Goal: Information Seeking & Learning: Learn about a topic

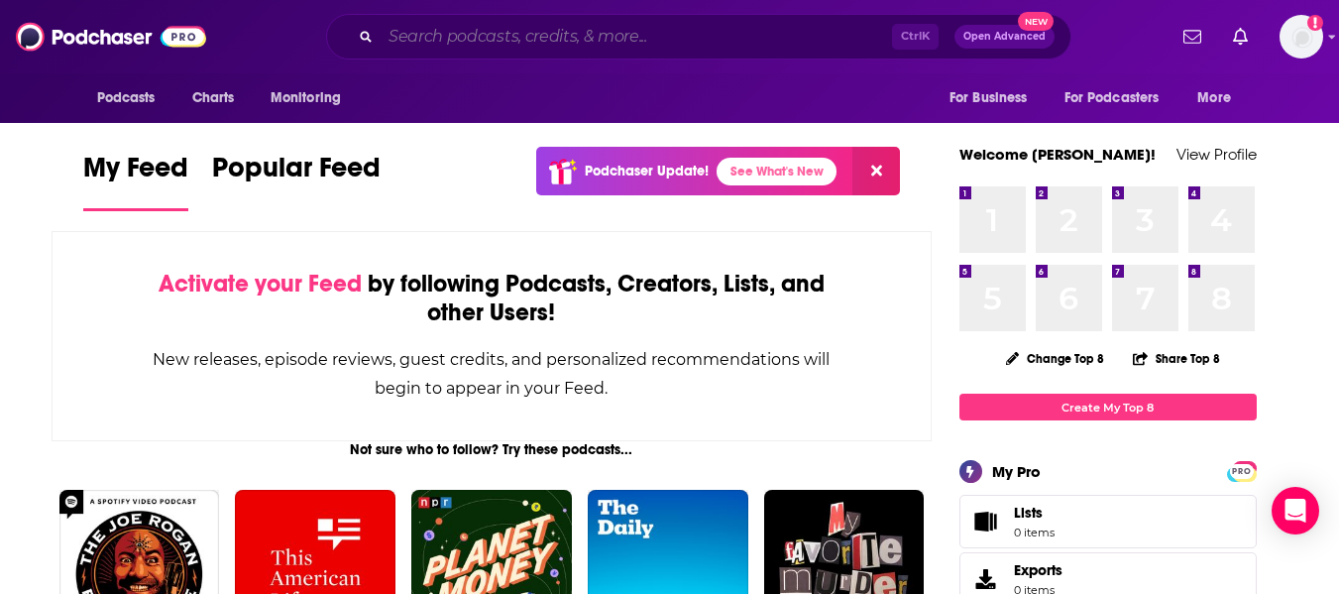
click at [484, 38] on input "Search podcasts, credits, & more..." at bounding box center [636, 37] width 511 height 32
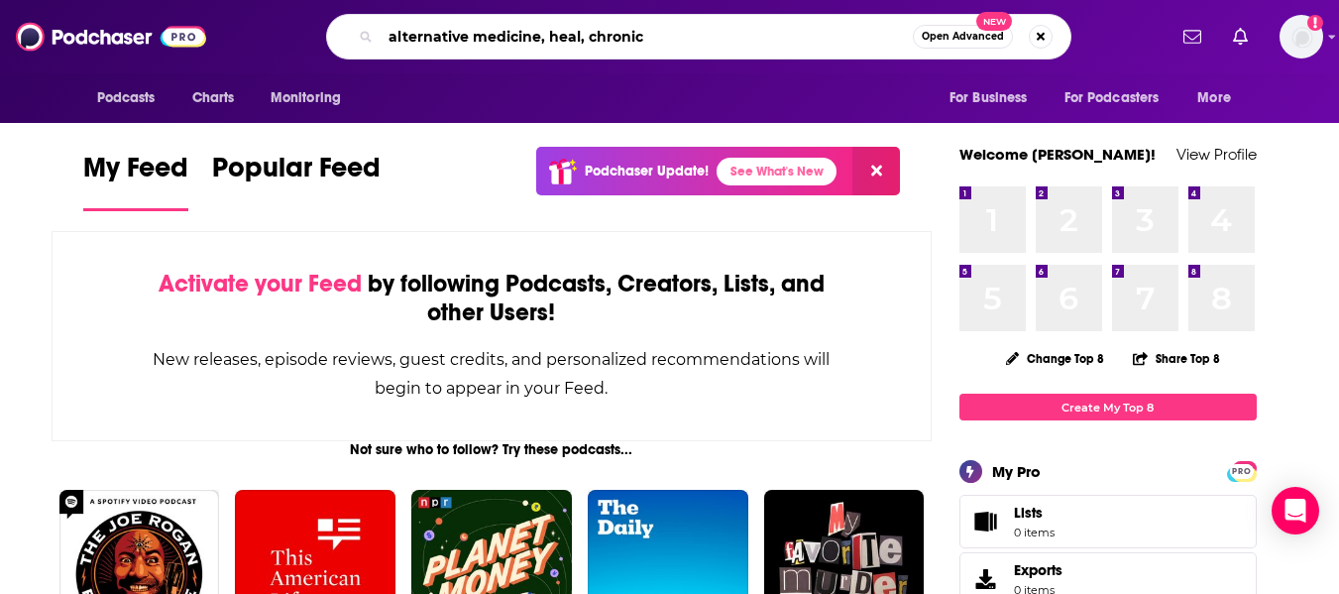
type input "alternative medicine, heal, chronic"
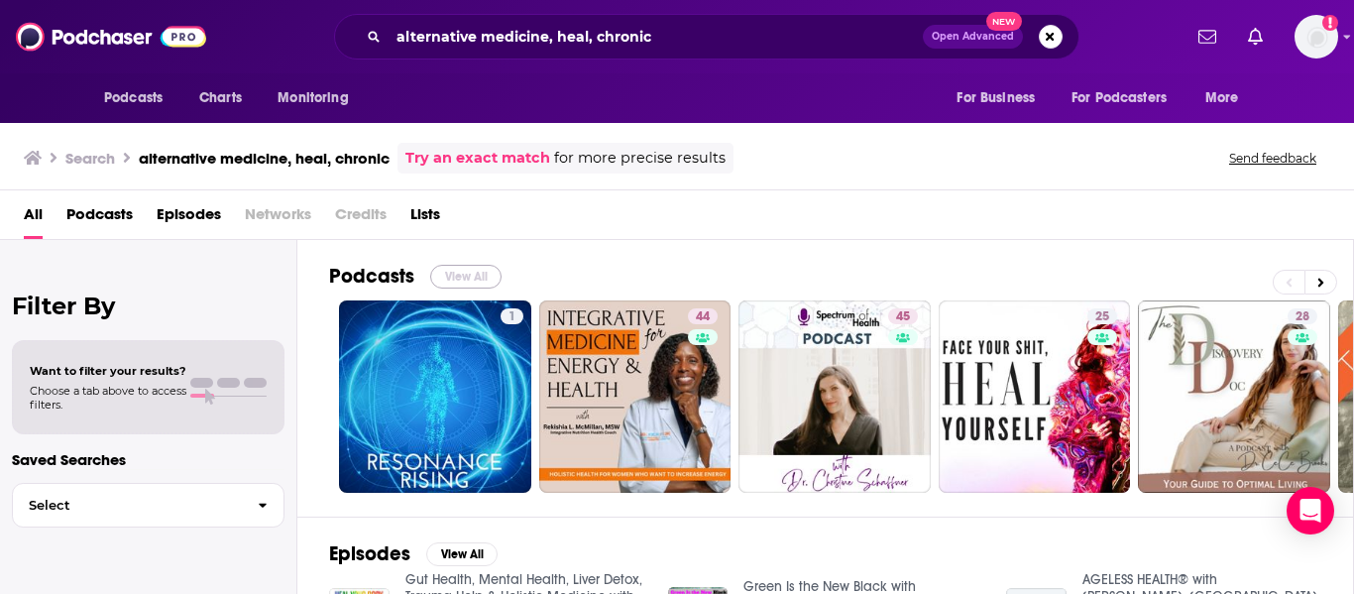
click at [453, 268] on button "View All" at bounding box center [465, 277] width 71 height 24
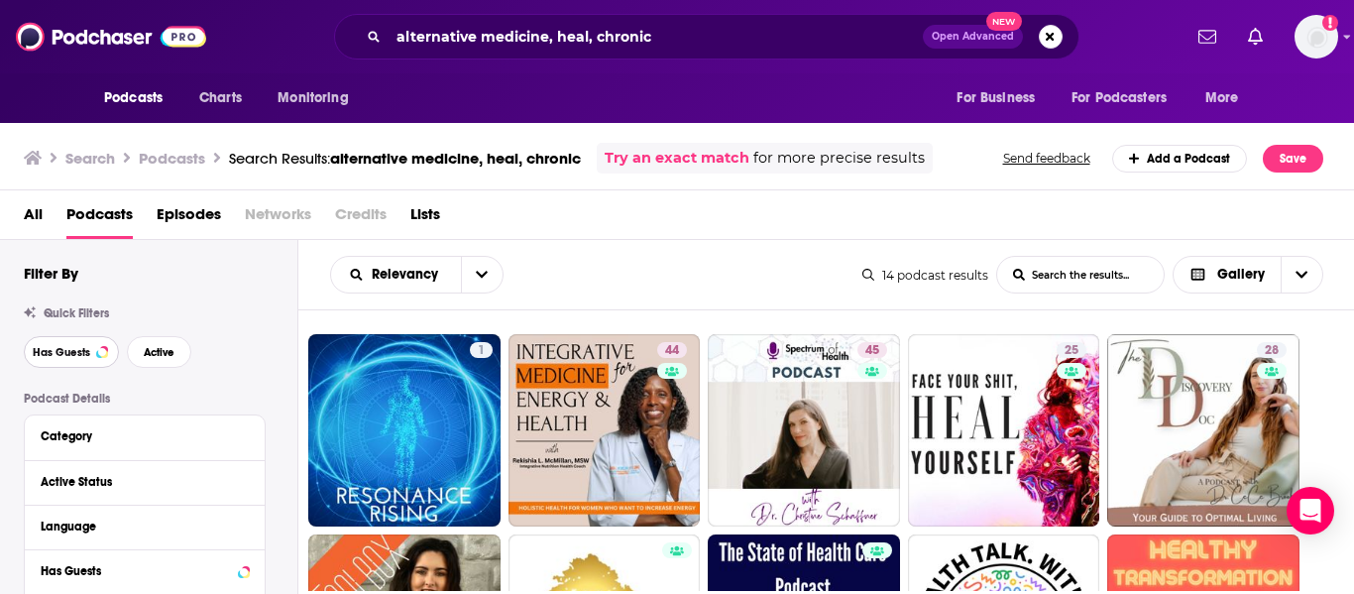
click at [49, 358] on span "Has Guests" at bounding box center [61, 352] width 57 height 11
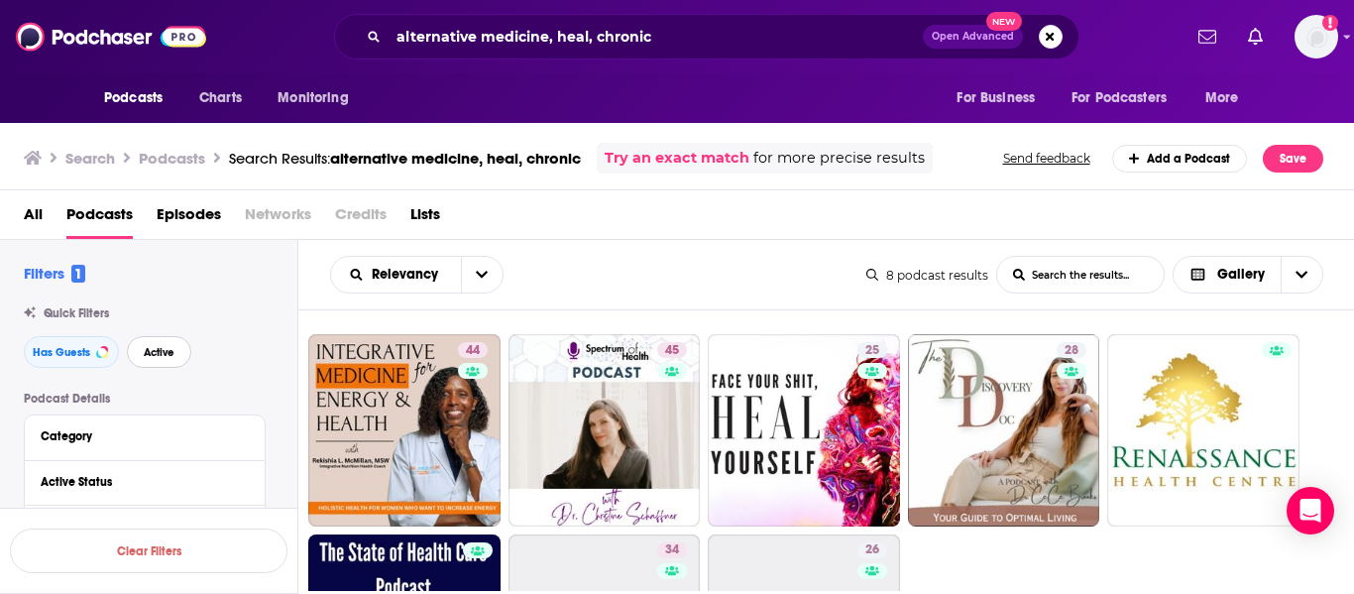
click at [153, 365] on button "Active" at bounding box center [159, 352] width 64 height 32
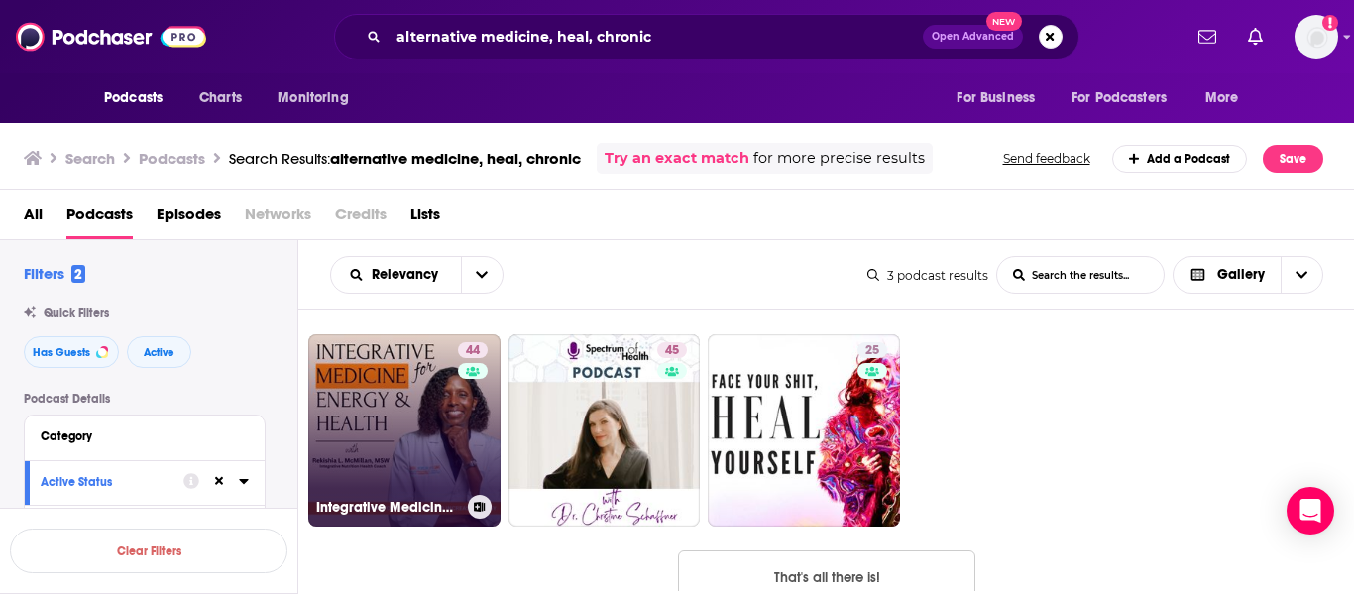
click at [412, 424] on link "44 Integrative Medicine for Energy and Health | Weight Loss, Energy, Natural Me…" at bounding box center [404, 430] width 192 height 192
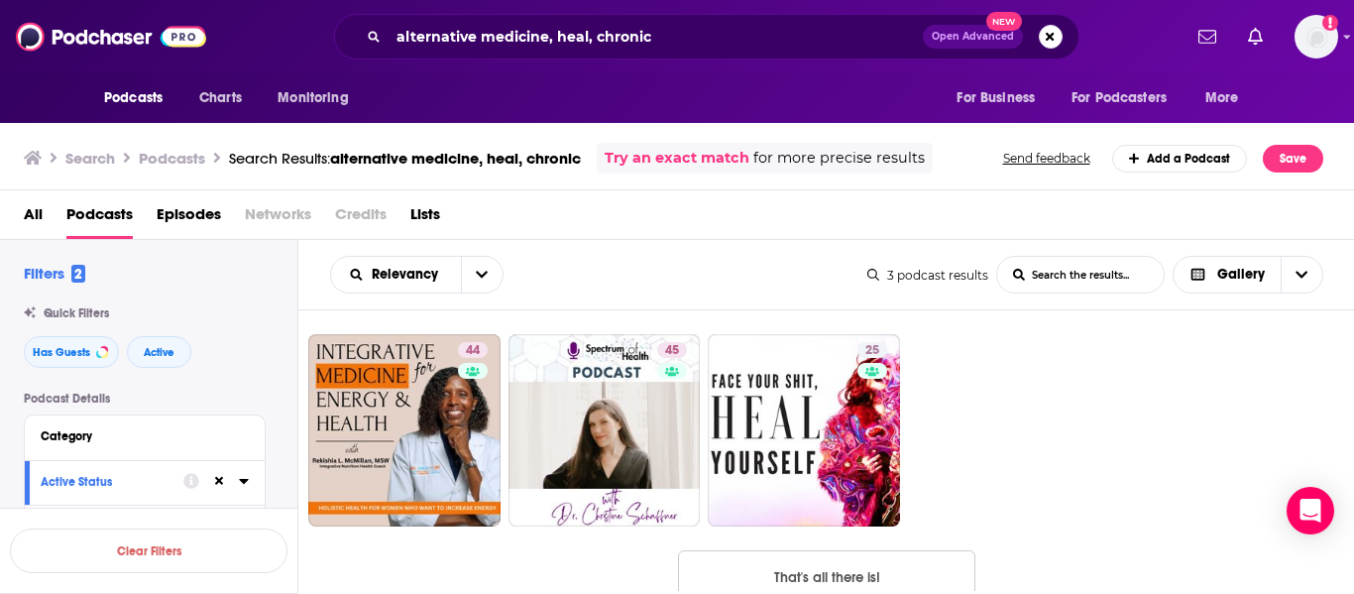
scroll to position [45, 0]
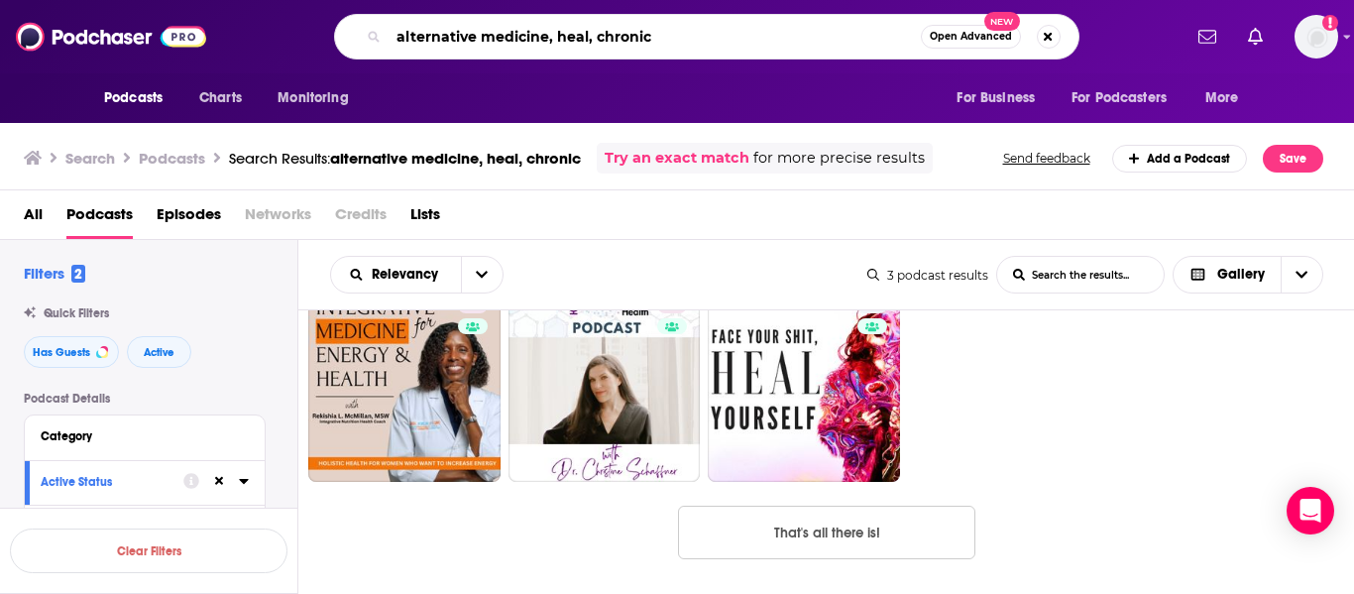
click at [557, 38] on input "alternative medicine, heal, chronic" at bounding box center [654, 37] width 532 height 32
type input "heal, chronic"
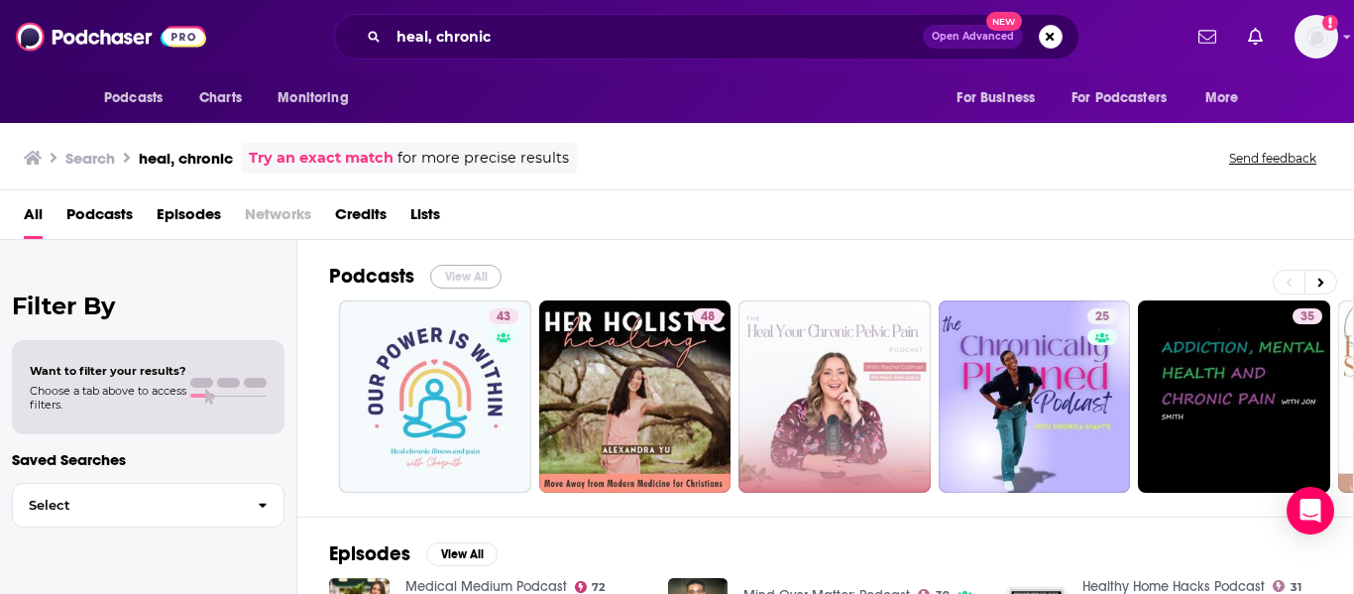
click at [470, 271] on button "View All" at bounding box center [465, 277] width 71 height 24
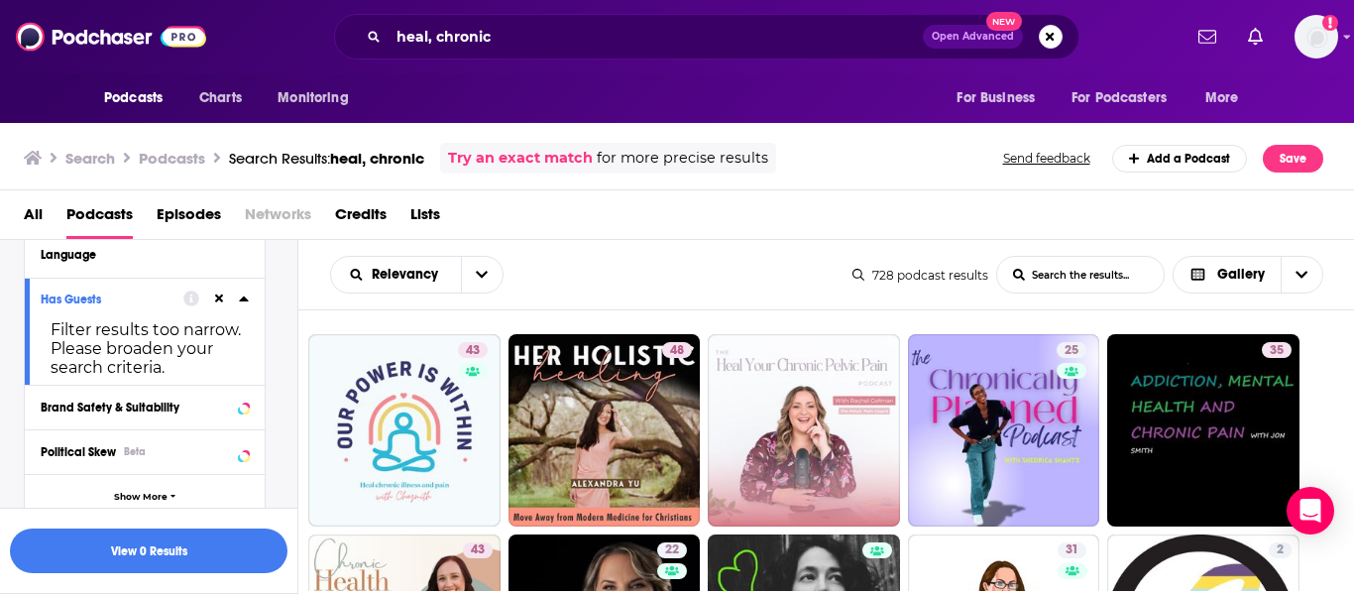
scroll to position [336, 0]
click at [216, 299] on icon at bounding box center [219, 297] width 9 height 9
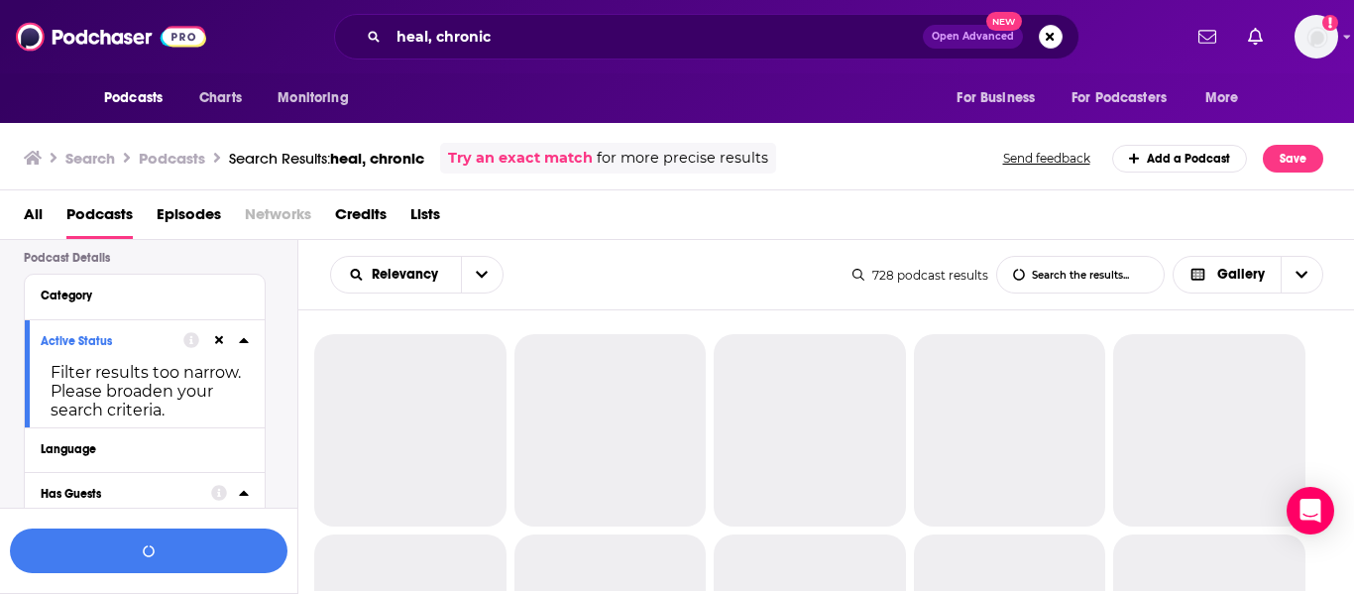
scroll to position [139, 0]
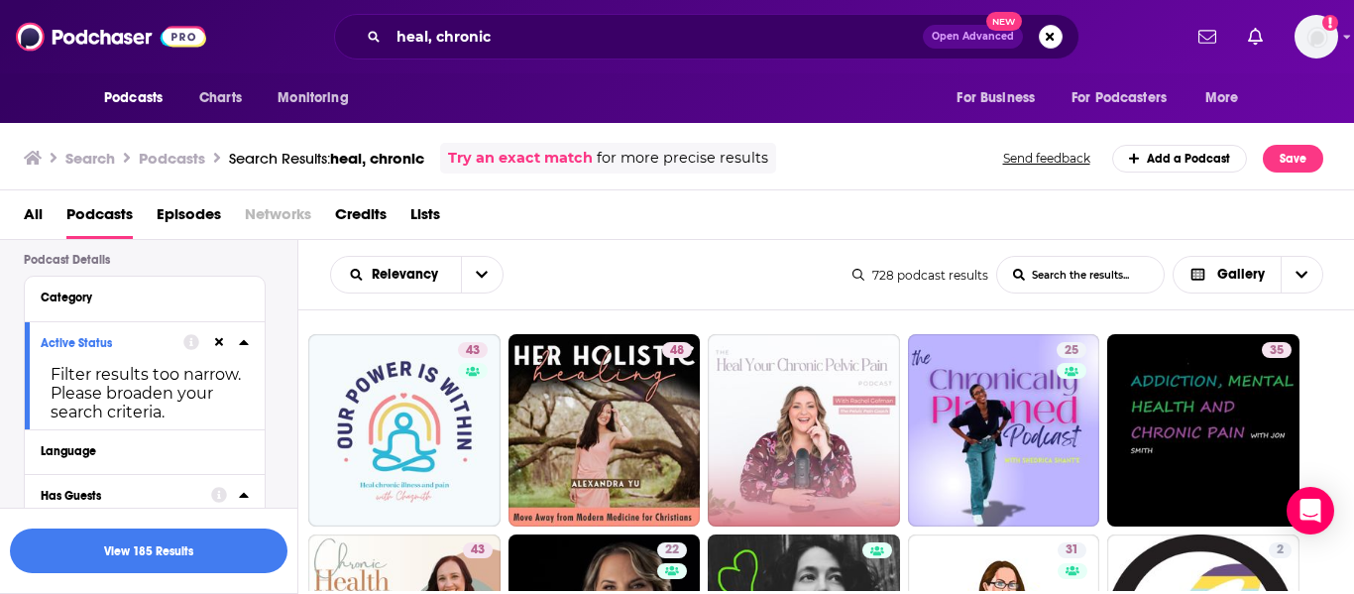
click at [216, 339] on icon at bounding box center [219, 342] width 9 height 9
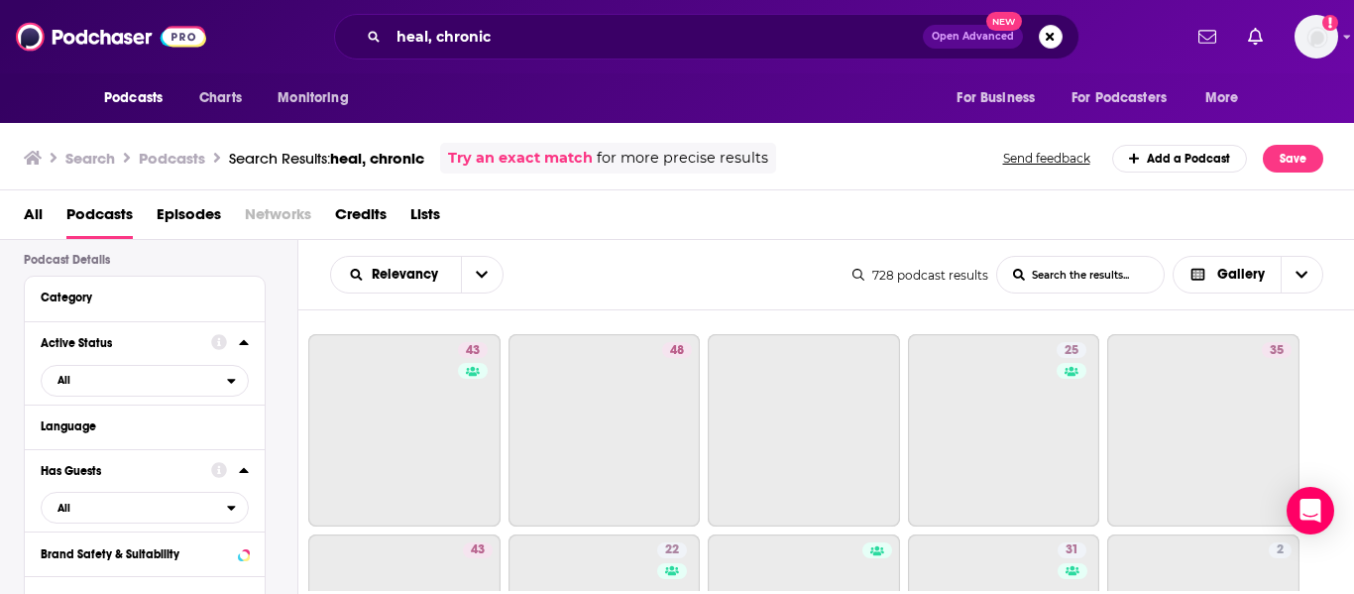
scroll to position [0, 0]
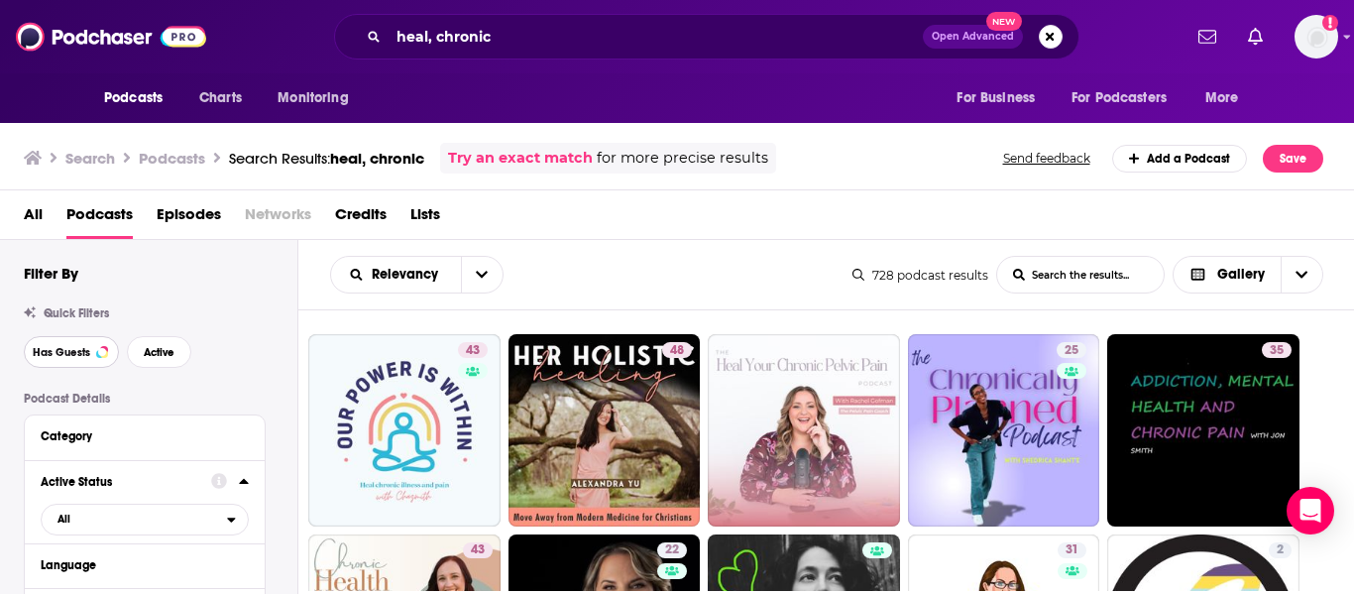
click at [91, 359] on button "Has Guests" at bounding box center [71, 352] width 95 height 32
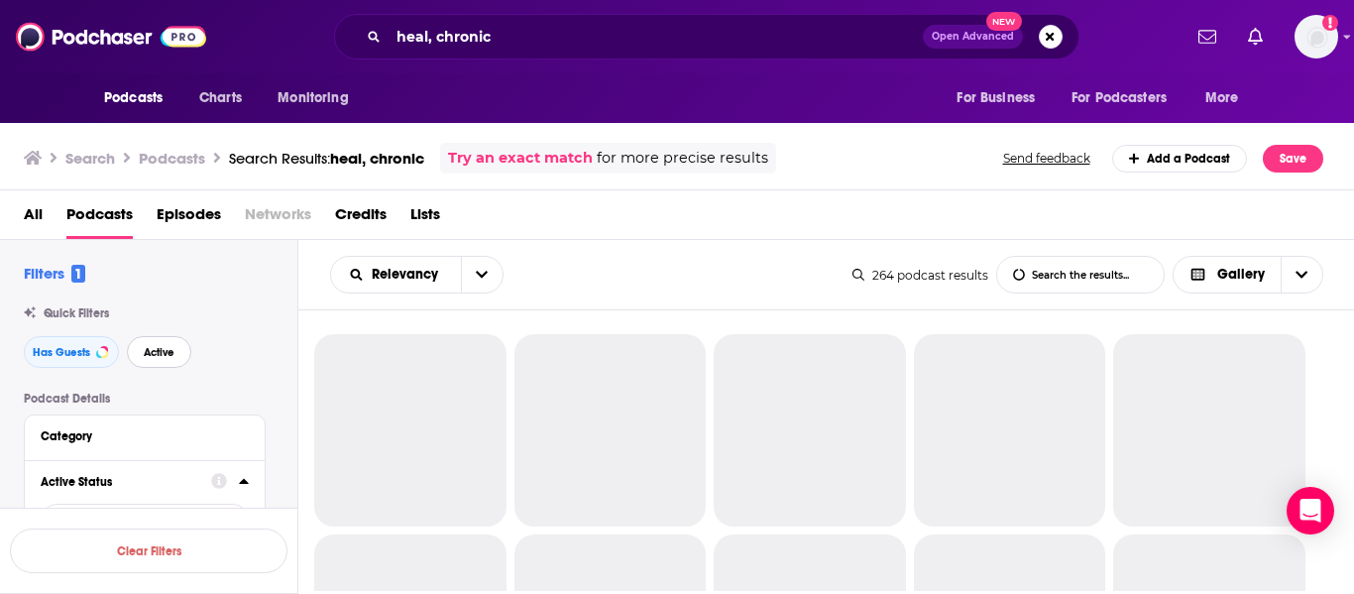
click at [150, 359] on button "Active" at bounding box center [159, 352] width 64 height 32
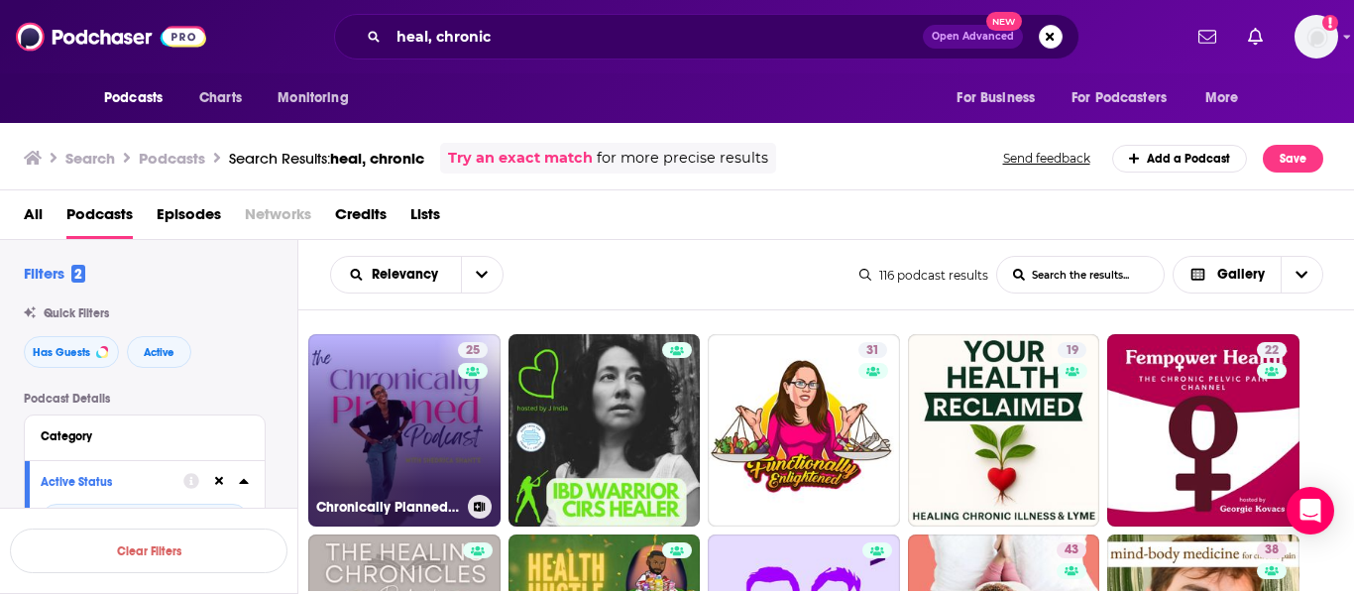
click at [399, 412] on link "25 Chronically Planned: Faith, Planning and Healing With Chronic Illness" at bounding box center [404, 430] width 192 height 192
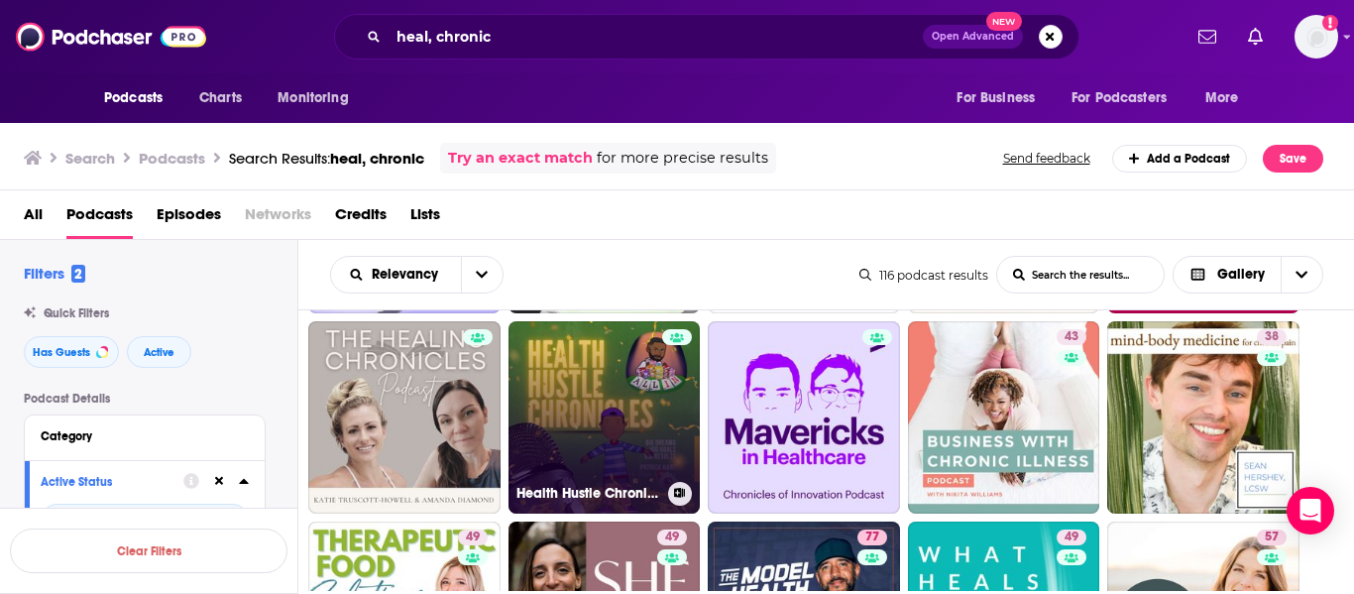
scroll to position [214, 0]
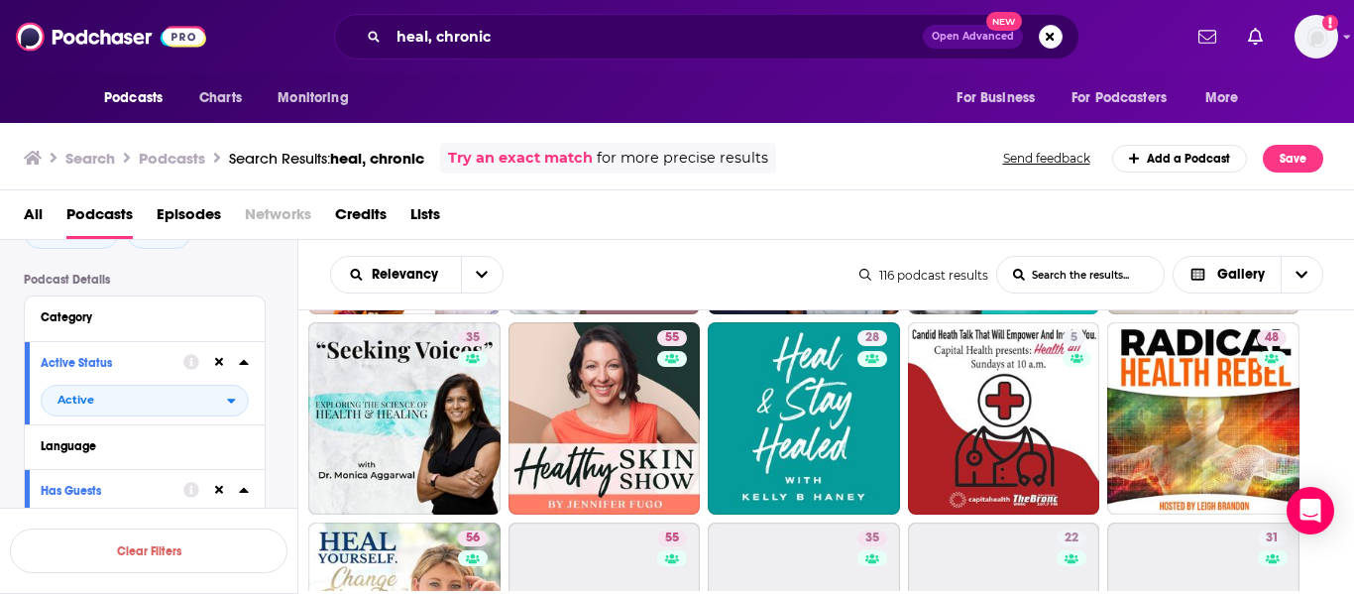
scroll to position [612, 0]
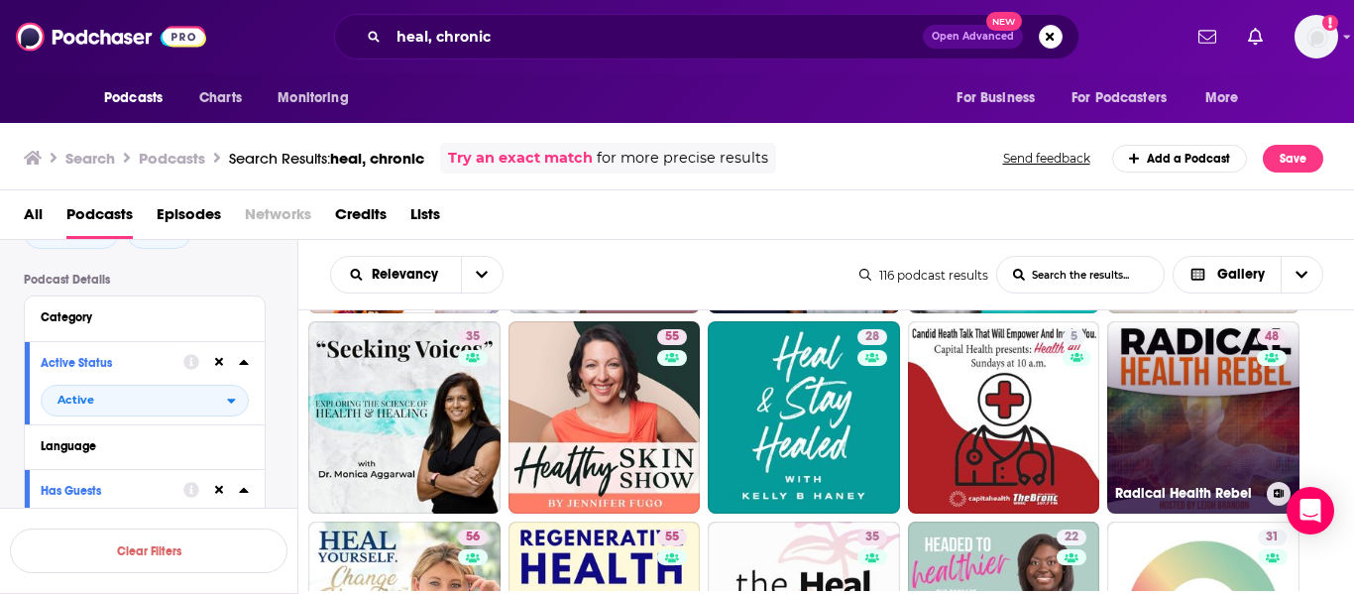
click at [1191, 429] on link "48 Radical Health Rebel" at bounding box center [1203, 417] width 192 height 192
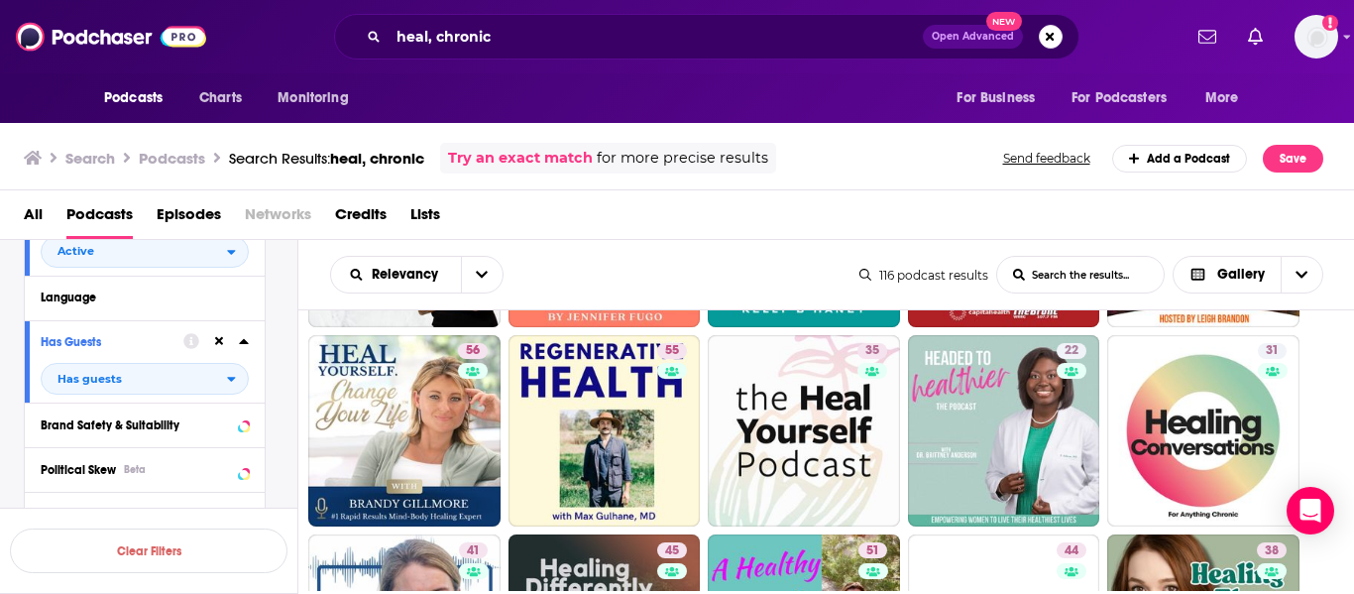
scroll to position [800, 0]
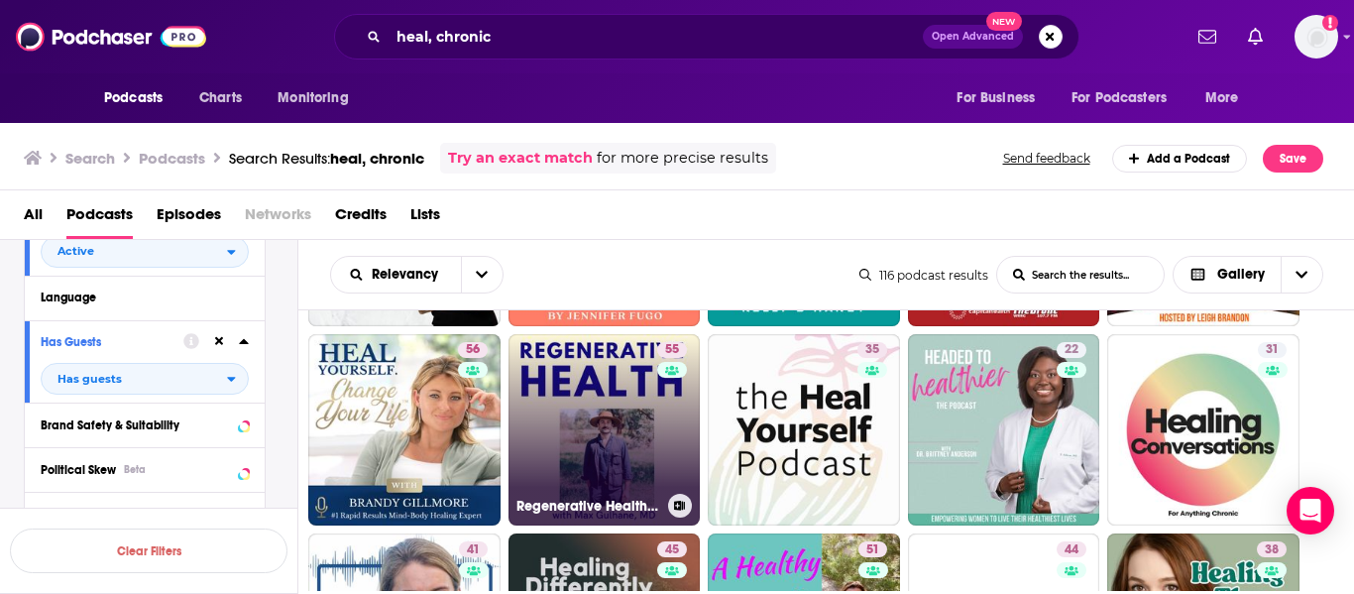
click at [550, 386] on link "55 Regenerative Health with Max Gulhane, MD" at bounding box center [604, 430] width 192 height 192
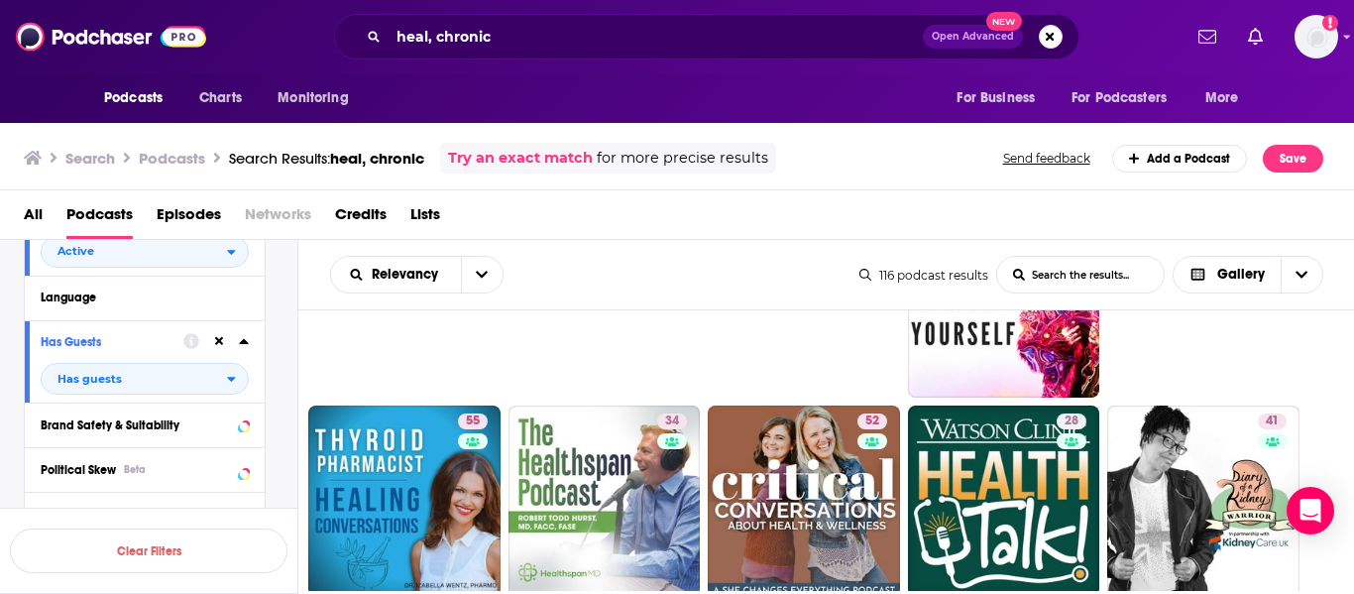
scroll to position [1728, 0]
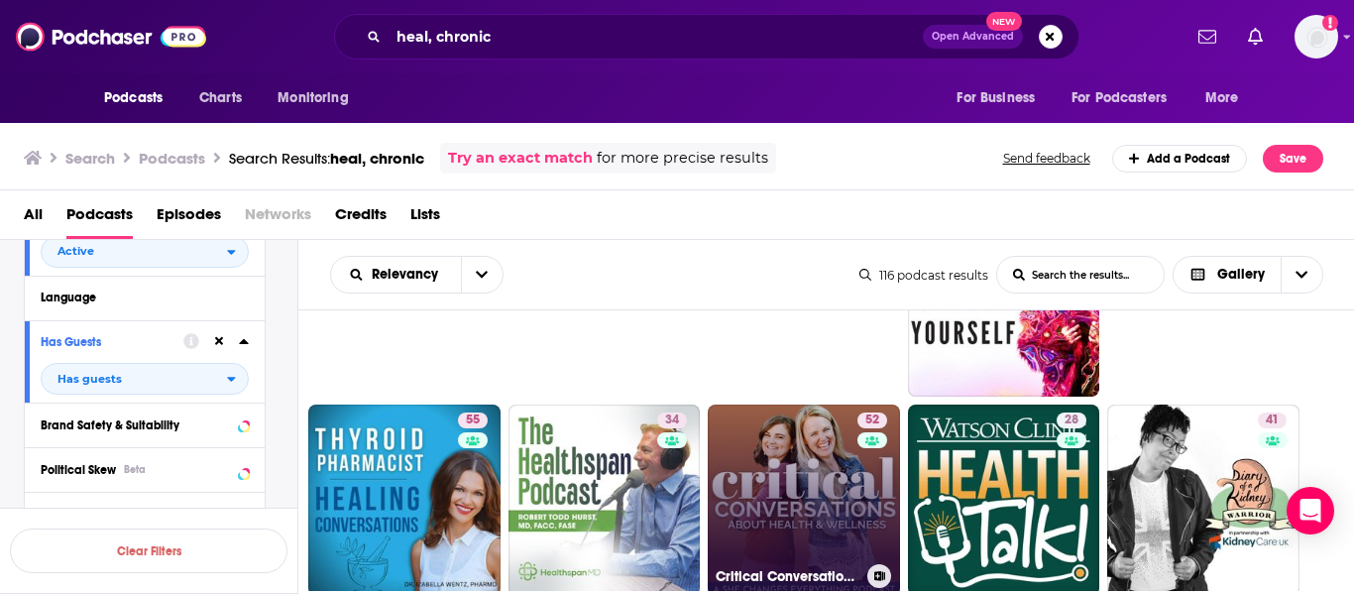
click at [835, 475] on link "52 Critical Conversations about Women's Health & Wellness | Nutrition & Supplem…" at bounding box center [804, 500] width 192 height 192
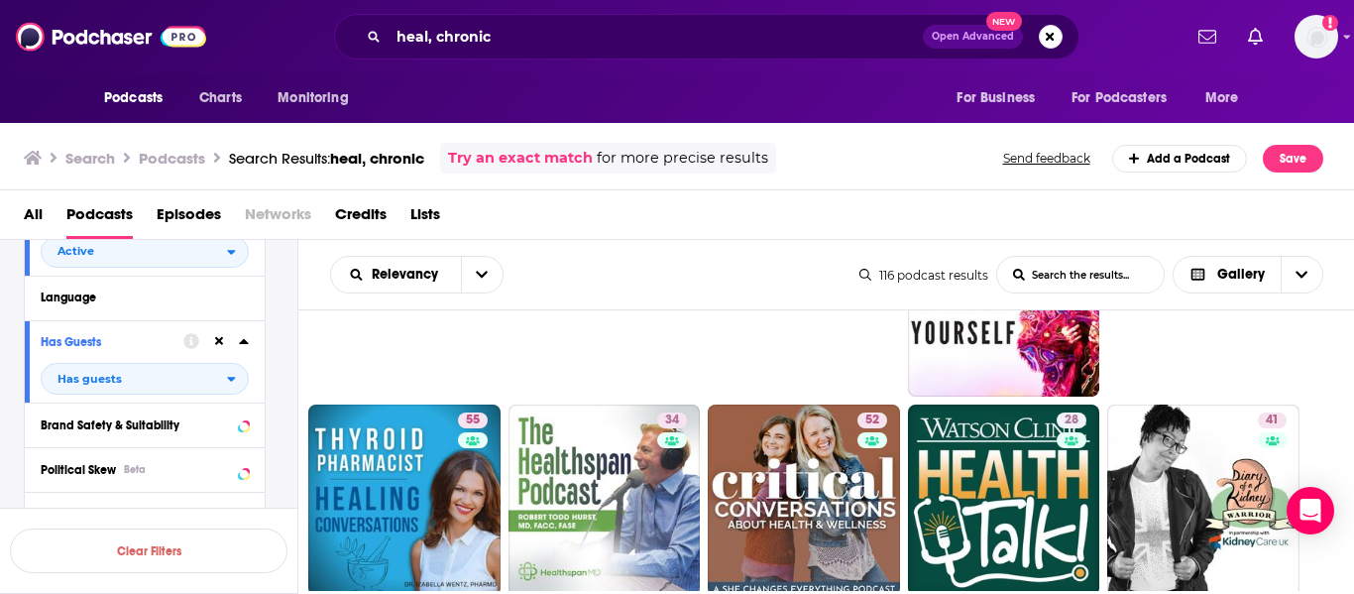
scroll to position [1842, 0]
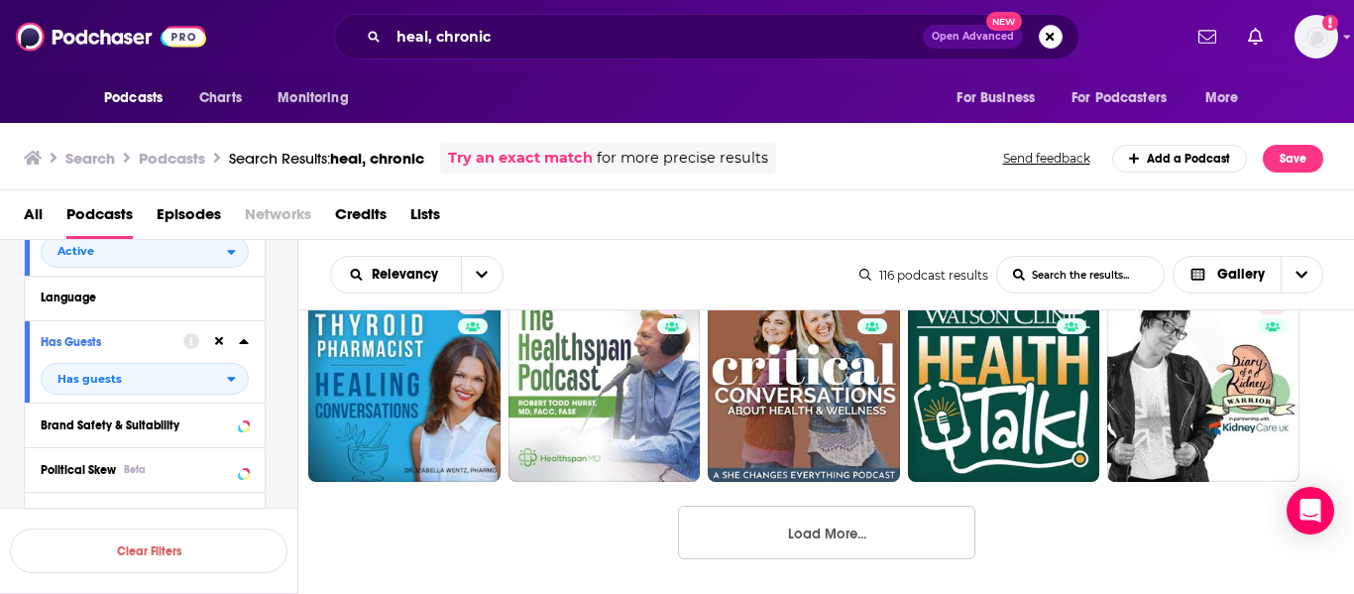
click at [903, 538] on button "Load More..." at bounding box center [826, 532] width 297 height 54
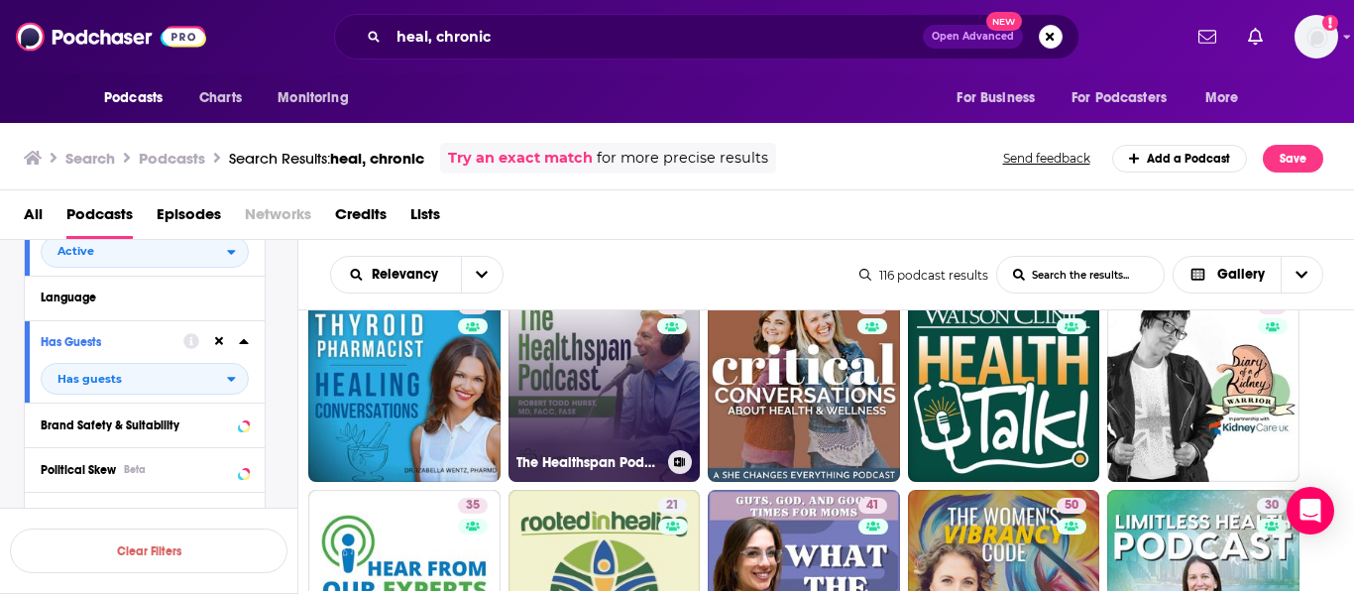
click at [570, 369] on link "34 The Healthspan Podcast" at bounding box center [604, 386] width 192 height 192
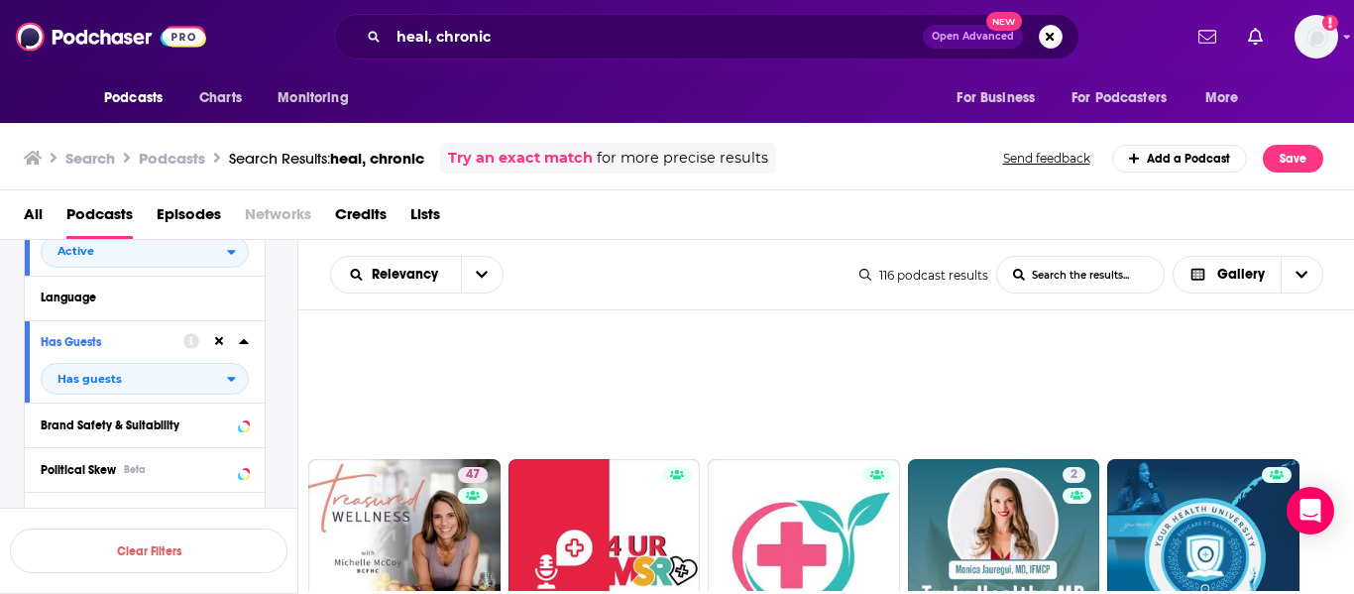
scroll to position [2973, 0]
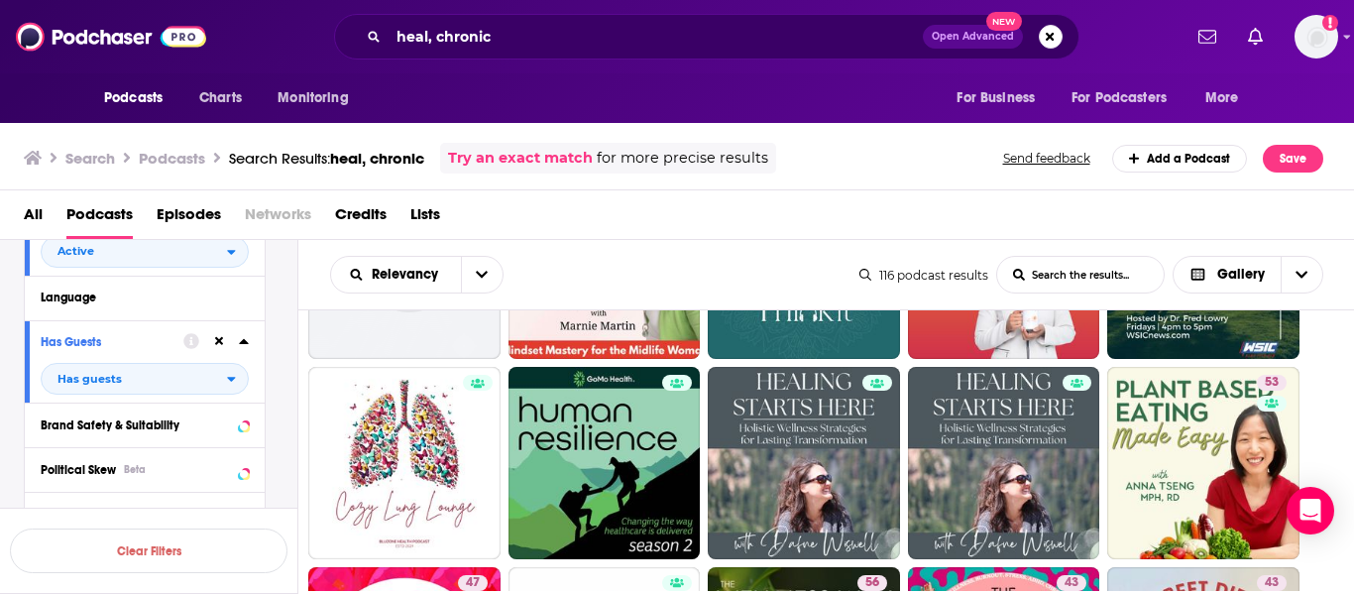
scroll to position [3364, 0]
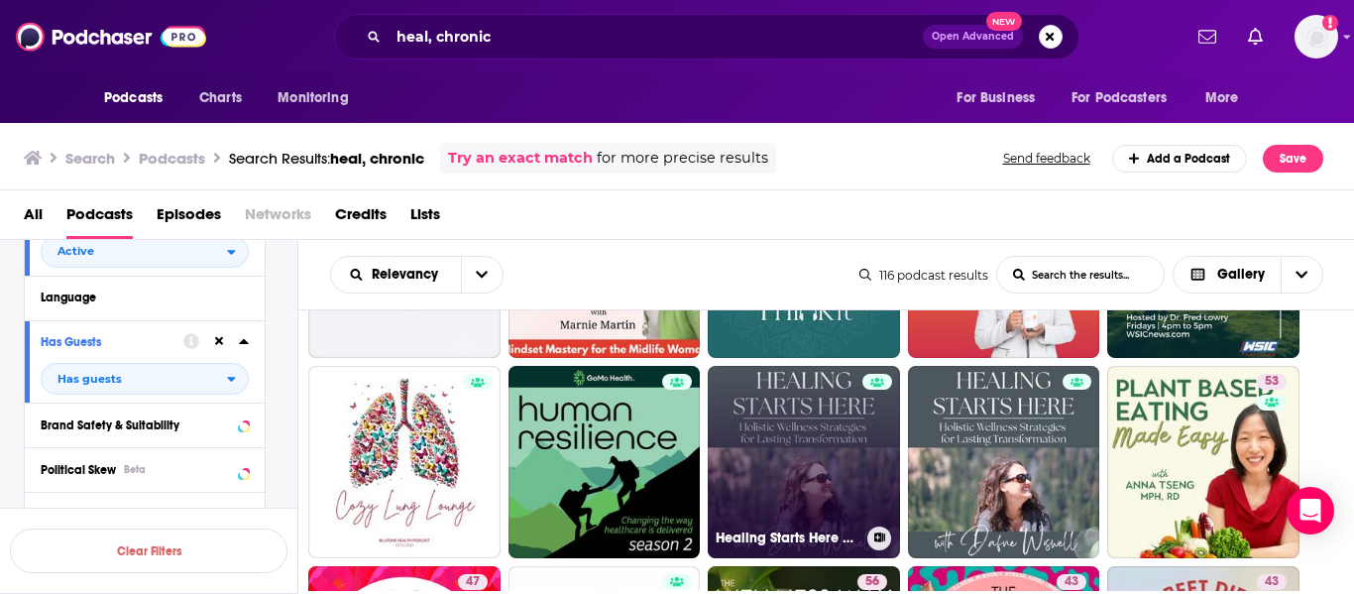
click at [819, 448] on link "Healing Starts Here | Holistic Wellness Strategies for Lasting Transformation" at bounding box center [804, 462] width 192 height 192
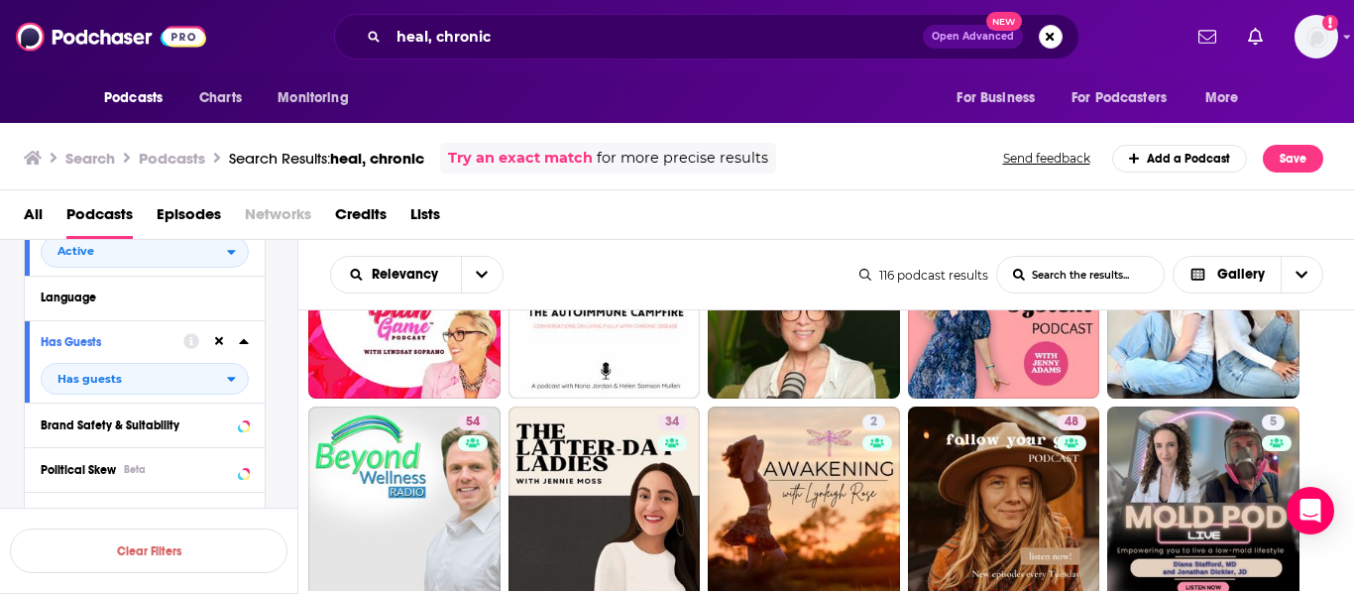
scroll to position [3839, 0]
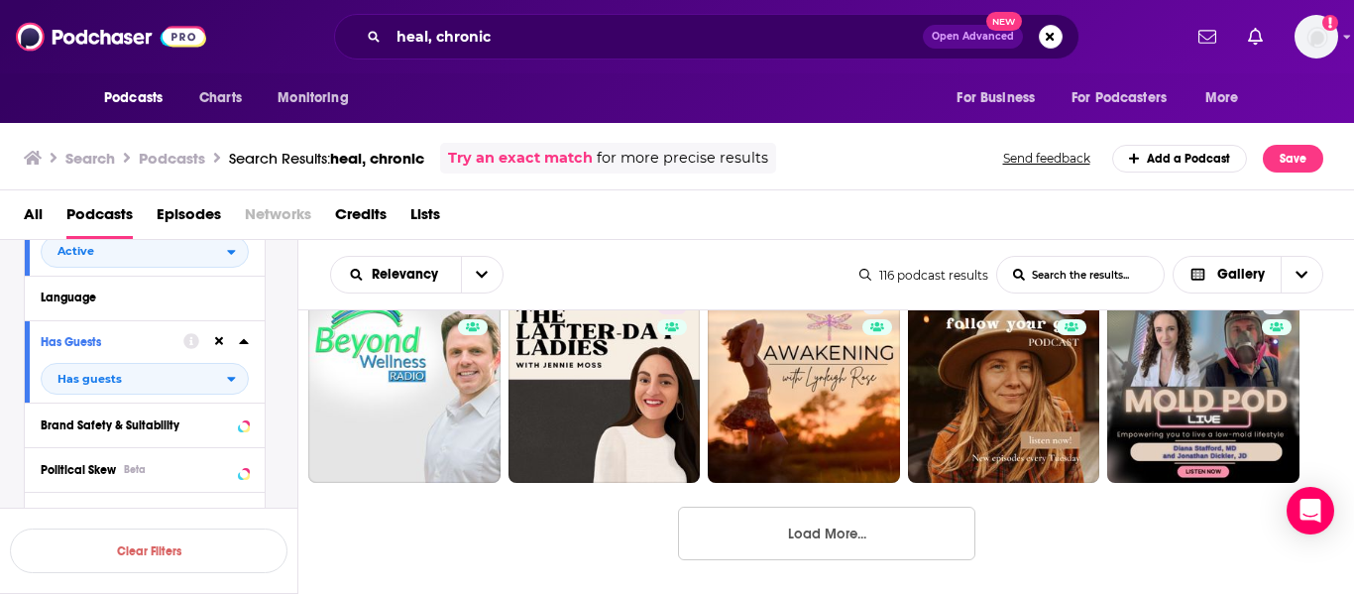
click at [792, 534] on button "Load More..." at bounding box center [826, 533] width 297 height 54
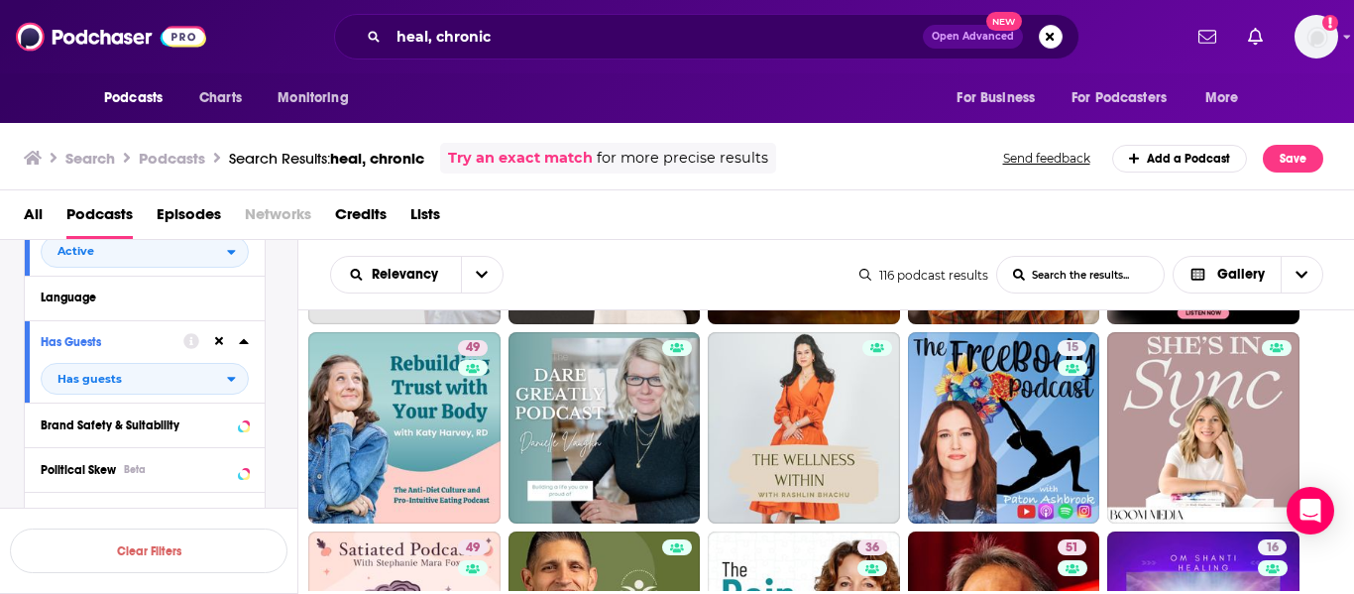
scroll to position [3997, 0]
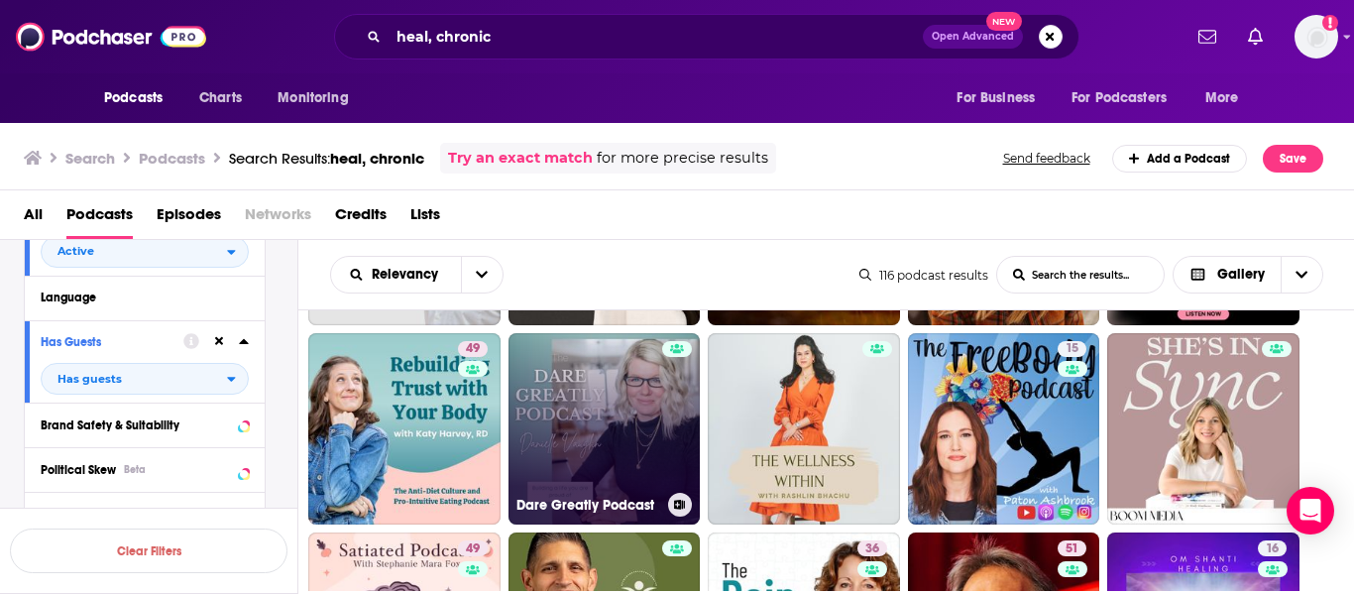
click at [605, 410] on link "Dare Greatly Podcast" at bounding box center [604, 429] width 192 height 192
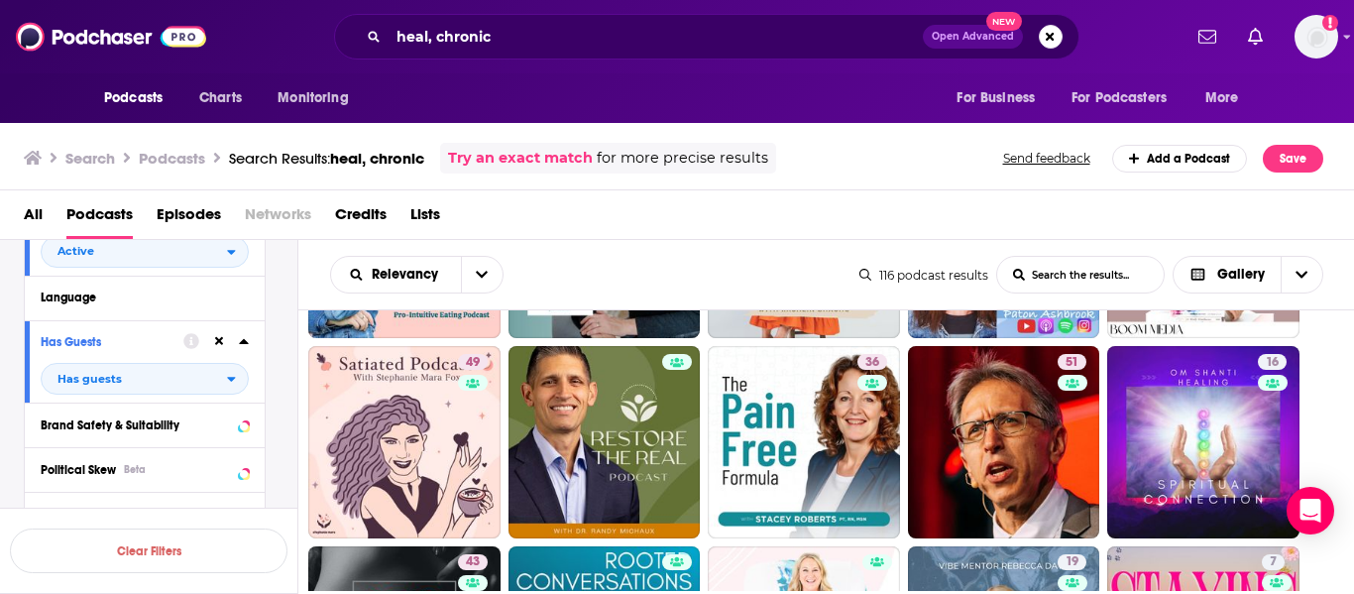
scroll to position [4180, 0]
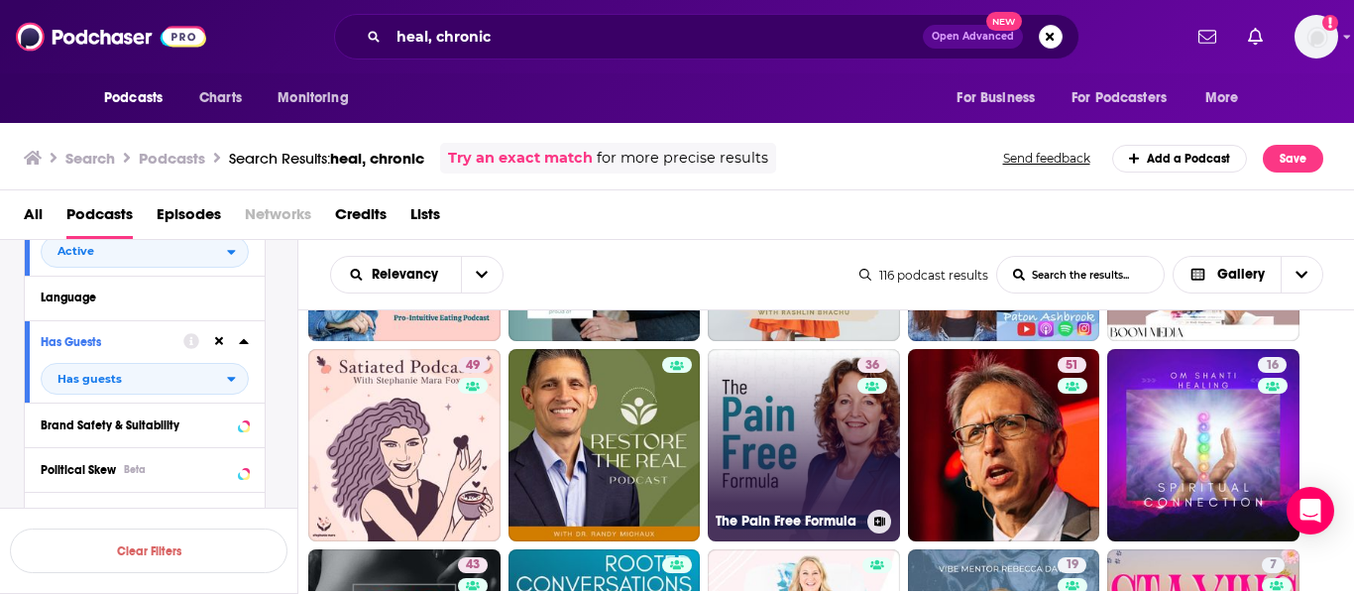
click at [808, 438] on link "36 The Pain Free Formula" at bounding box center [804, 445] width 192 height 192
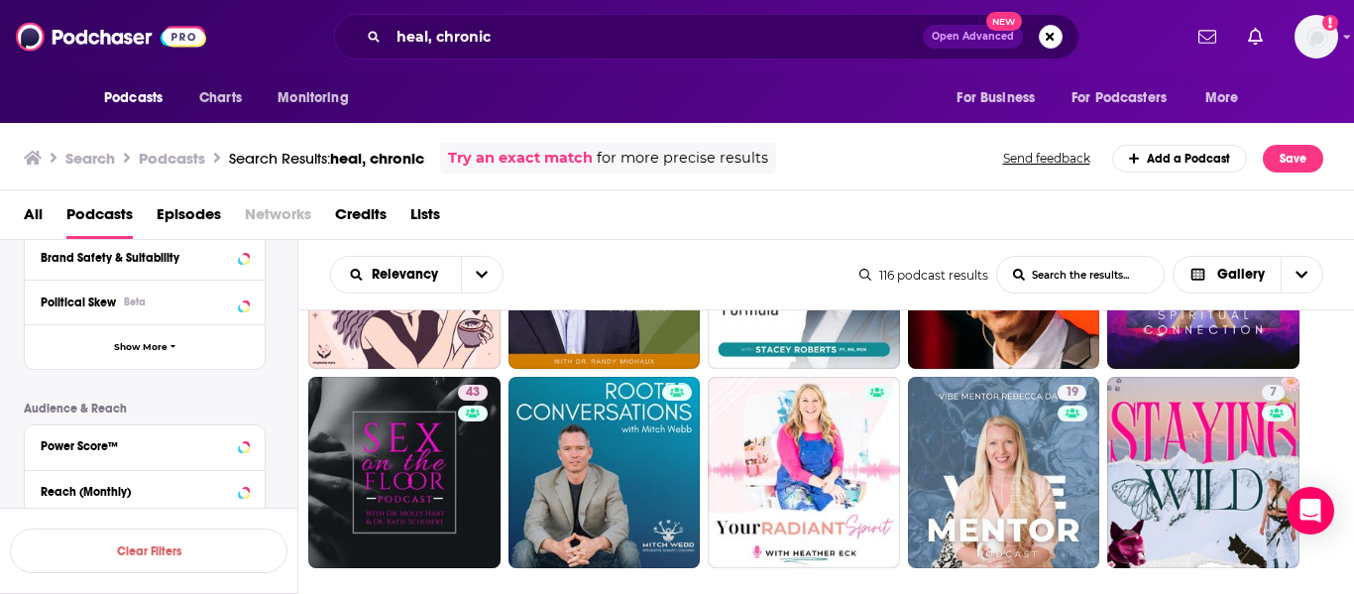
scroll to position [4439, 0]
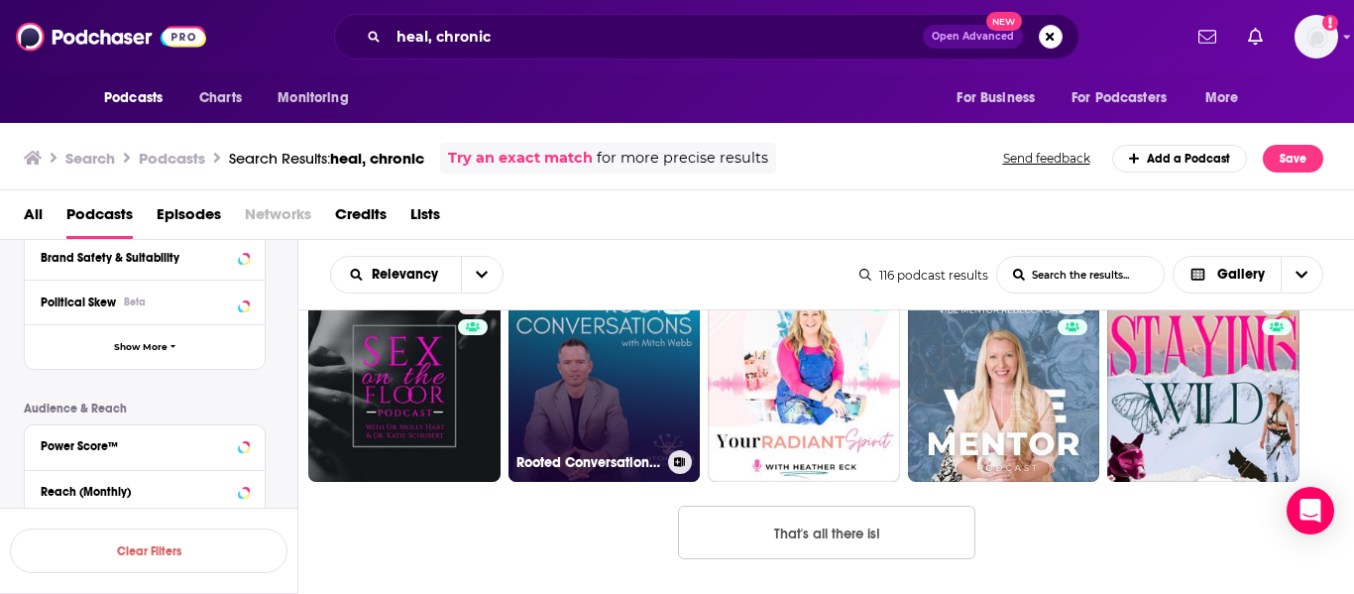
click at [617, 393] on link "Rooted Conversations with Mitch Webb" at bounding box center [604, 386] width 192 height 192
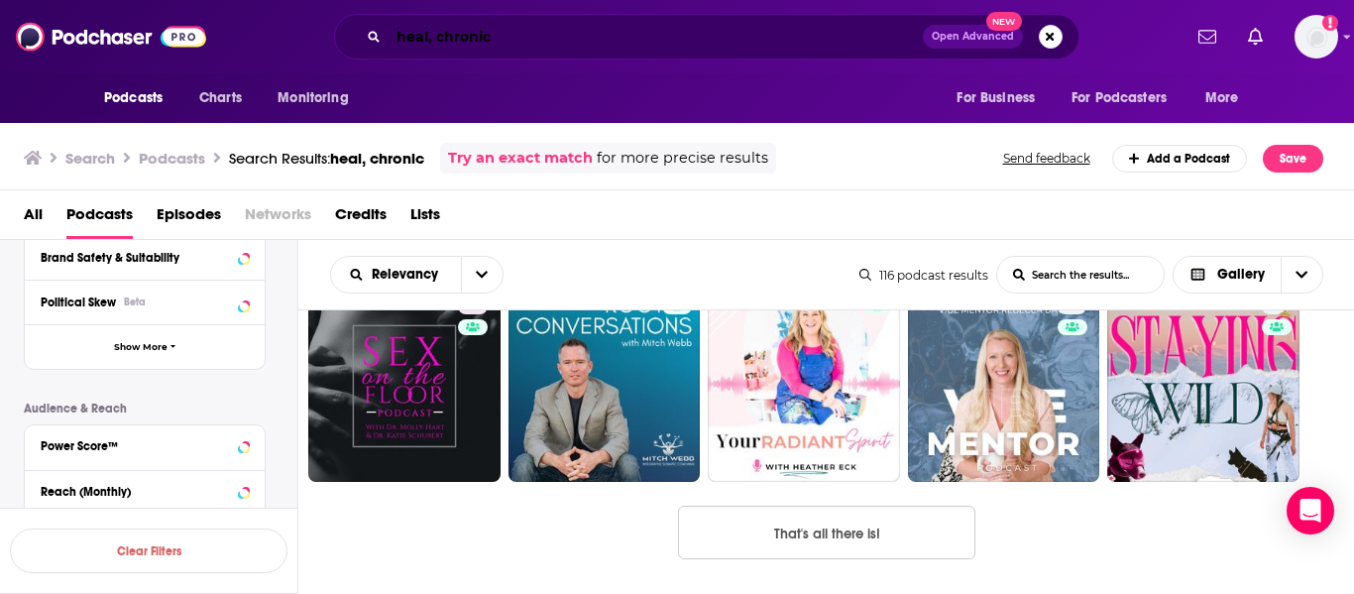
click at [559, 38] on input "heal, chronic" at bounding box center [655, 37] width 534 height 32
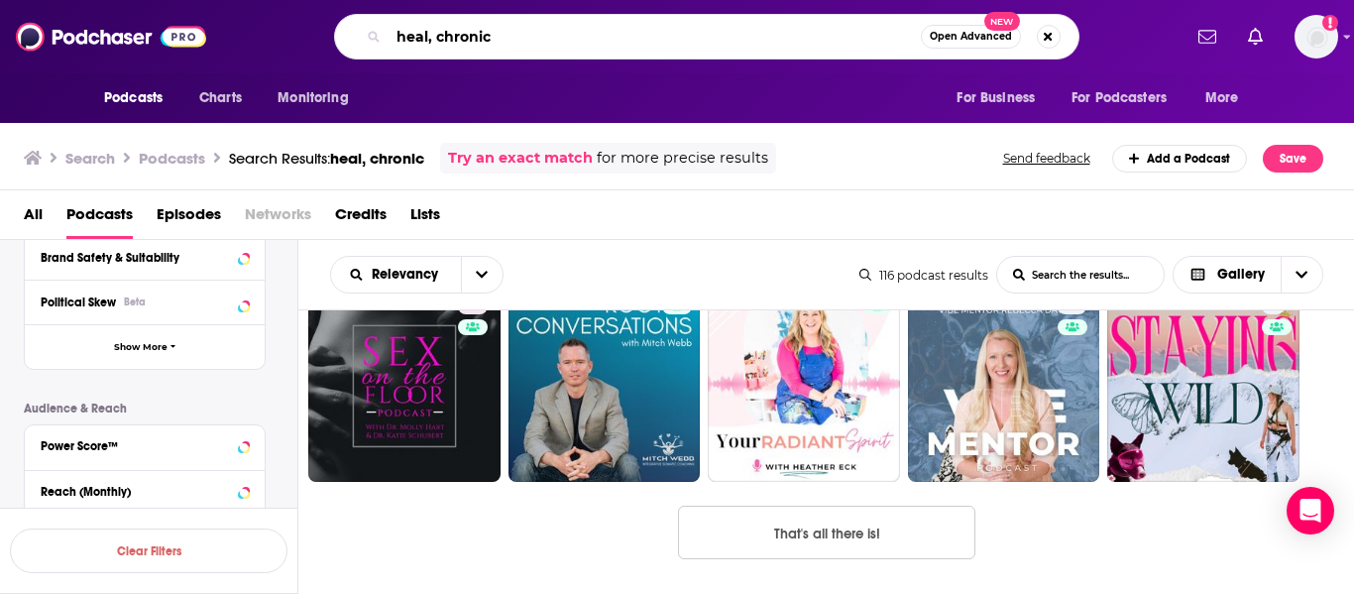
click at [559, 38] on input "heal, chronic" at bounding box center [654, 37] width 532 height 32
type input "longevity"
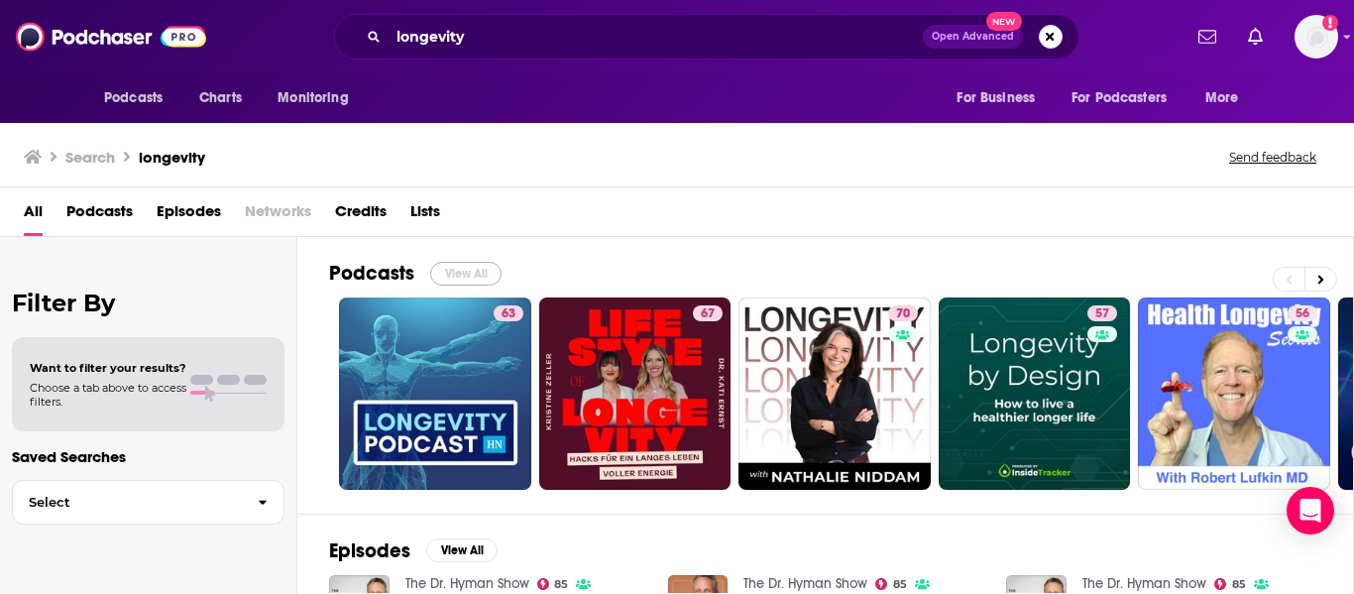
click at [438, 283] on button "View All" at bounding box center [465, 274] width 71 height 24
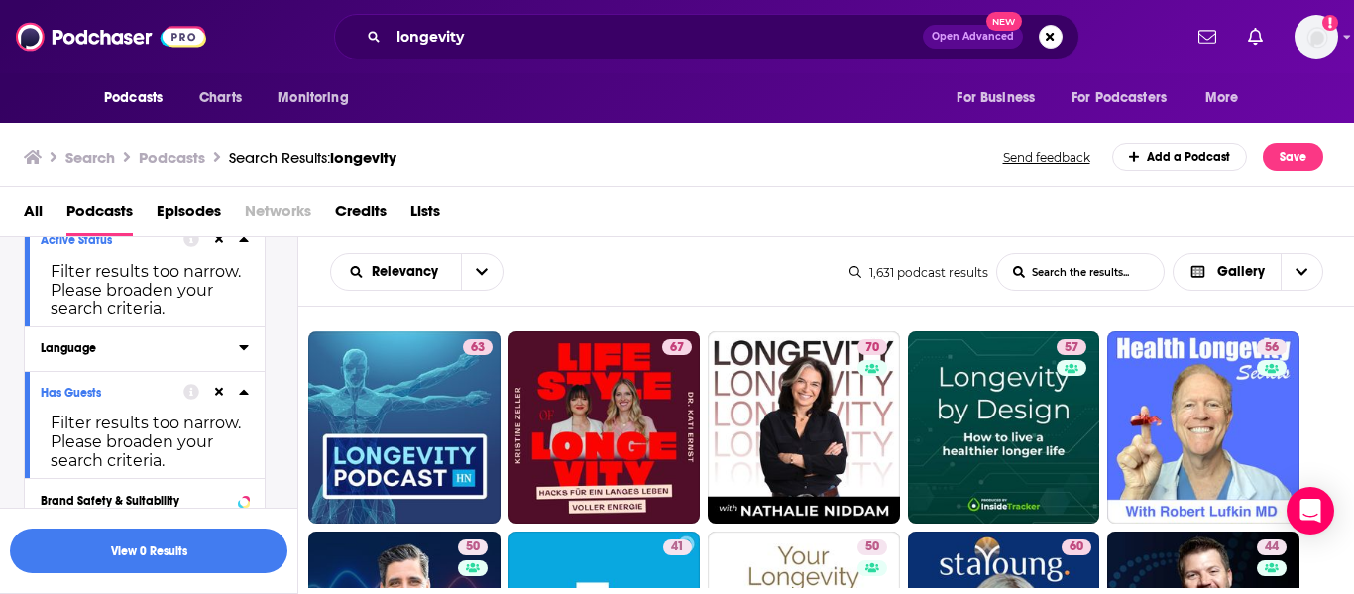
scroll to position [241, 0]
click at [219, 386] on icon at bounding box center [219, 390] width 9 height 13
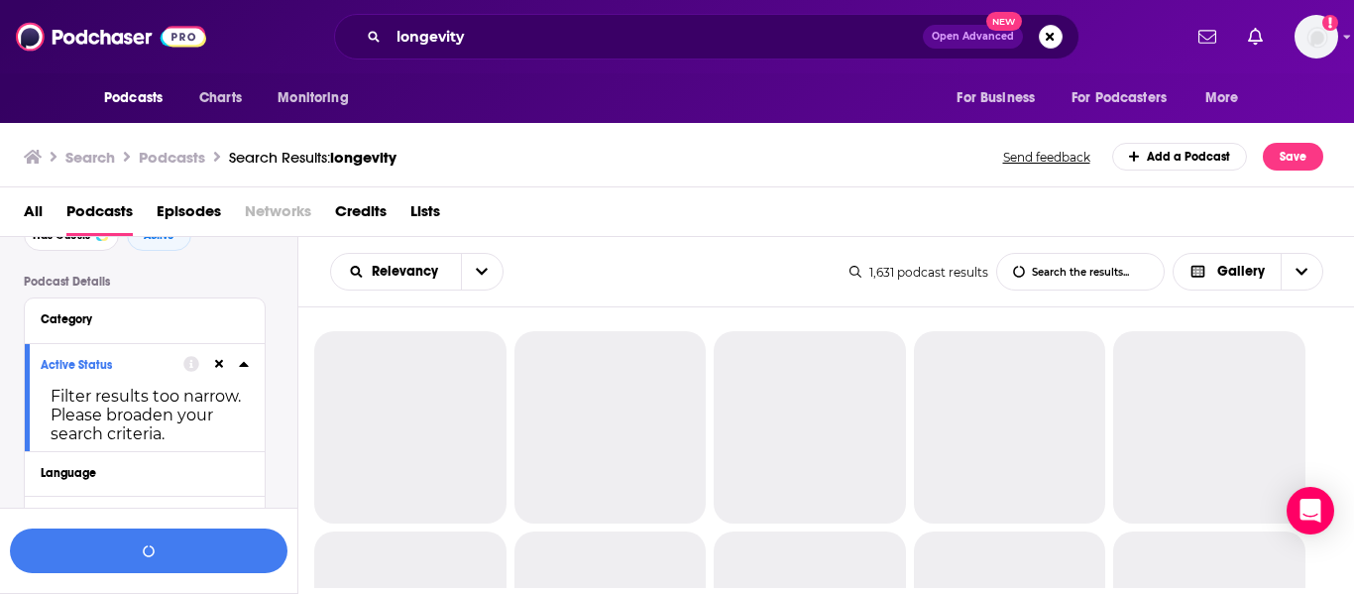
scroll to position [112, 0]
click at [216, 365] on icon at bounding box center [219, 366] width 9 height 9
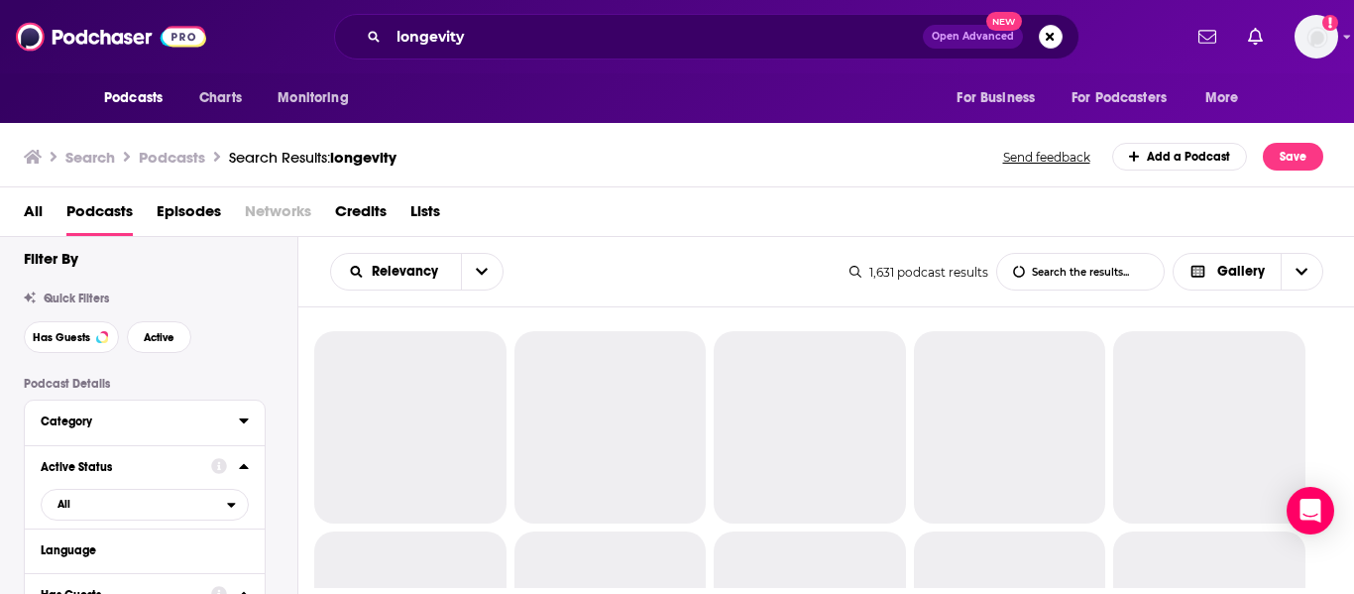
scroll to position [0, 0]
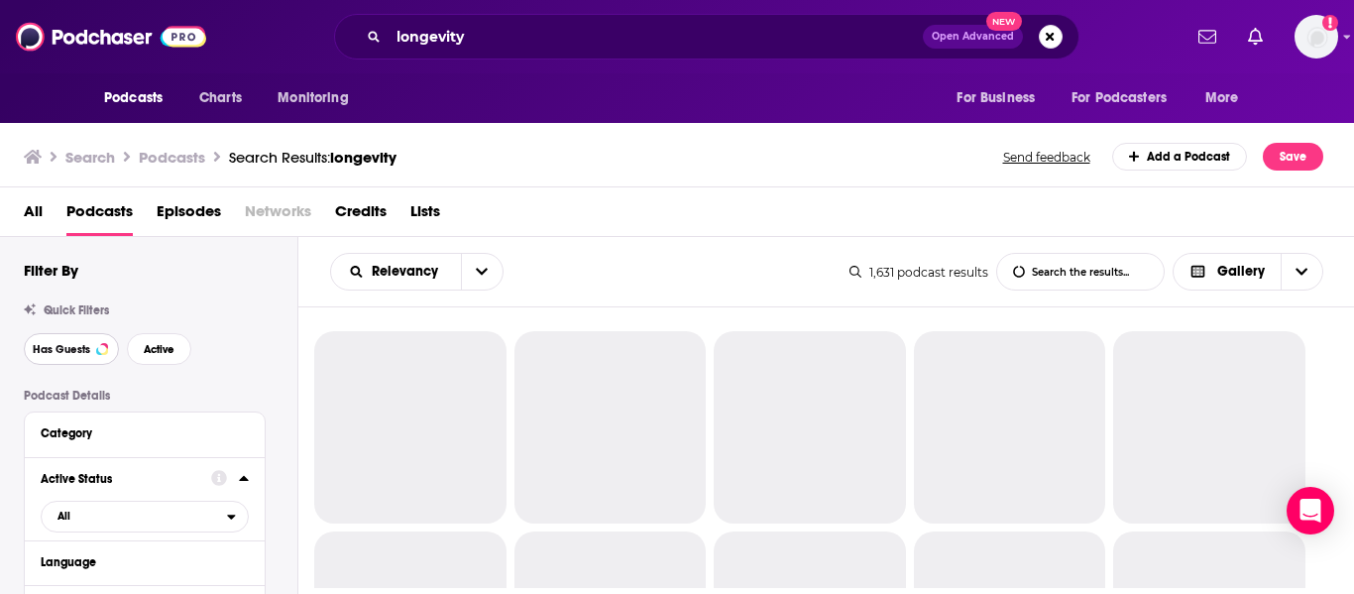
click at [83, 352] on span "Has Guests" at bounding box center [61, 349] width 57 height 11
click at [165, 351] on span "Active" at bounding box center [159, 349] width 31 height 11
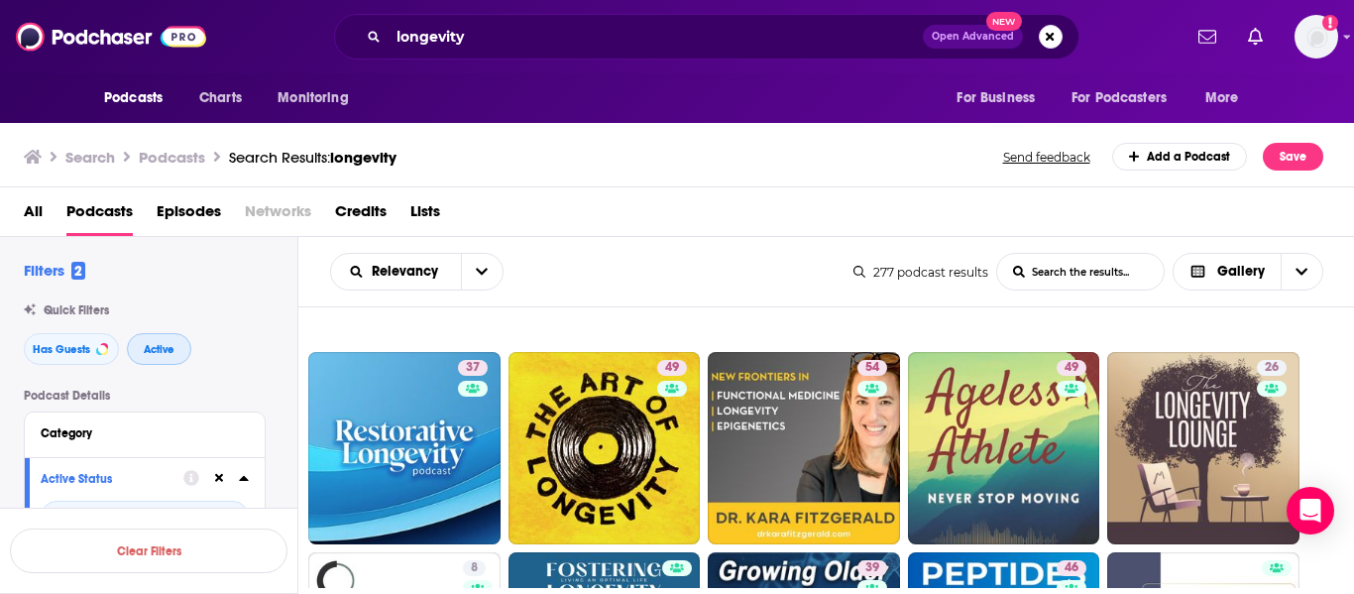
scroll to position [580, 0]
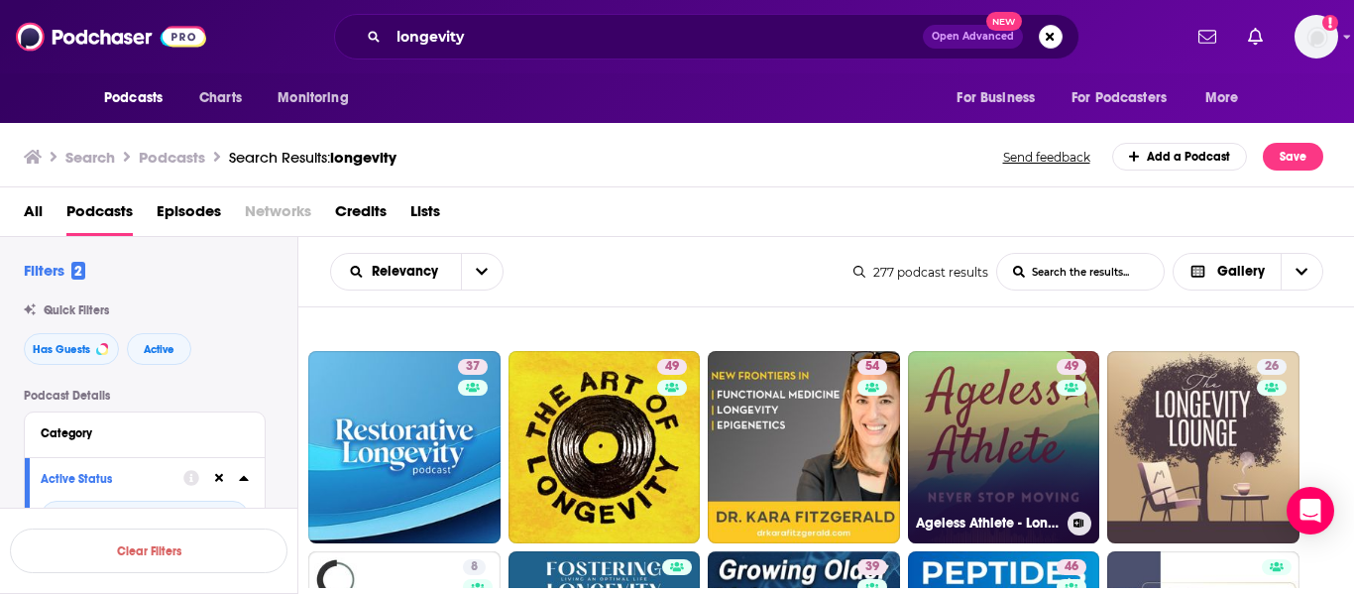
click at [1025, 411] on link "49 Ageless Athlete - Longevity Insights From Adventure Sports Legends" at bounding box center [1004, 447] width 192 height 192
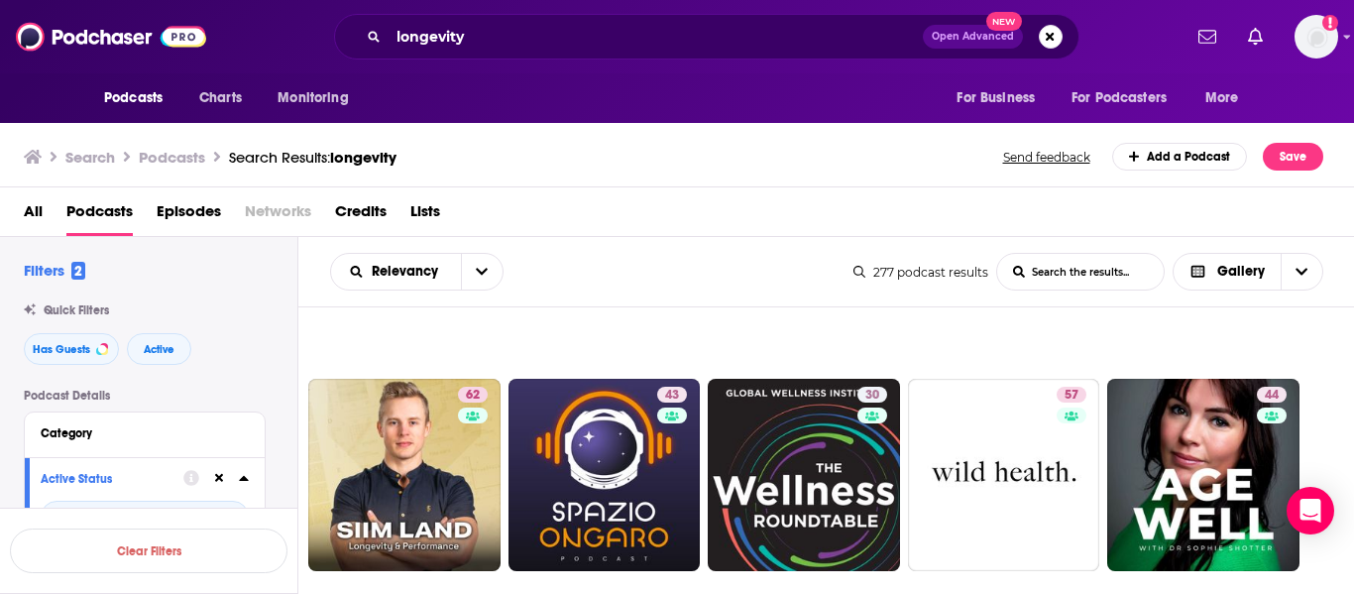
scroll to position [1842, 0]
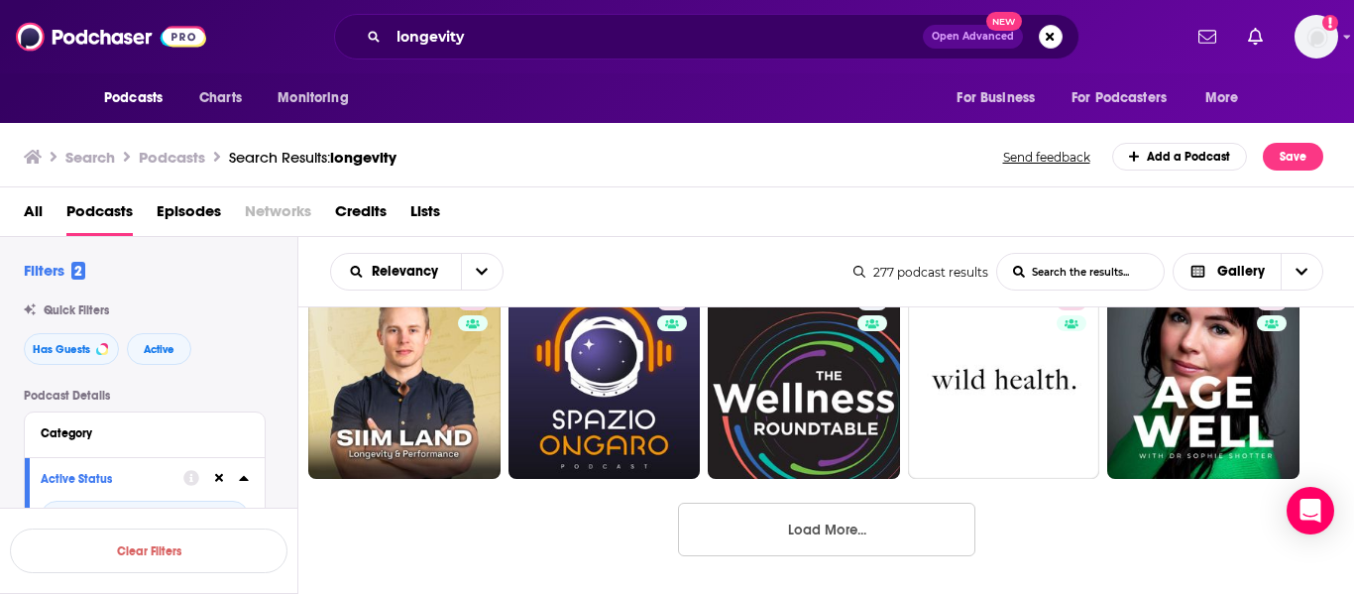
click at [925, 516] on button "Load More..." at bounding box center [826, 529] width 297 height 54
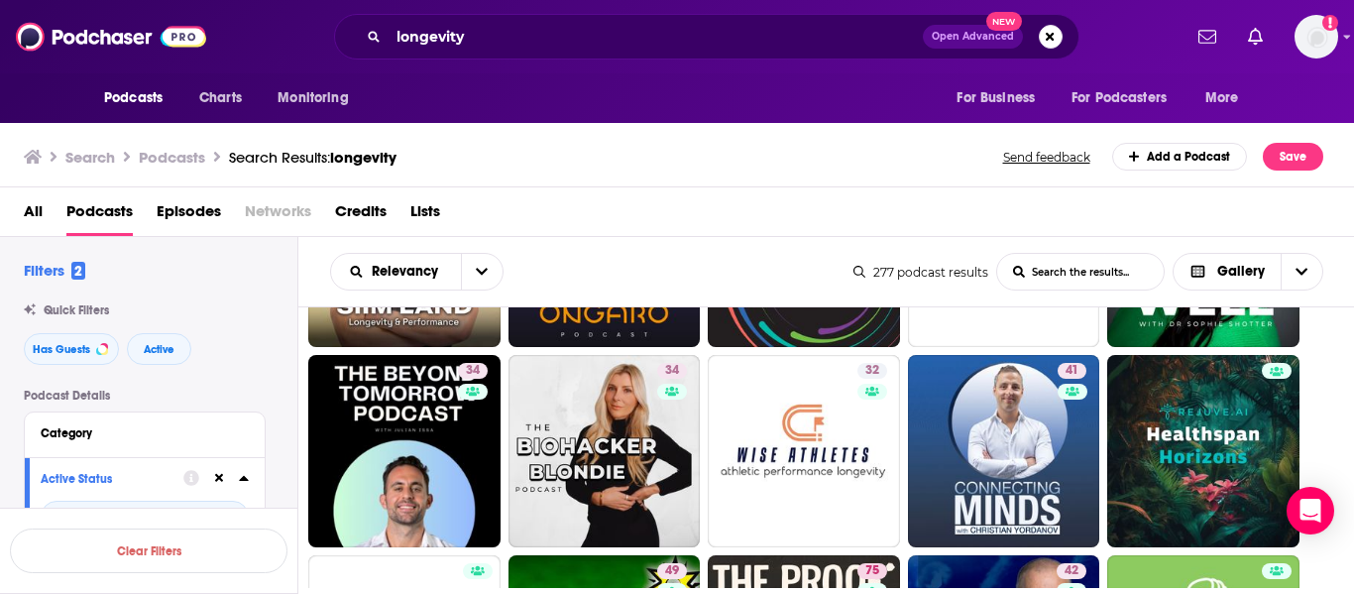
scroll to position [1972, 0]
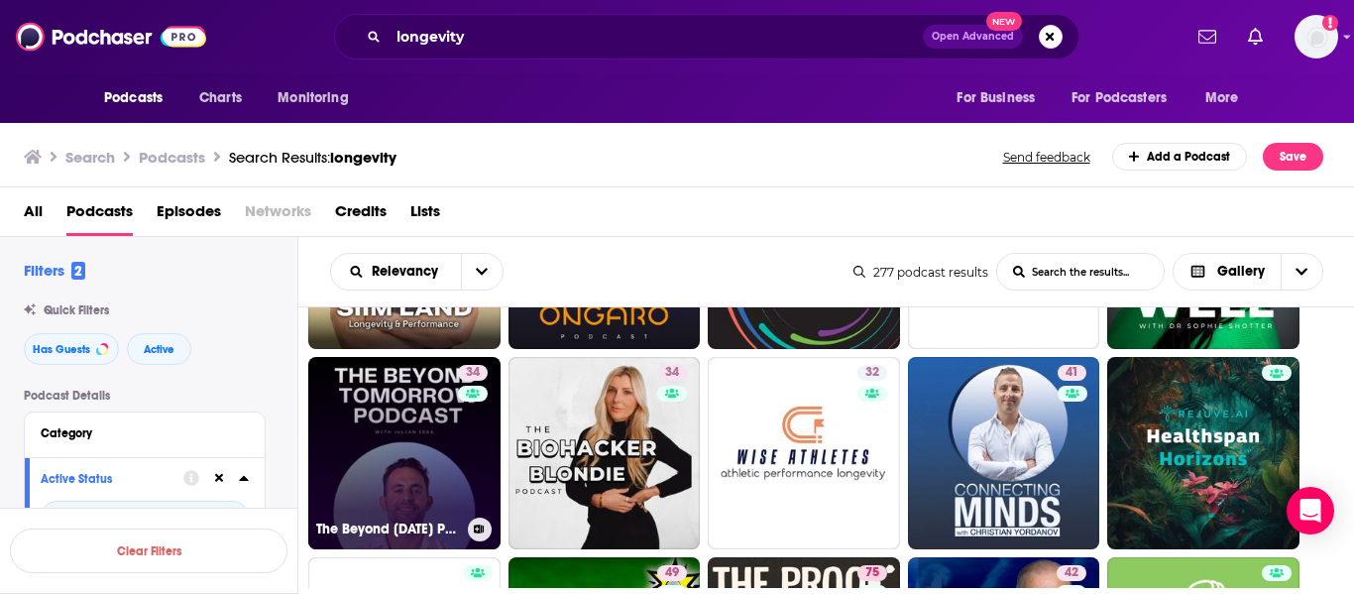
click at [386, 455] on link "34 The Beyond Tomorrow Podcast with Julian Issa" at bounding box center [404, 453] width 192 height 192
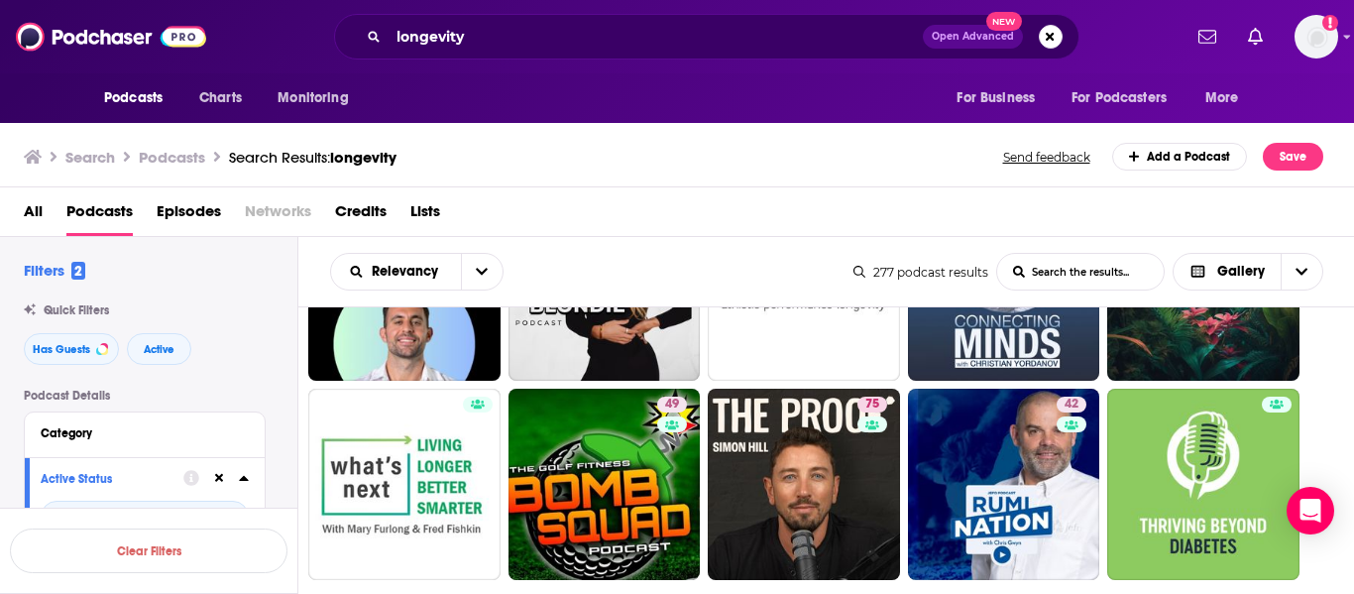
scroll to position [2208, 0]
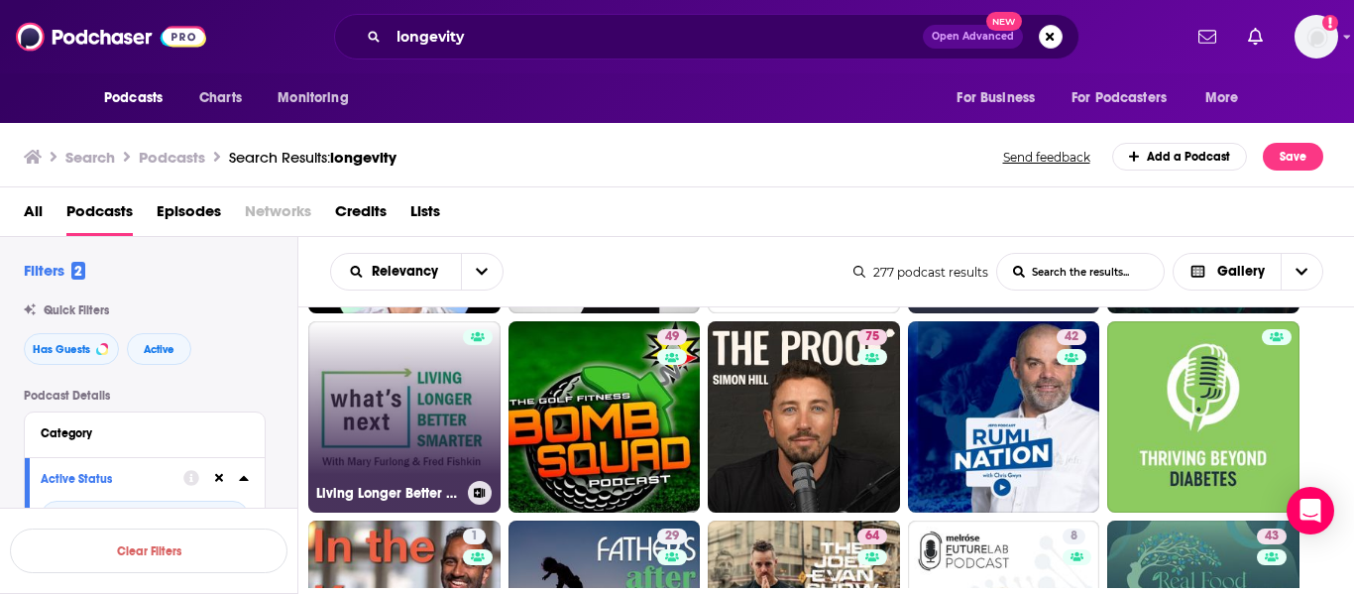
click at [441, 398] on link "Living Longer Better Smarter" at bounding box center [404, 417] width 192 height 192
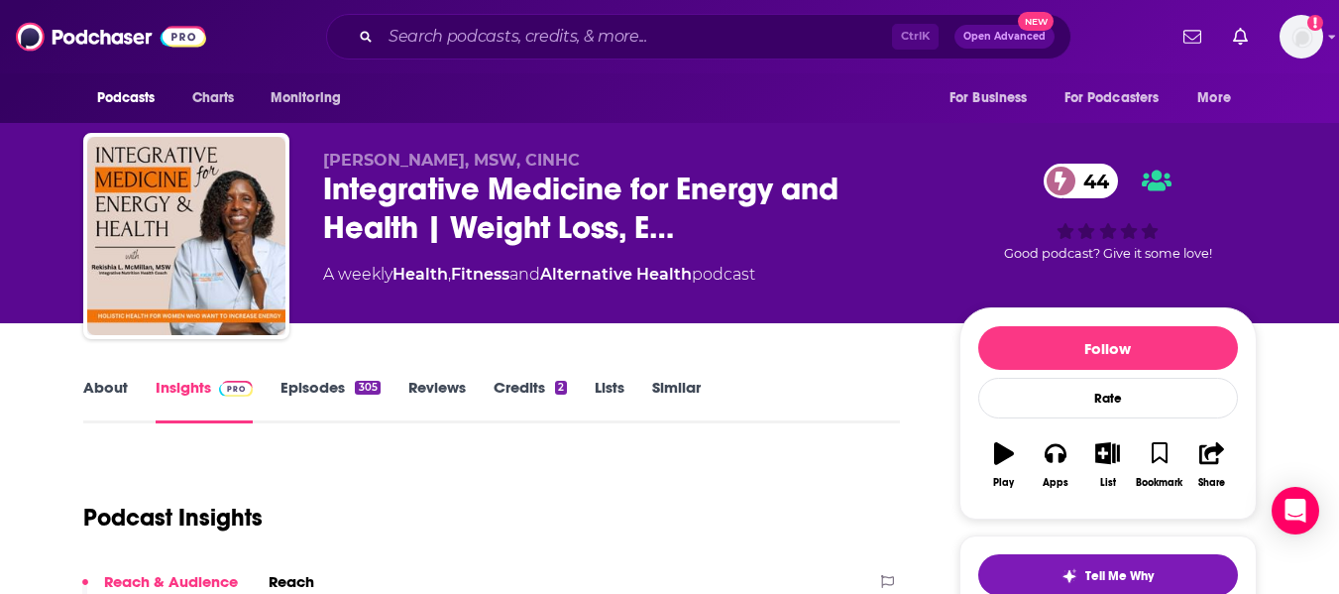
click at [118, 393] on link "About" at bounding box center [105, 401] width 45 height 46
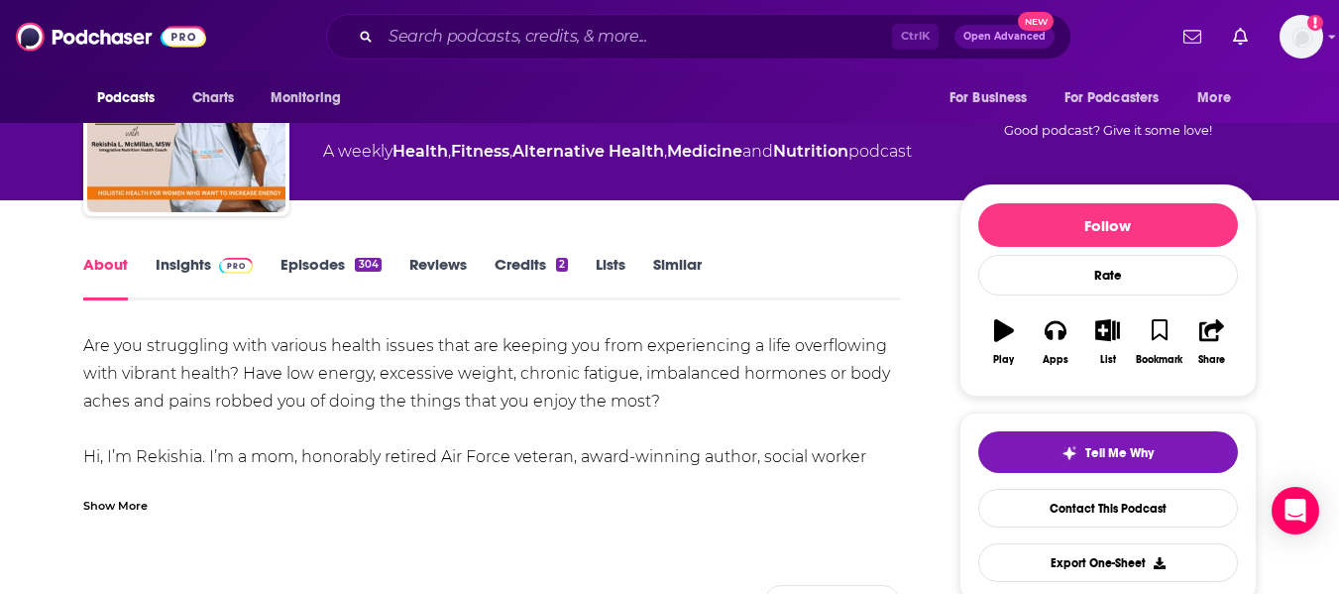
scroll to position [126, 0]
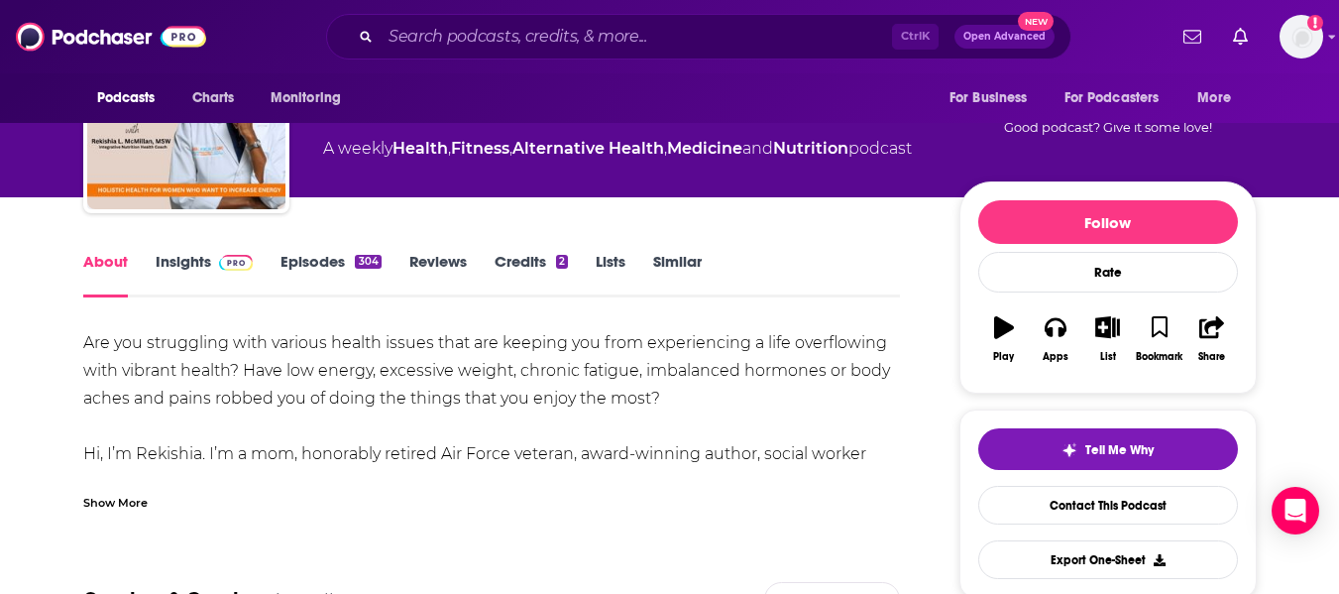
click at [103, 488] on div "Show More" at bounding box center [492, 495] width 818 height 34
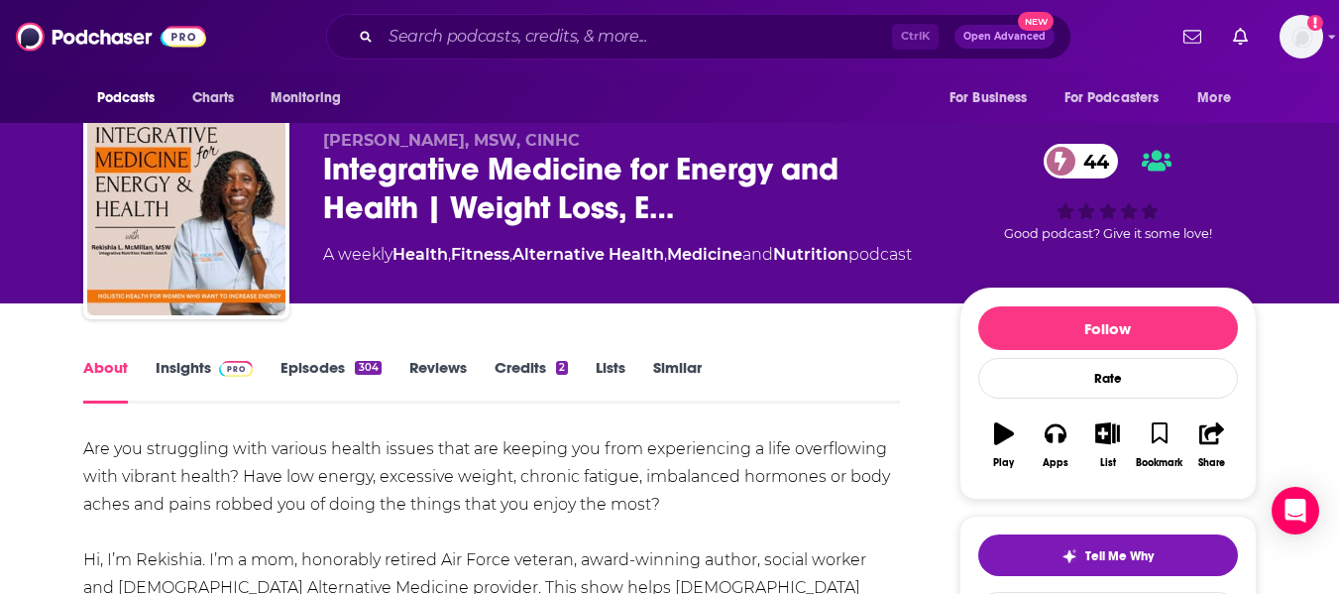
scroll to position [0, 0]
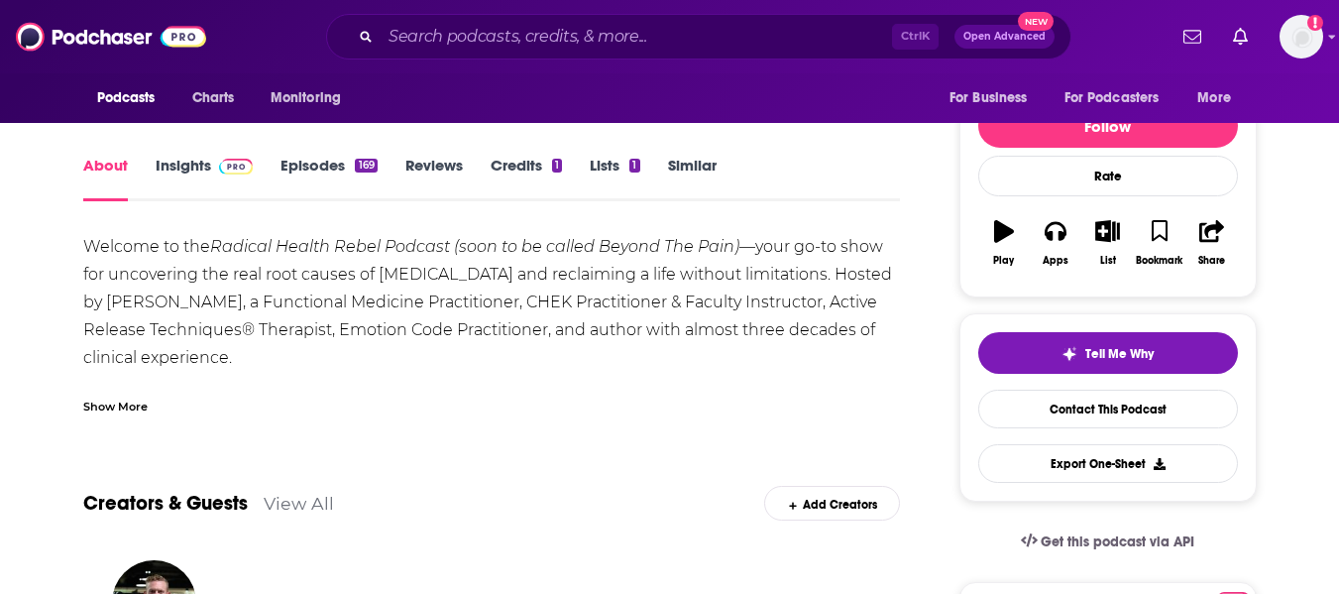
scroll to position [220, 0]
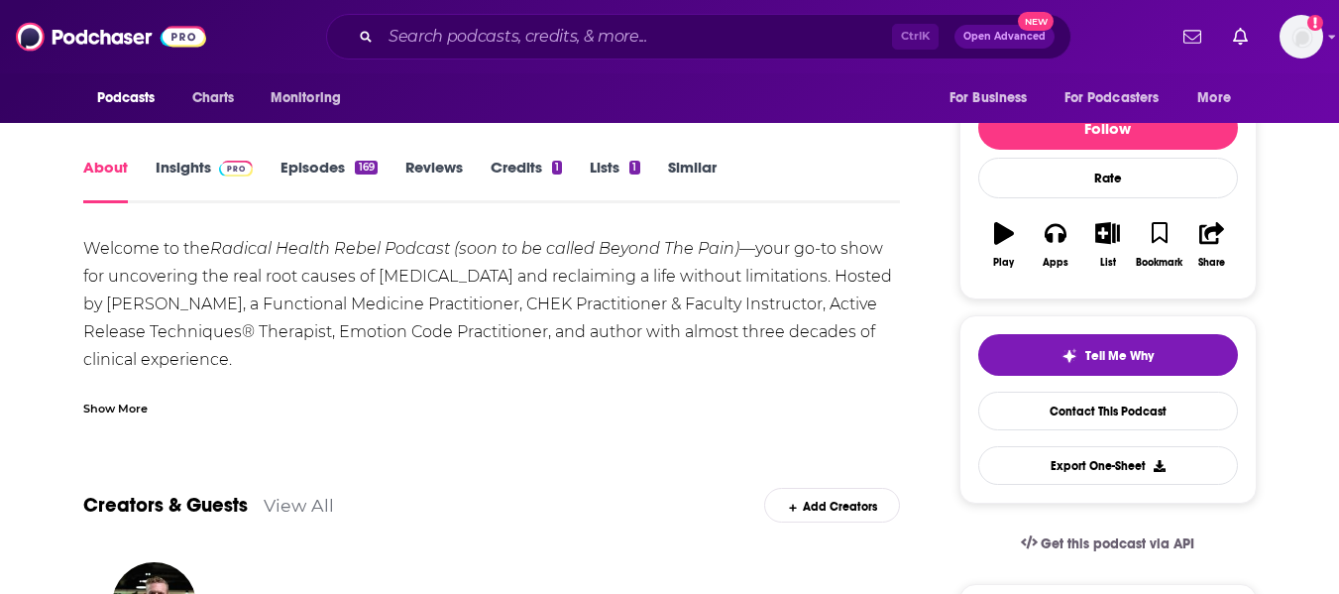
click at [693, 170] on link "Similar" at bounding box center [692, 181] width 49 height 46
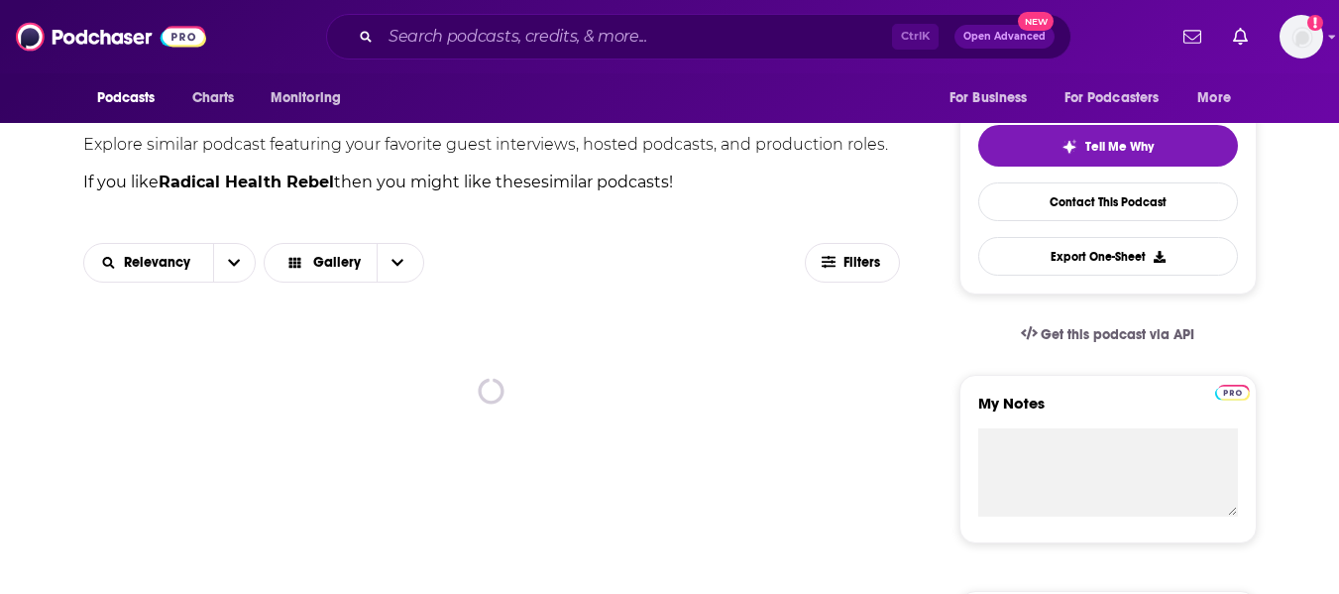
scroll to position [430, 0]
click at [845, 242] on button "Filters" at bounding box center [852, 262] width 95 height 40
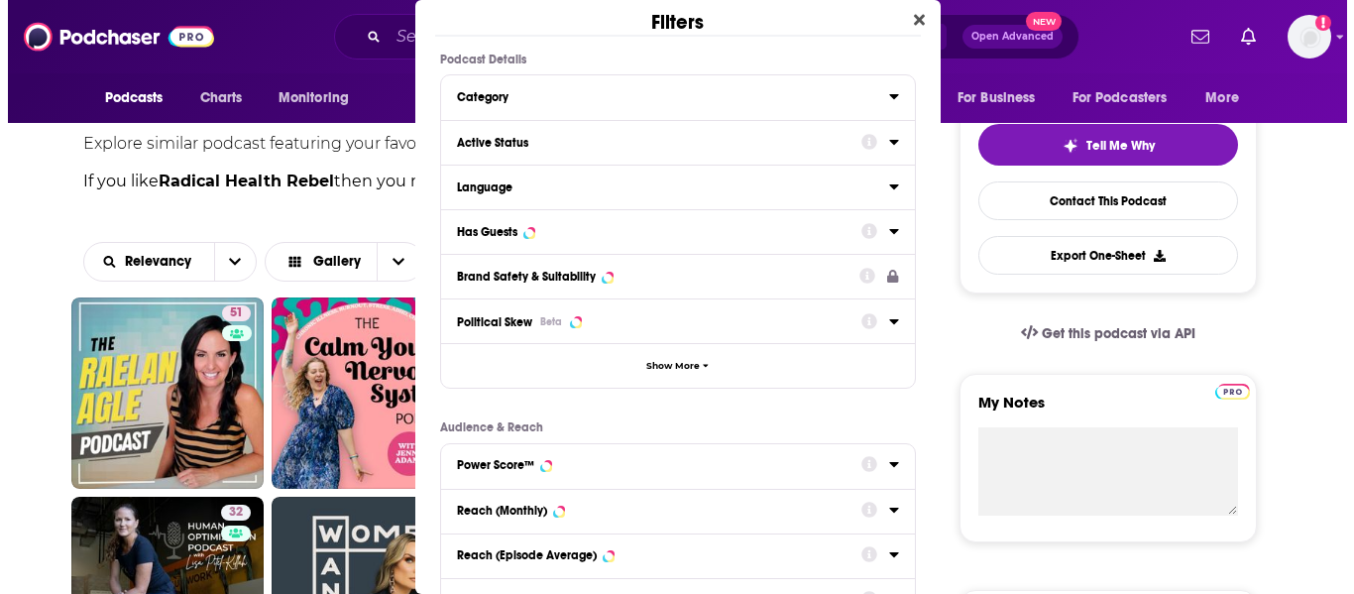
scroll to position [0, 0]
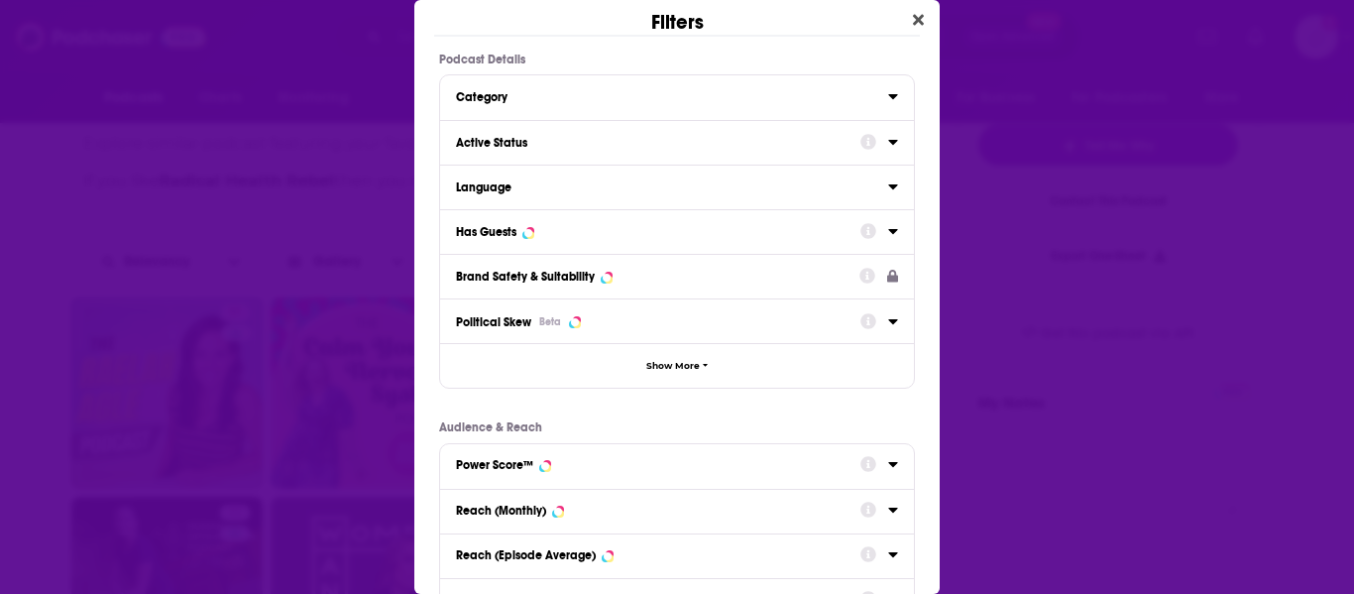
click at [568, 145] on div "Active Status" at bounding box center [651, 143] width 391 height 14
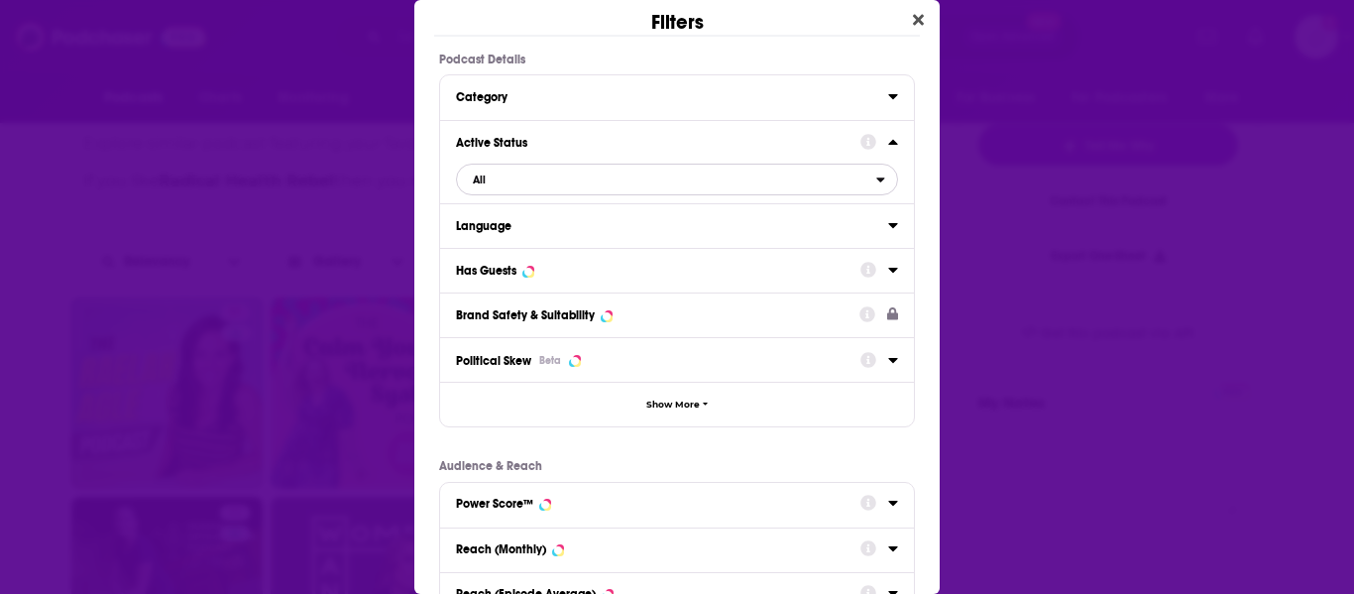
click at [552, 181] on span "All" at bounding box center [666, 179] width 419 height 26
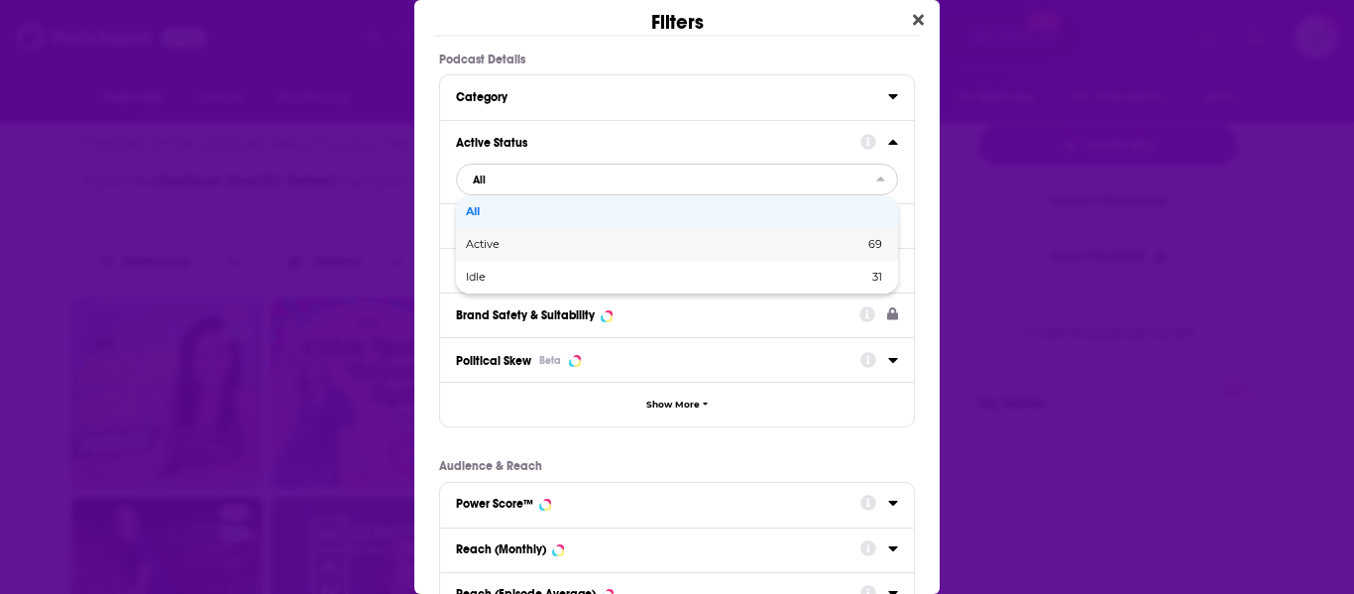
click at [545, 244] on span "Active" at bounding box center [574, 244] width 216 height 11
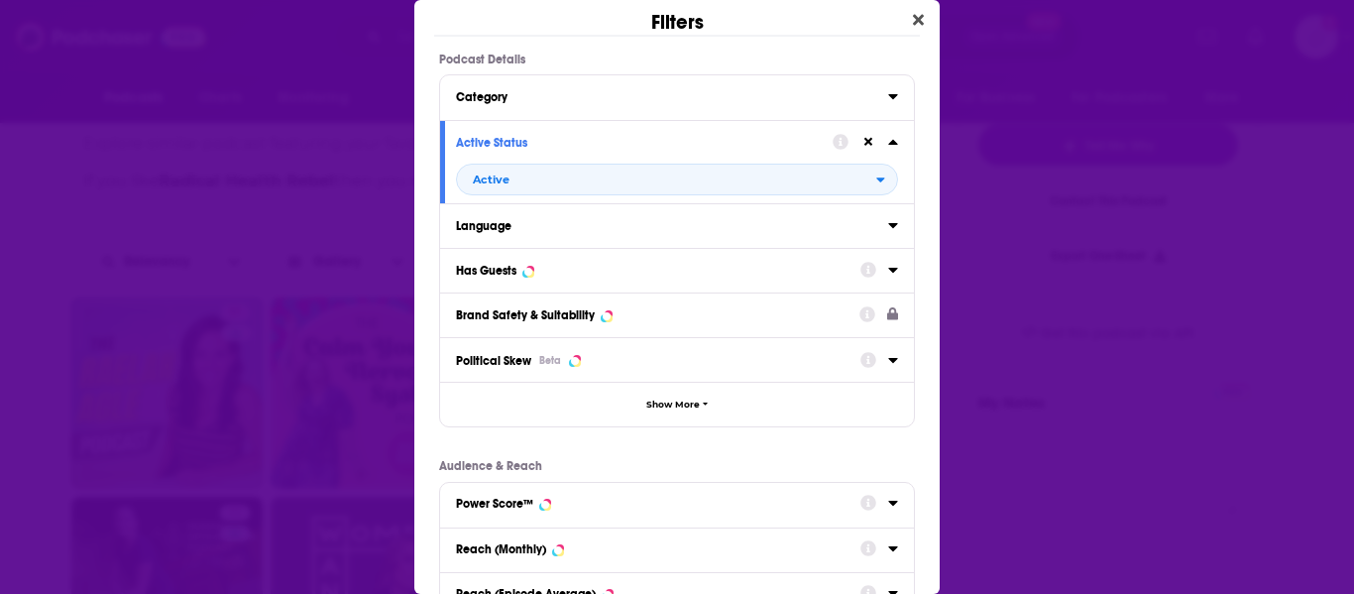
click at [565, 268] on div "Has Guests" at bounding box center [651, 271] width 391 height 14
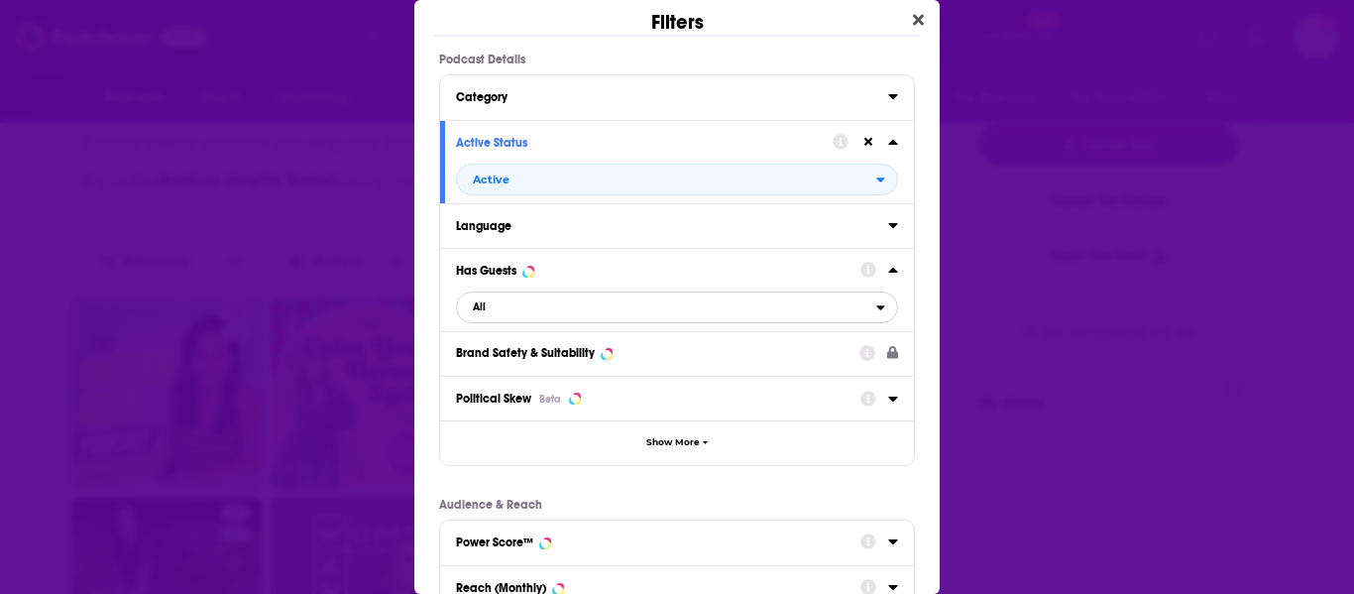
click at [545, 303] on span "All" at bounding box center [666, 307] width 419 height 26
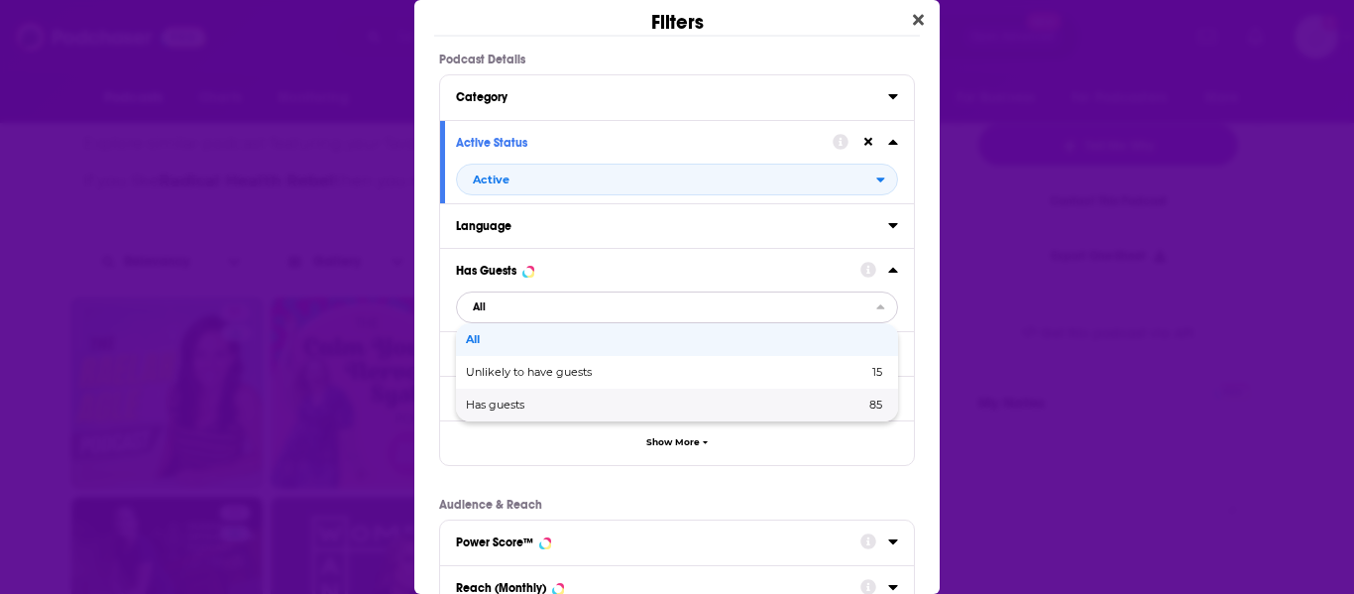
click at [535, 403] on span "Has guests" at bounding box center [580, 404] width 229 height 11
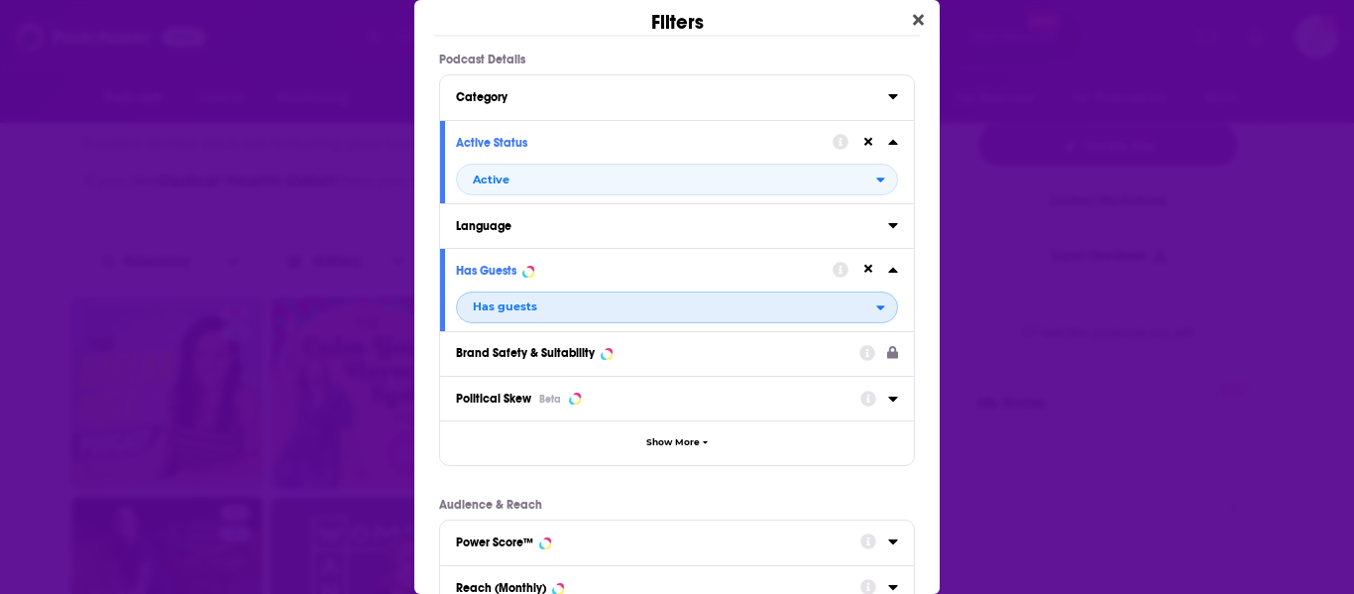
scroll to position [356, 0]
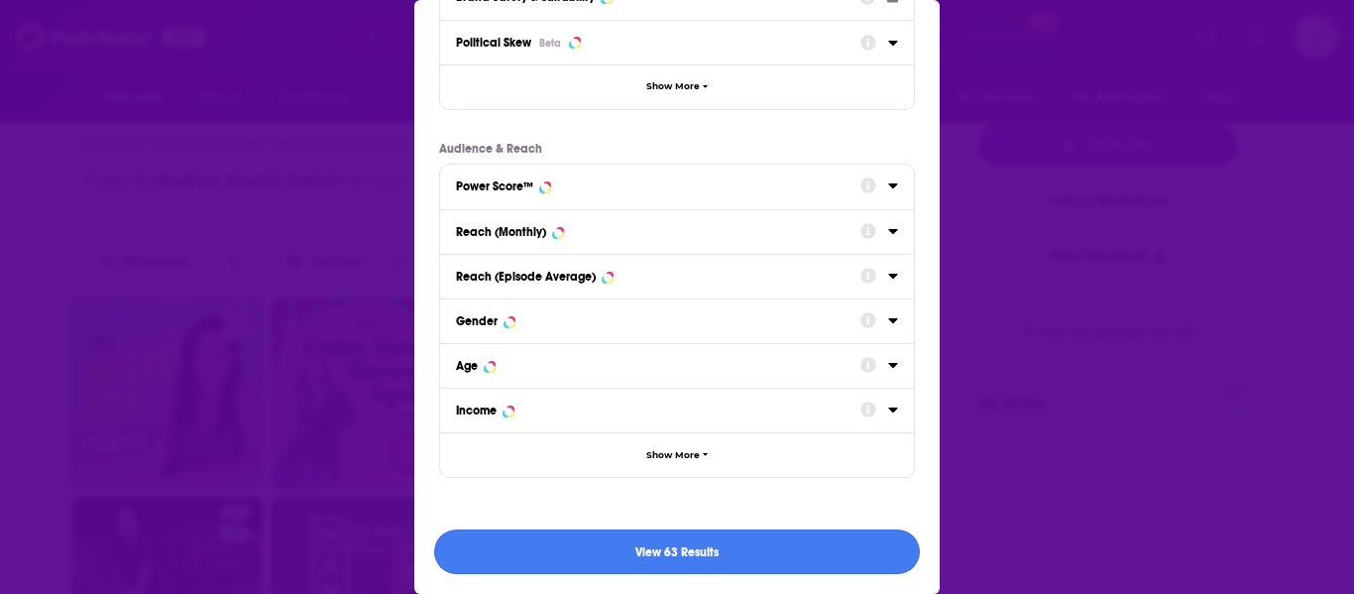
click at [579, 551] on button "View 63 Results" at bounding box center [677, 551] width 486 height 45
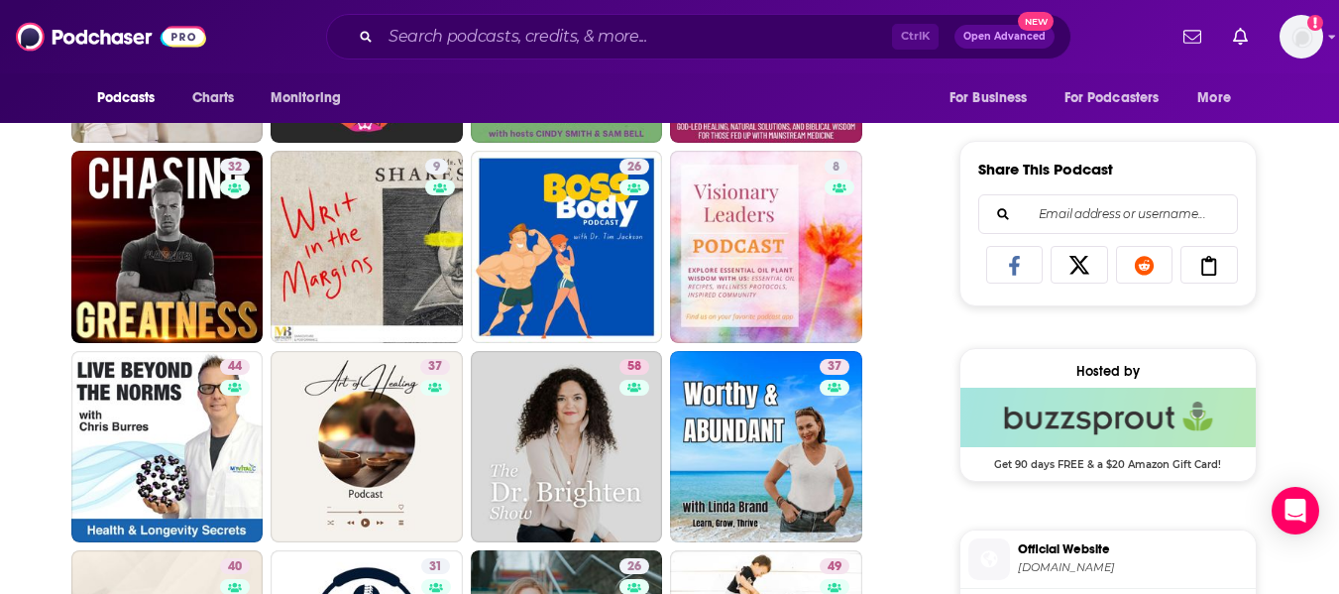
scroll to position [1176, 0]
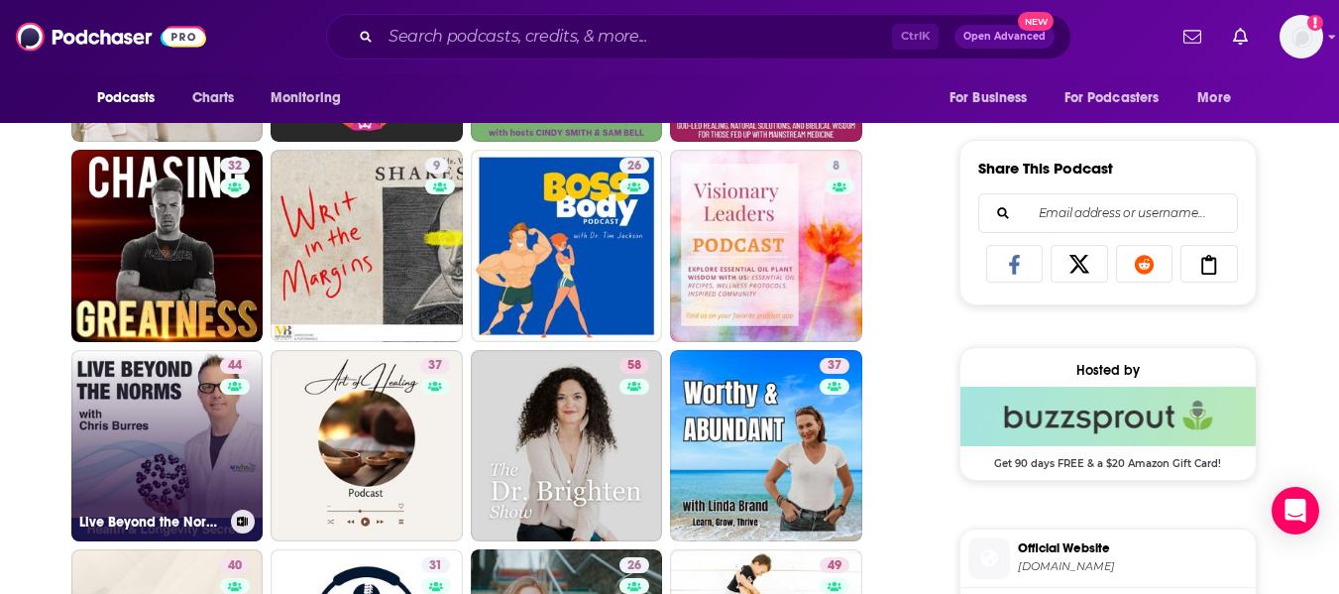
click at [139, 405] on link "44 Live Beyond the Norms" at bounding box center [167, 446] width 192 height 192
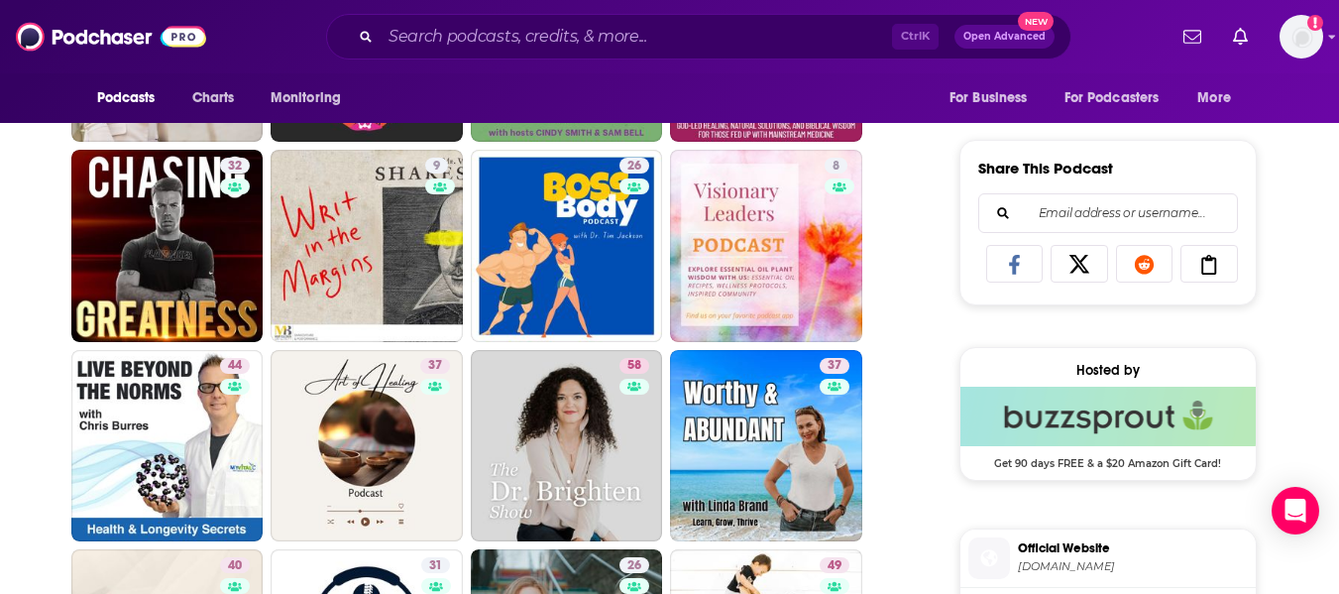
scroll to position [1314, 0]
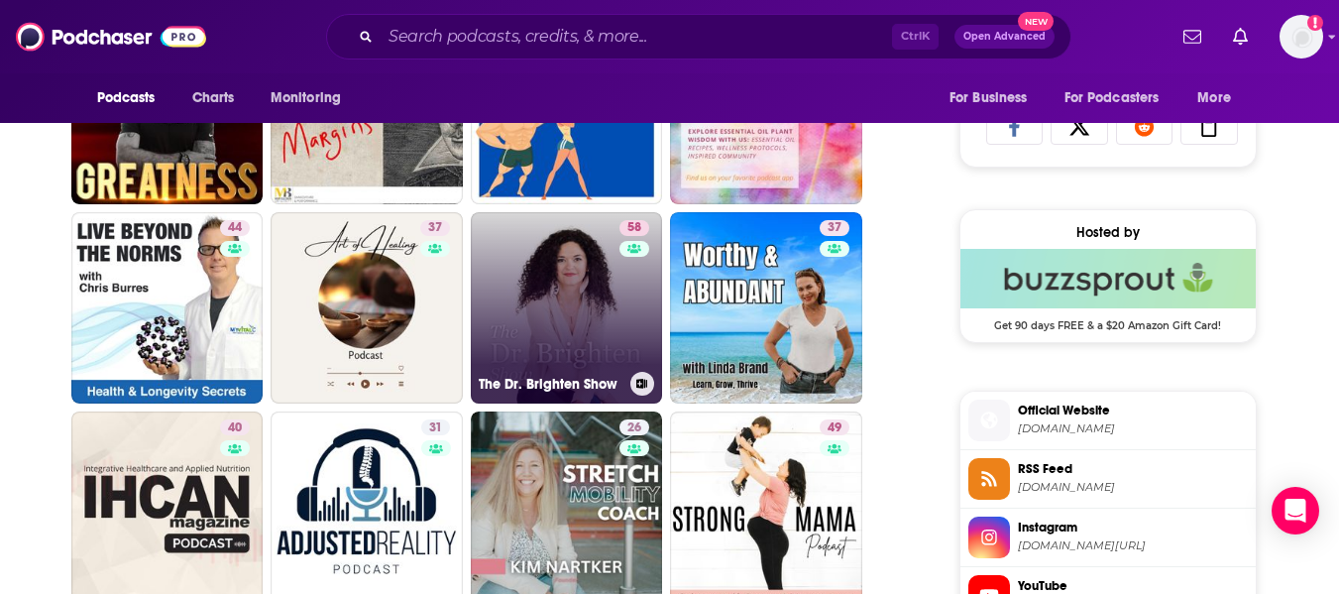
click at [549, 330] on link "58 The Dr. Brighten Show" at bounding box center [567, 308] width 192 height 192
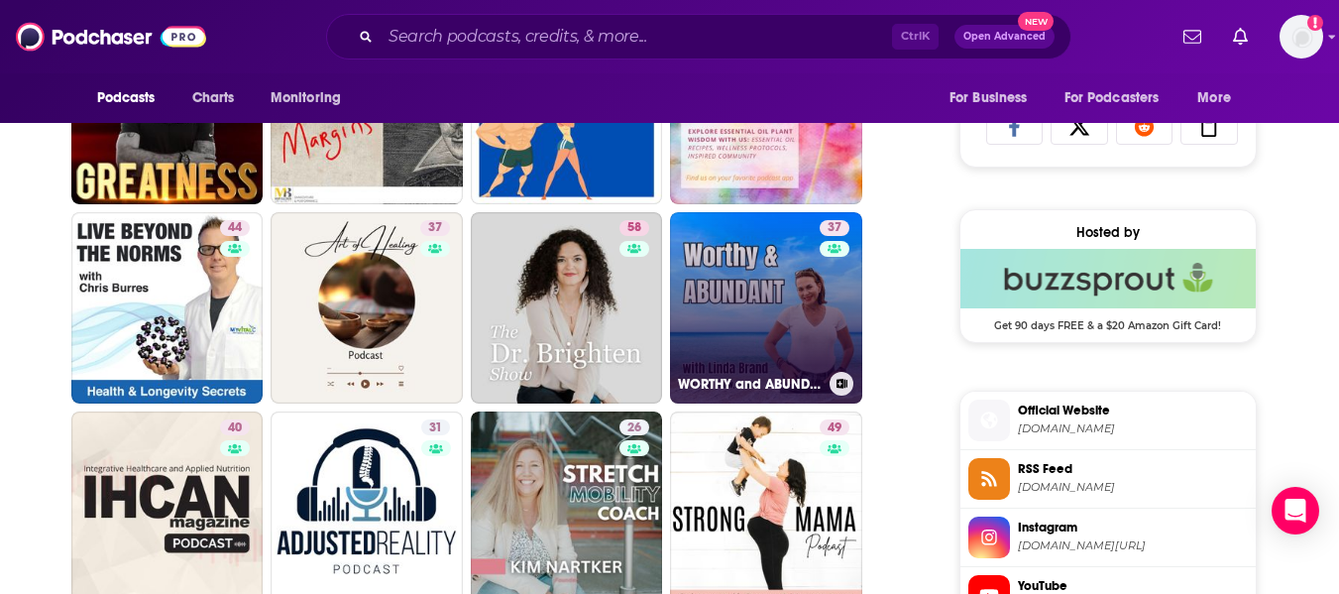
click at [740, 317] on link "37 WORTHY and ABUNDANT" at bounding box center [766, 308] width 192 height 192
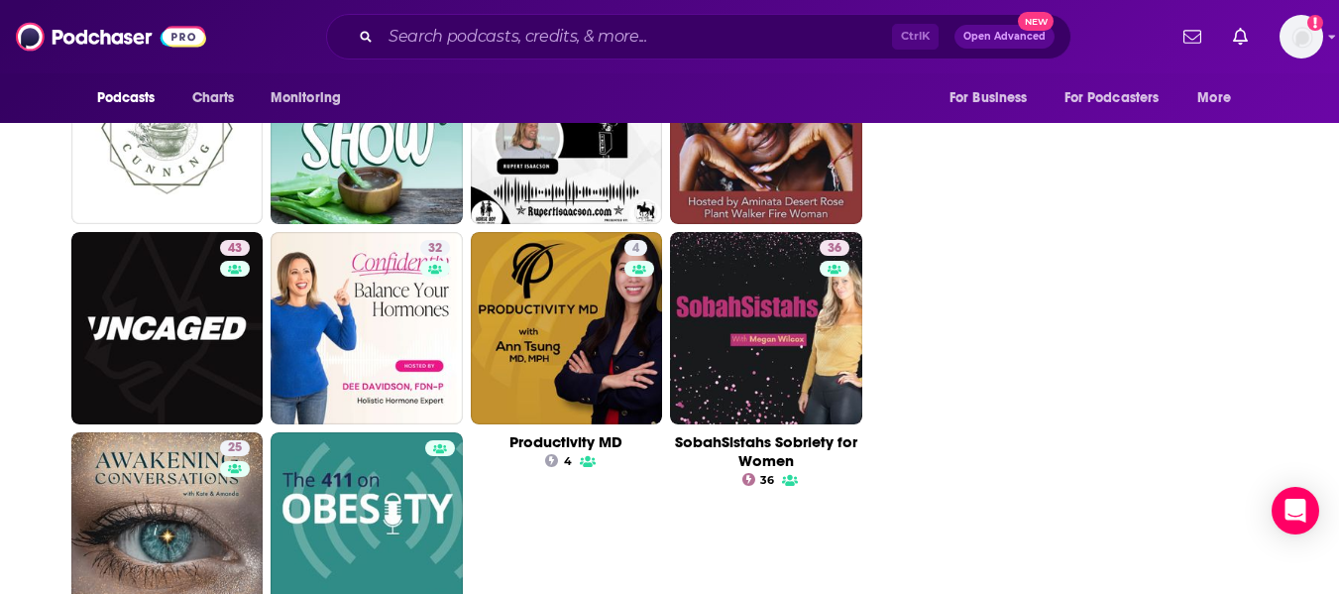
scroll to position [3306, 0]
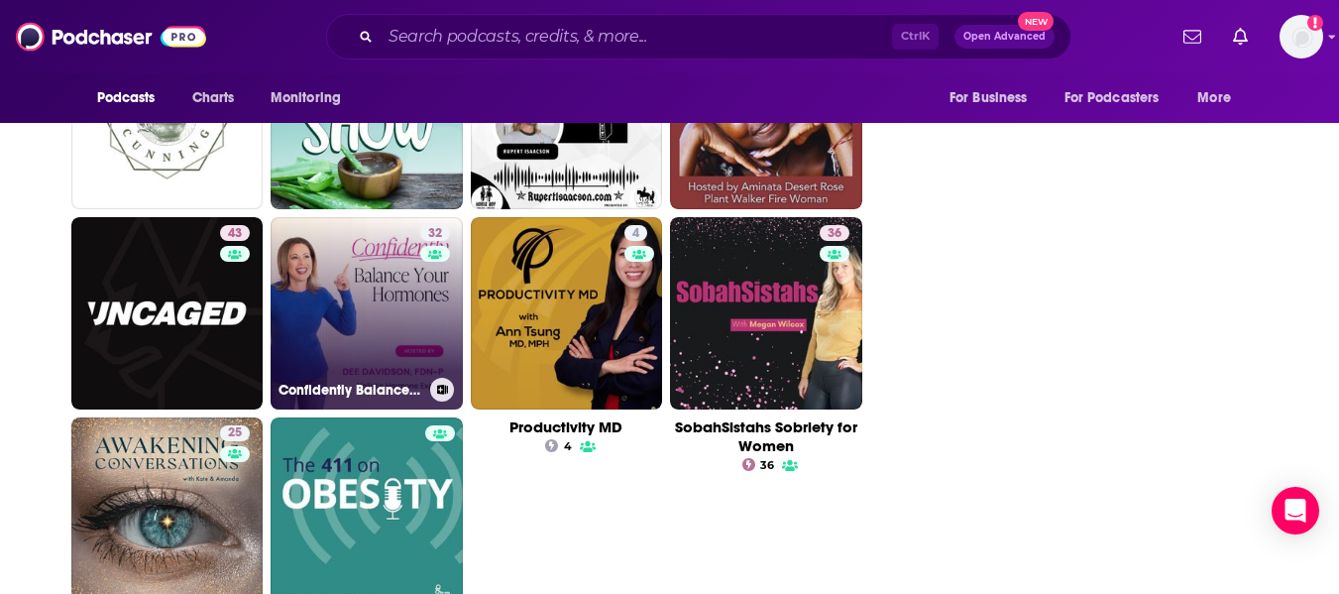
click at [338, 303] on link "32 Confidently Balance Your Hormones" at bounding box center [367, 313] width 192 height 192
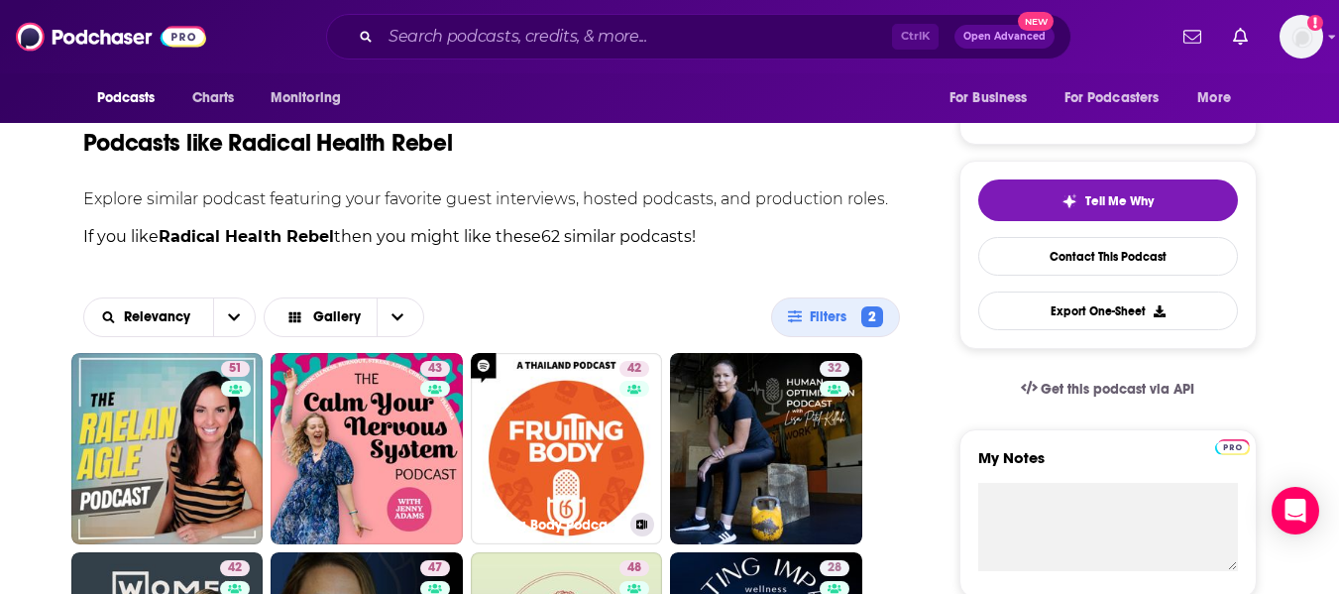
scroll to position [0, 0]
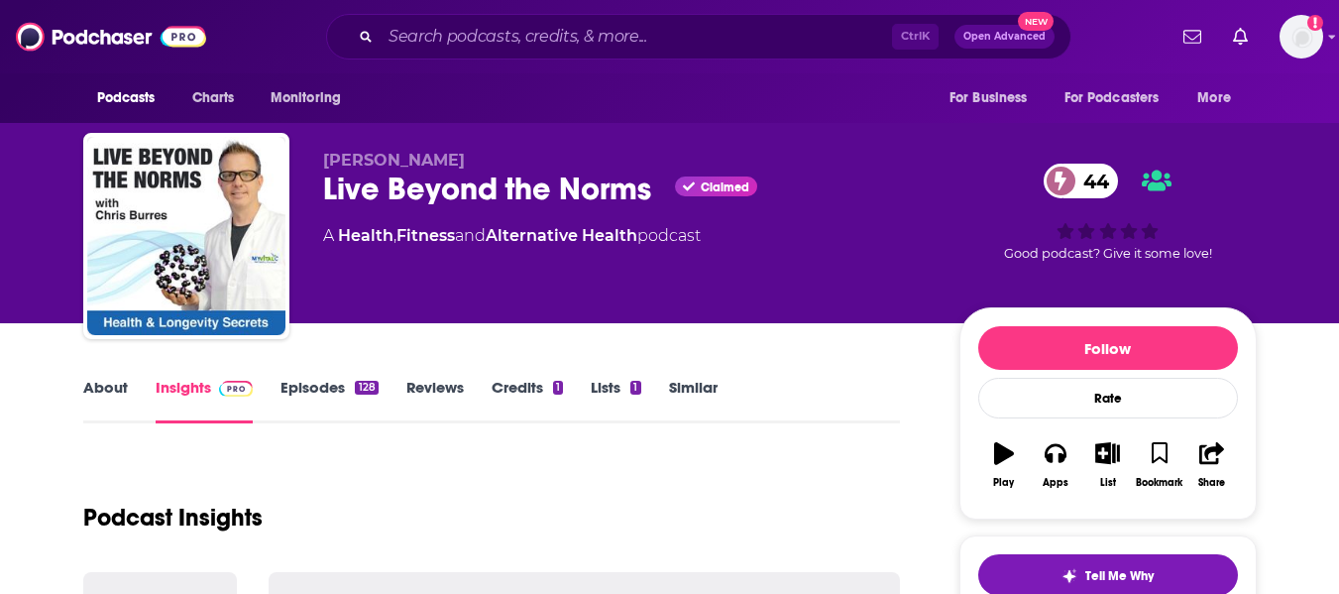
click at [100, 396] on link "About" at bounding box center [105, 401] width 45 height 46
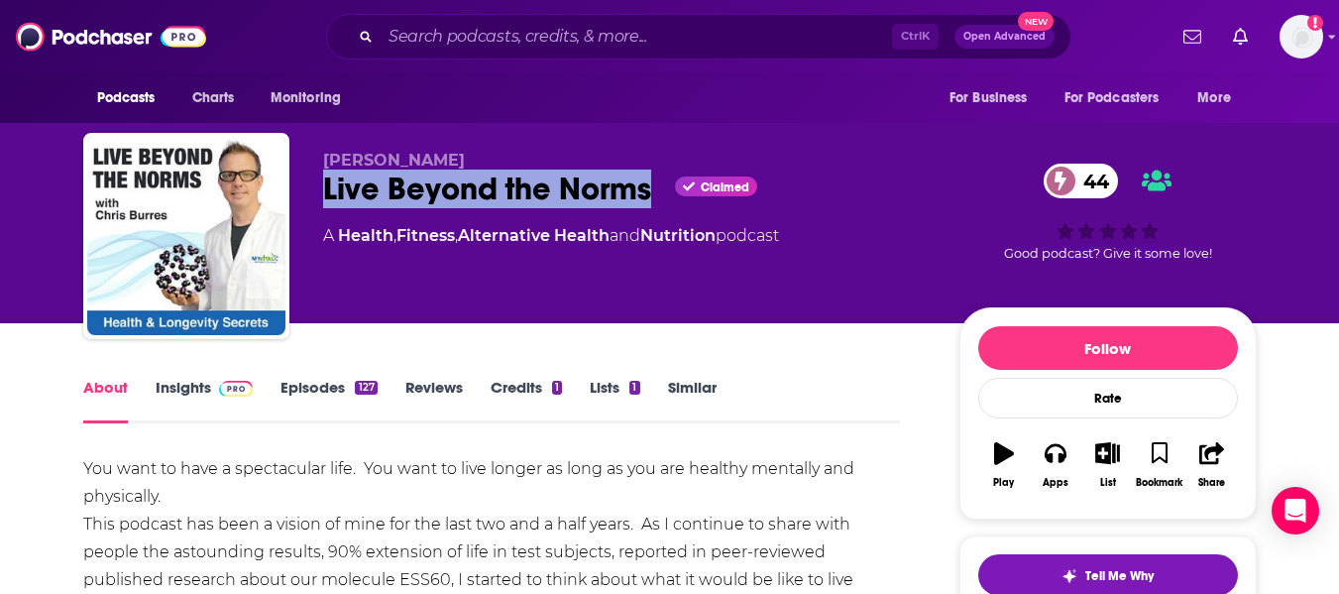
drag, startPoint x: 303, startPoint y: 200, endPoint x: 654, endPoint y: 201, distance: 350.8
click at [654, 201] on div "[PERSON_NAME] Live Beyond the Norms Claimed 44 A Health , Fitness , Alternative…" at bounding box center [669, 240] width 1173 height 214
copy h1 "Live Beyond the Norms"
click at [183, 388] on link "Insights" at bounding box center [205, 401] width 98 height 46
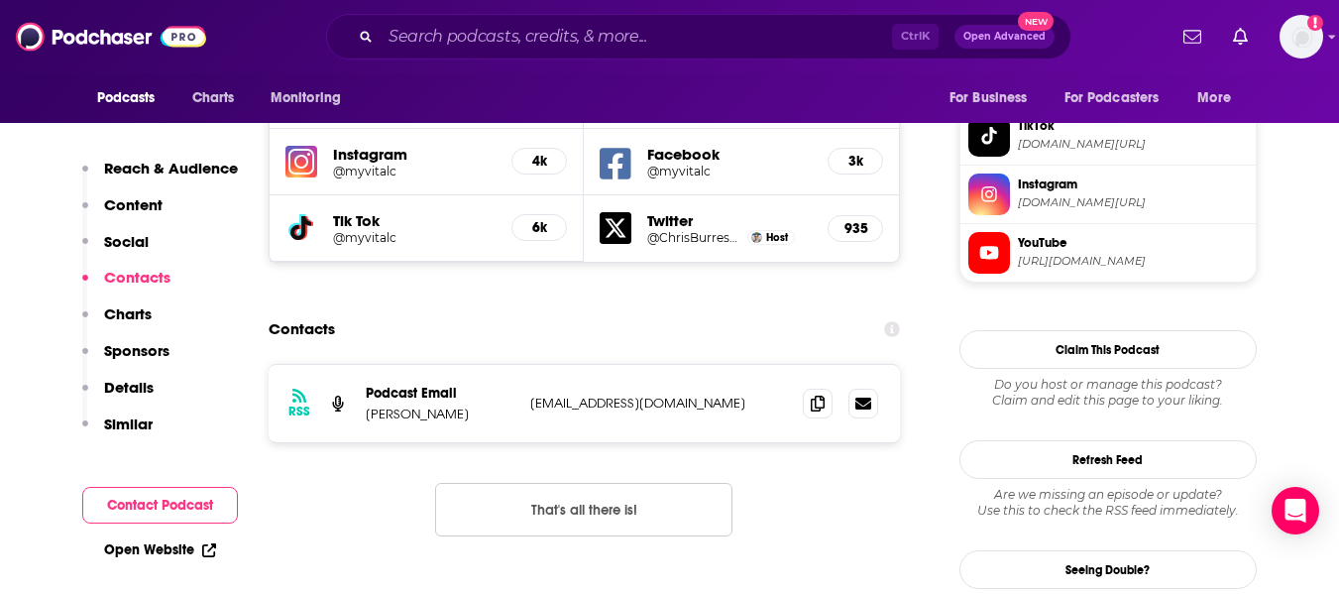
scroll to position [1821, 0]
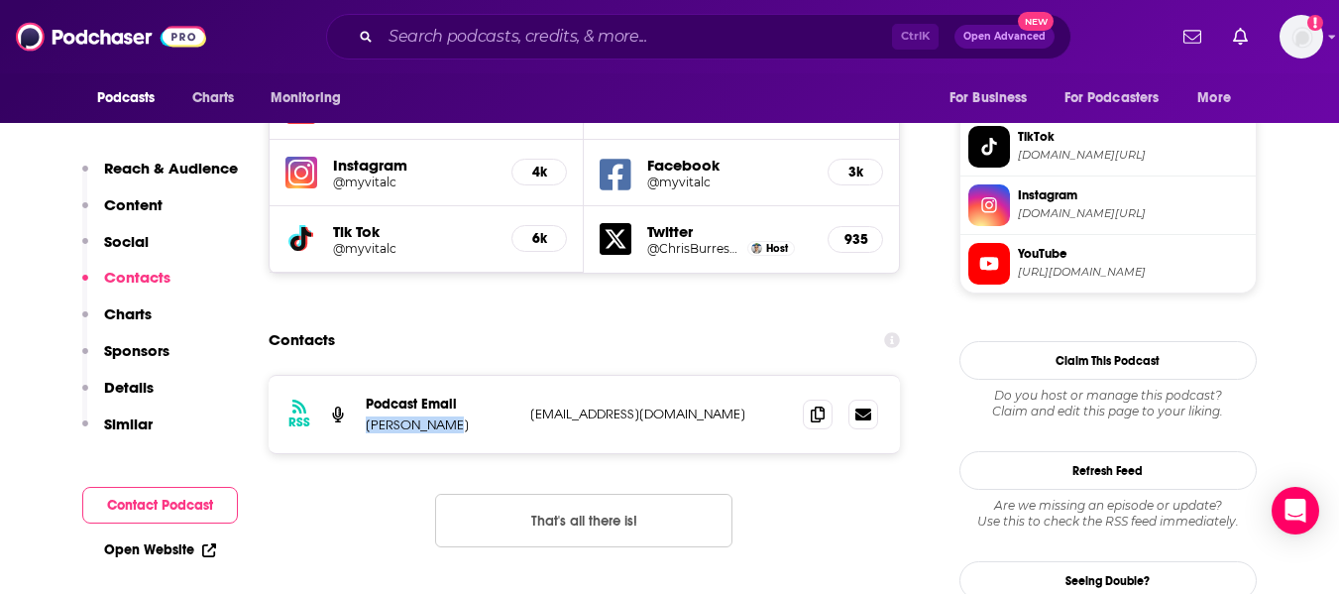
drag, startPoint x: 367, startPoint y: 303, endPoint x: 434, endPoint y: 301, distance: 67.4
click at [434, 416] on p "Chris Burres" at bounding box center [440, 424] width 149 height 17
copy p "Chris Burres"
click at [814, 405] on icon at bounding box center [818, 413] width 14 height 16
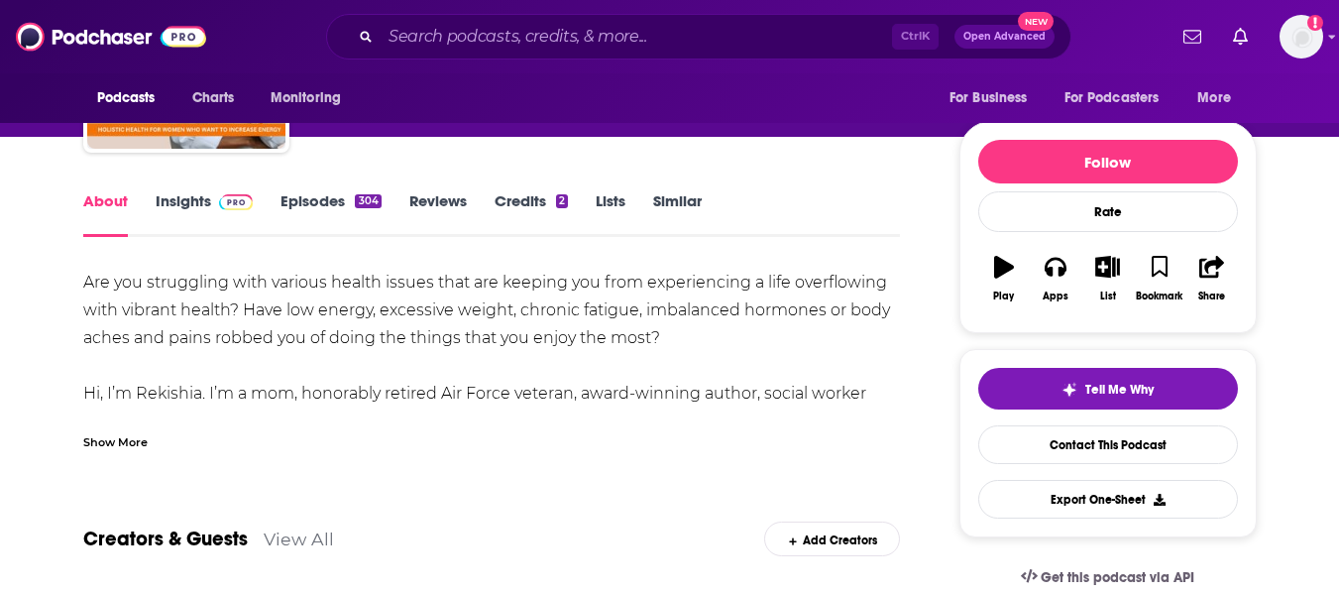
scroll to position [211, 0]
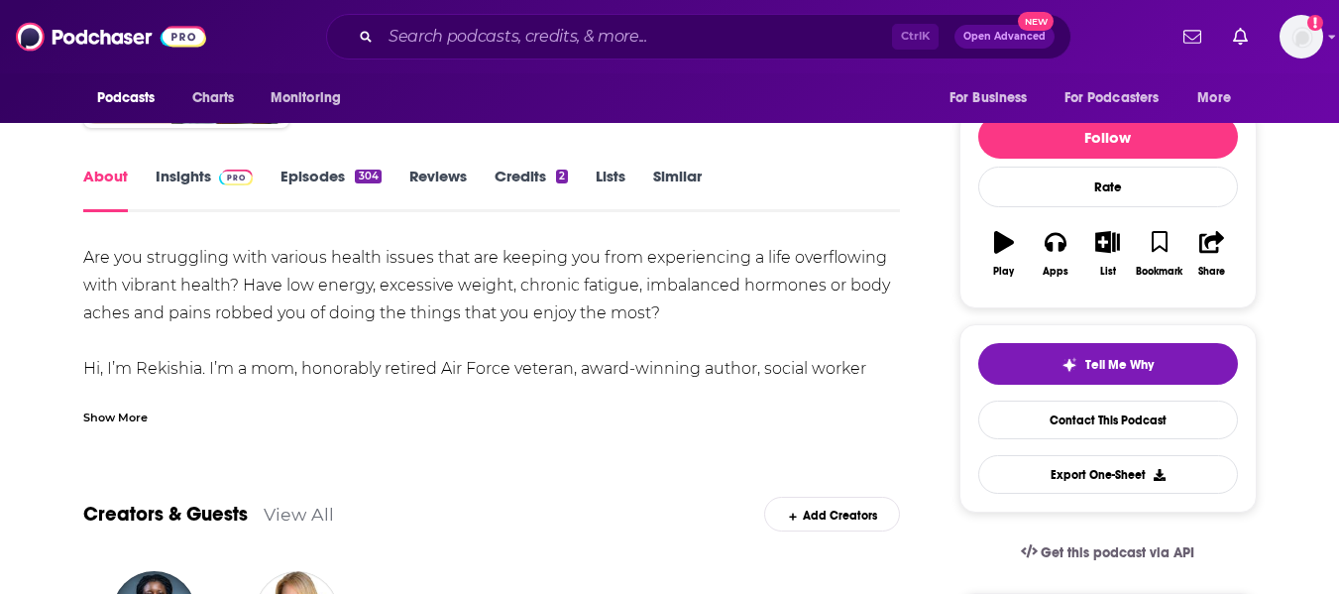
click at [126, 418] on div "Show More" at bounding box center [115, 415] width 64 height 19
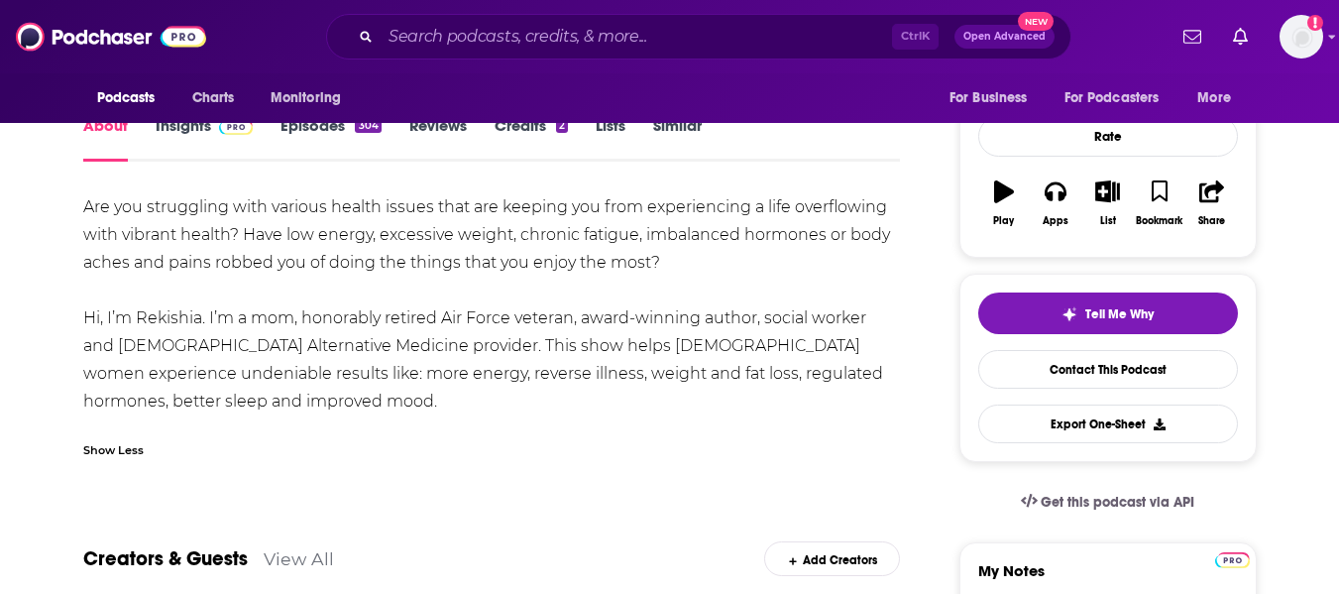
scroll to position [0, 0]
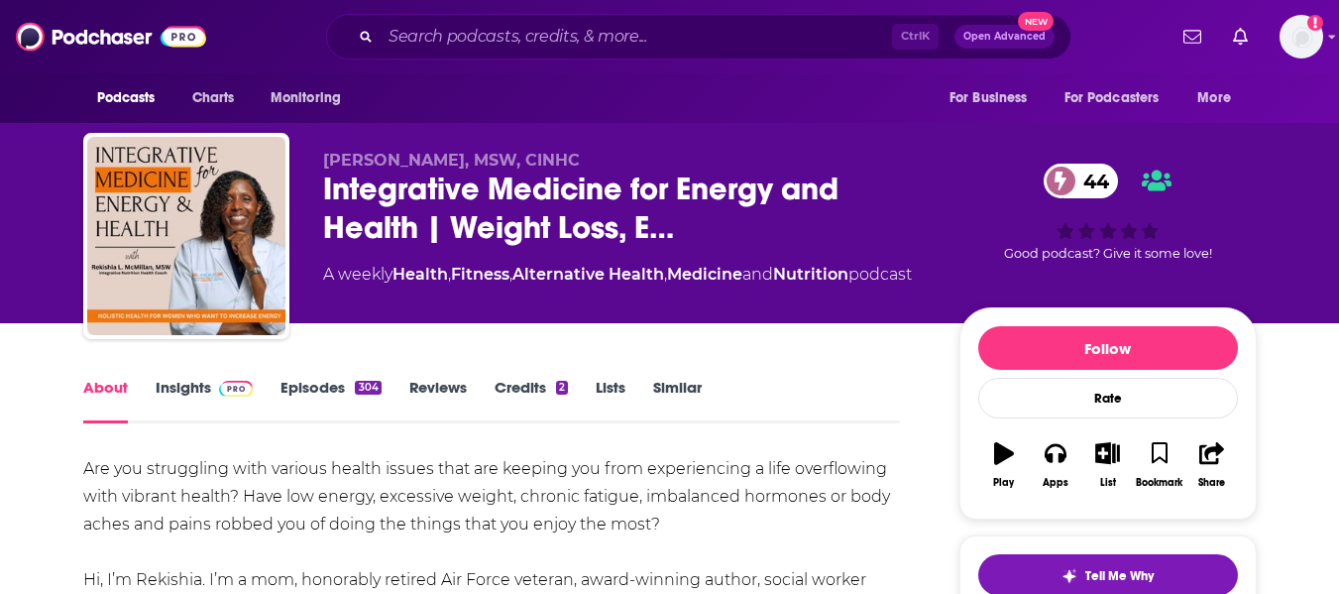
click at [308, 202] on div "Rekishia L. McMillan, MSW, CINHC Integrative Medicine for Energy and Health | W…" at bounding box center [669, 240] width 1173 height 214
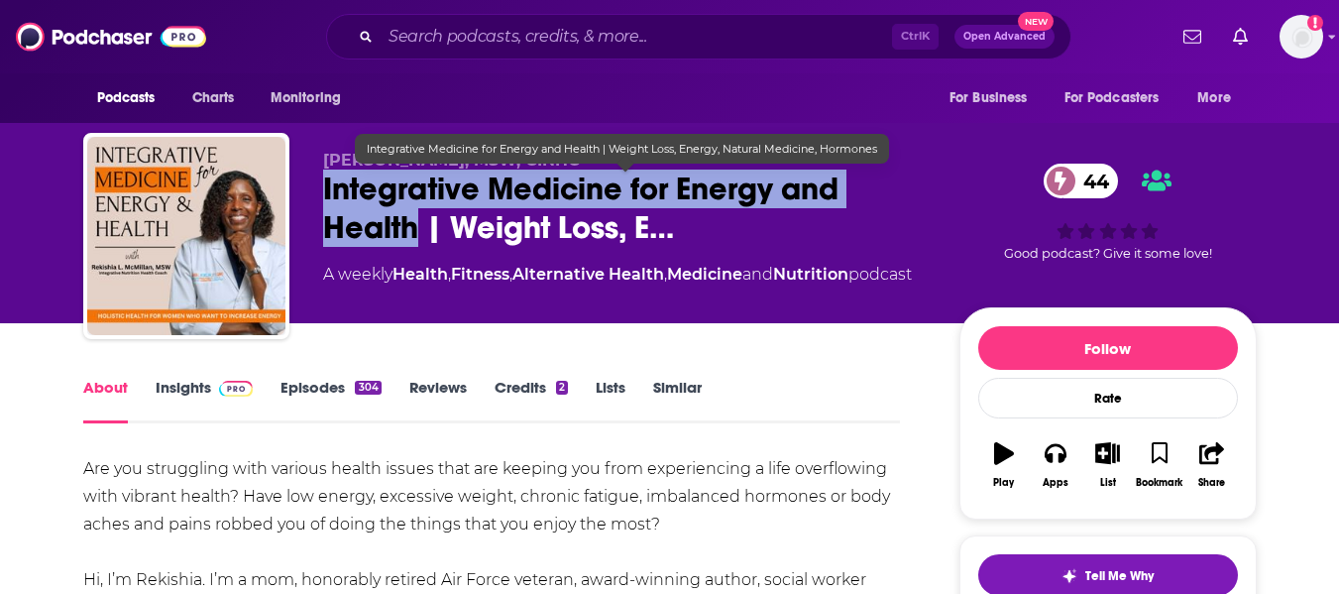
drag, startPoint x: 308, startPoint y: 202, endPoint x: 416, endPoint y: 227, distance: 110.8
click at [416, 227] on div "Rekishia L. McMillan, MSW, CINHC Integrative Medicine for Energy and Health | W…" at bounding box center [669, 240] width 1173 height 214
copy h1 "Integrative Medicine for Energy and Health"
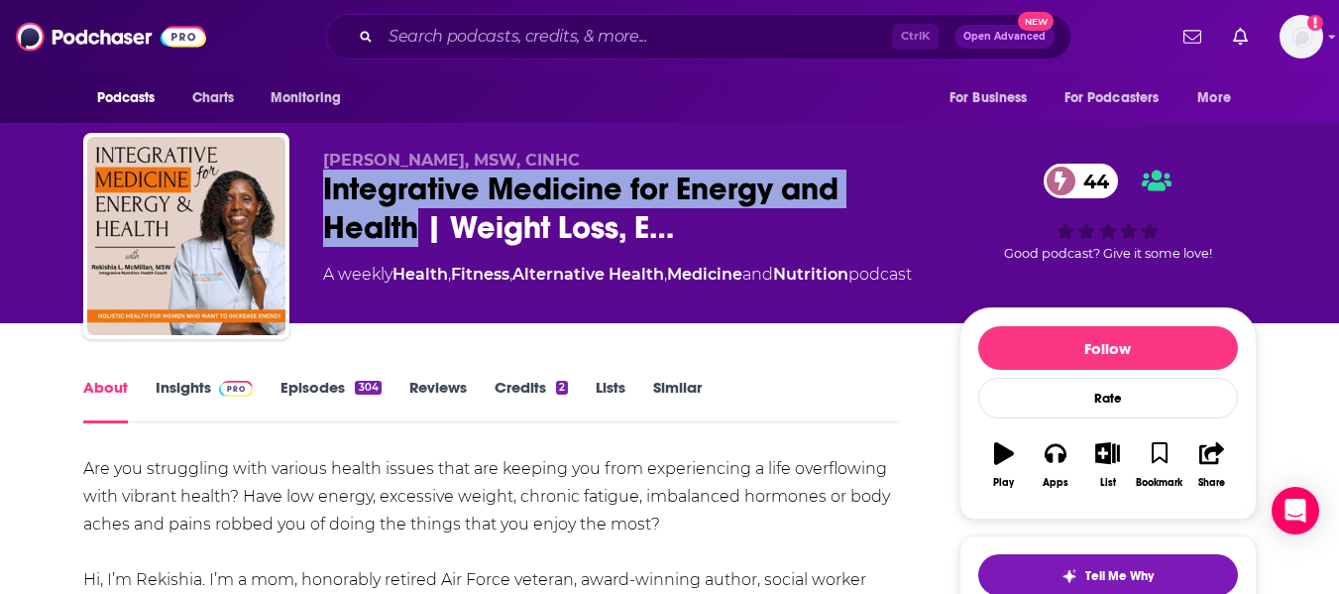
click at [182, 393] on link "Insights" at bounding box center [205, 401] width 98 height 46
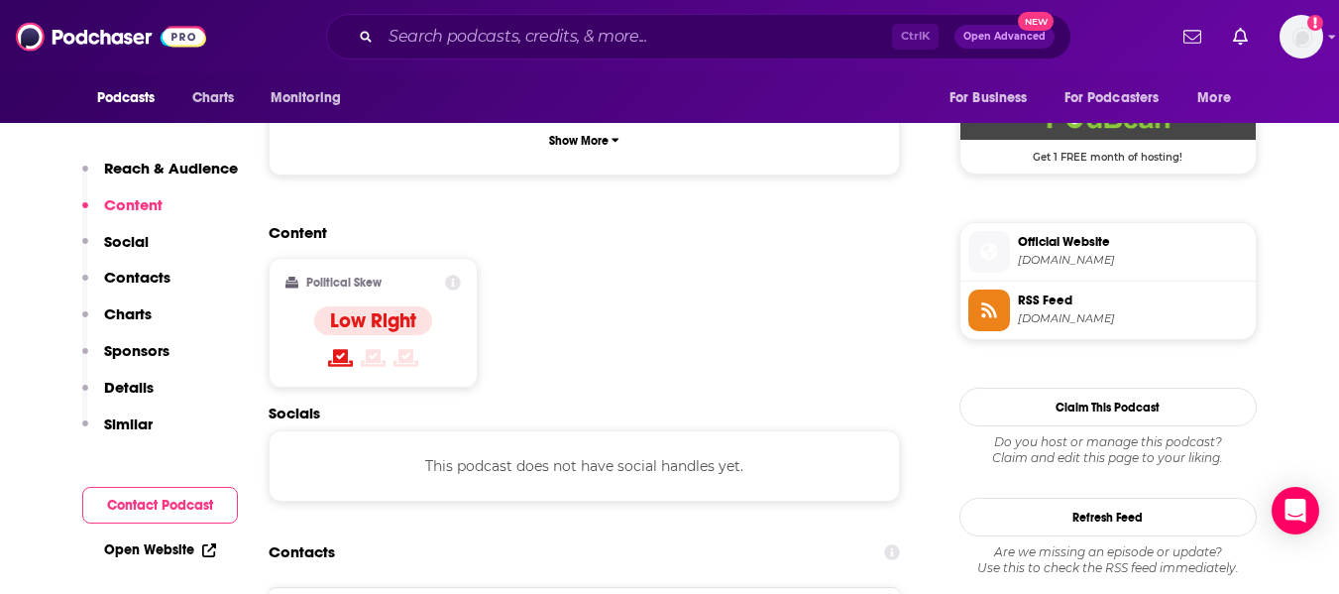
scroll to position [1483, 0]
drag, startPoint x: 133, startPoint y: 538, endPoint x: 1, endPoint y: 454, distance: 156.4
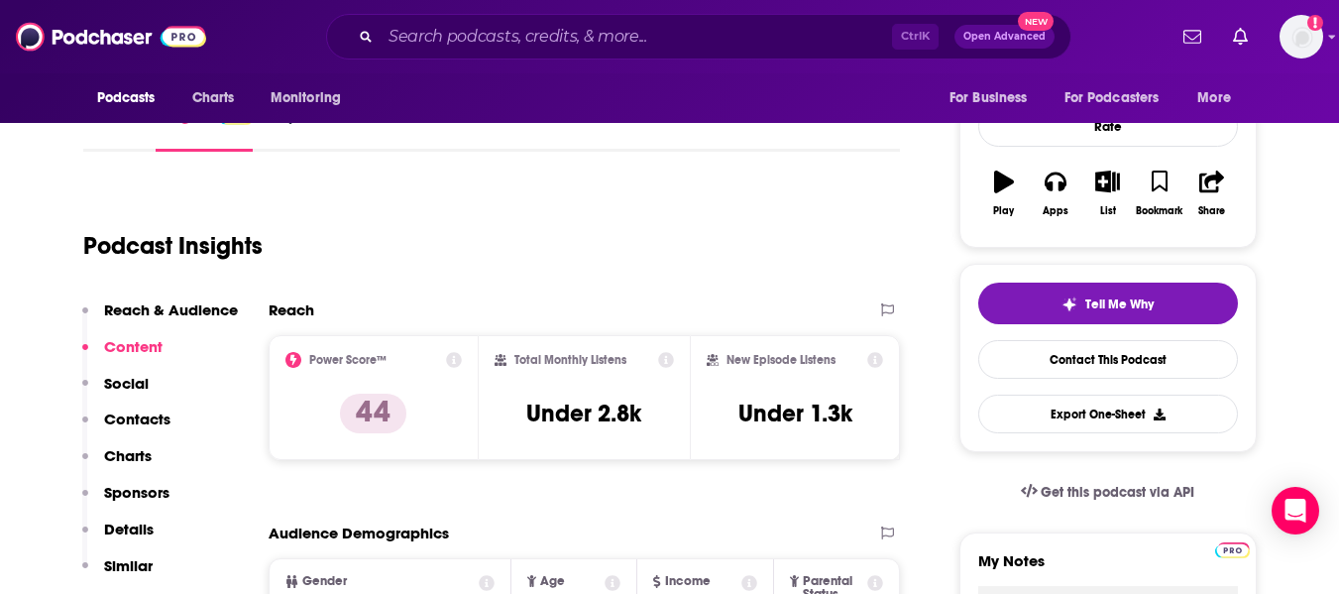
scroll to position [0, 0]
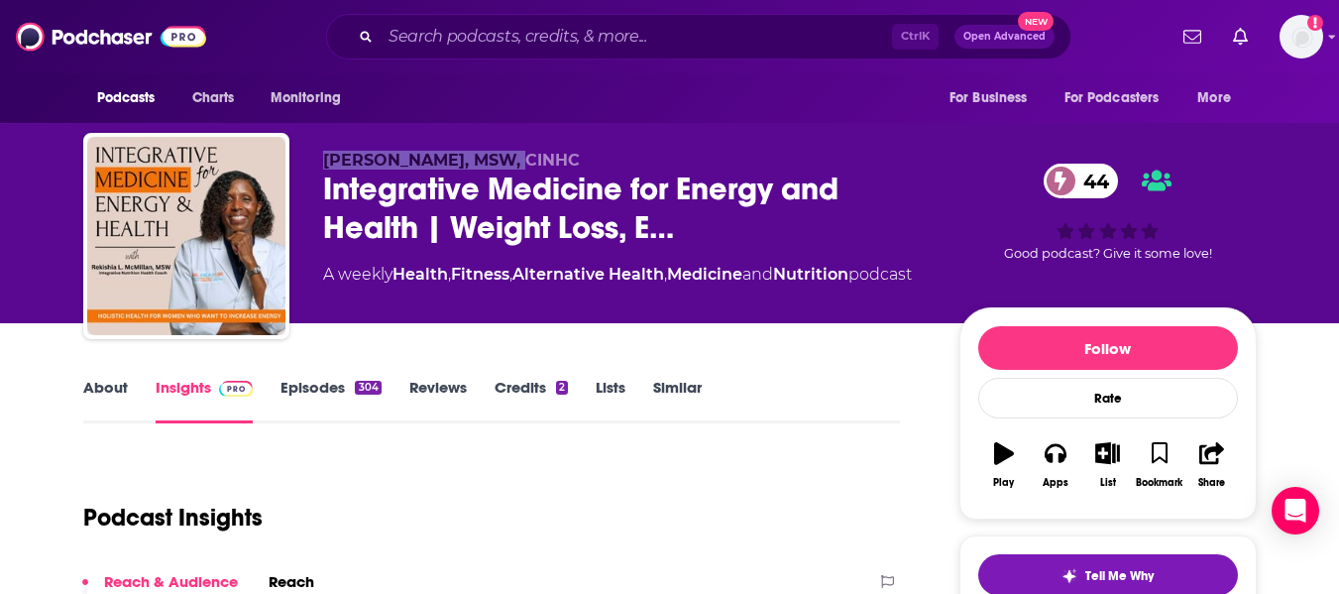
drag, startPoint x: 325, startPoint y: 157, endPoint x: 488, endPoint y: 165, distance: 162.7
click at [488, 165] on span "Rekishia L. McMillan, MSW, CINHC" at bounding box center [451, 160] width 257 height 19
copy span "Rekishia L. McMillan"
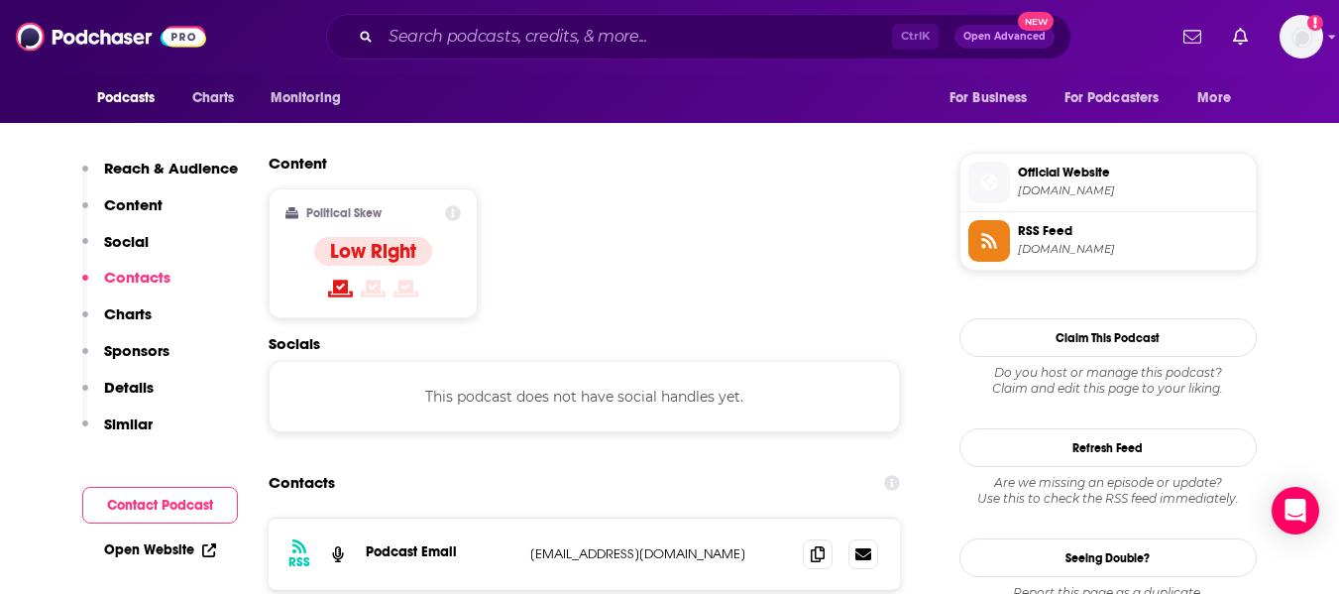
scroll to position [1769, 0]
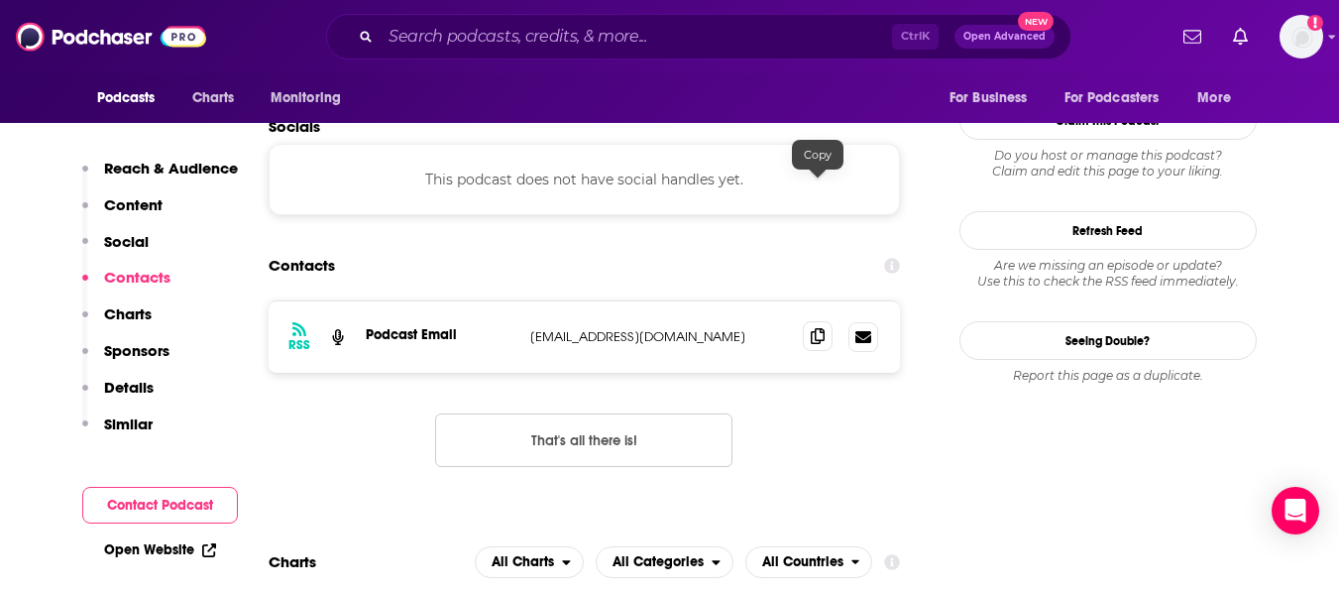
click at [820, 328] on icon at bounding box center [818, 336] width 14 height 16
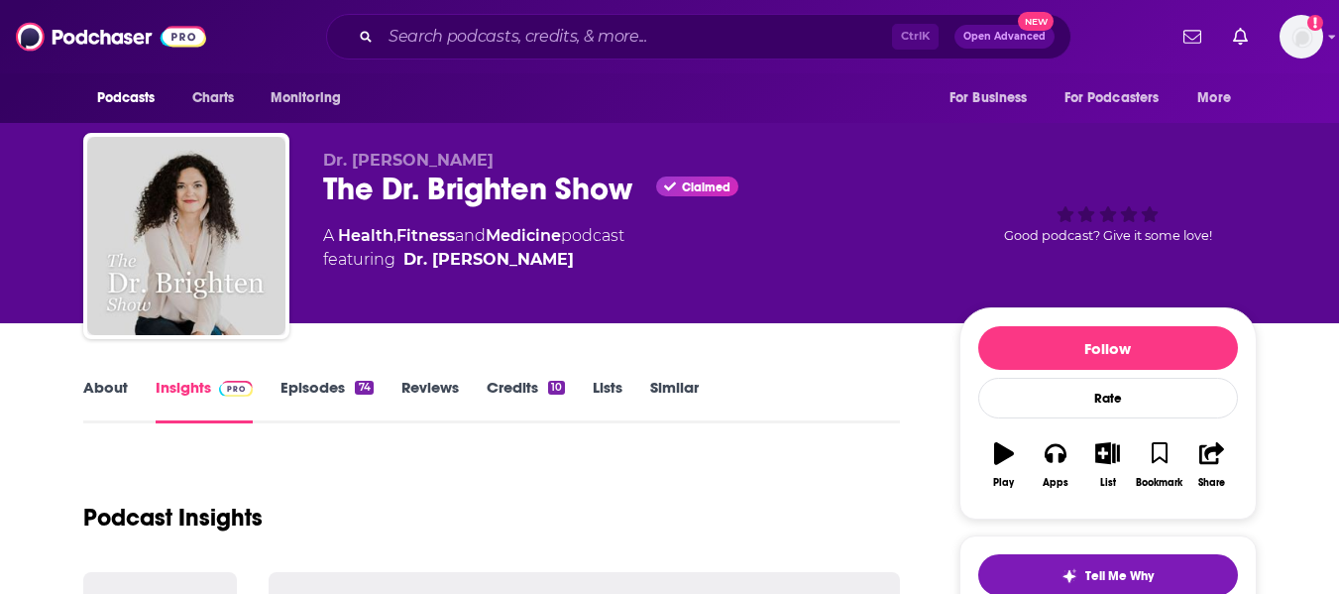
click at [84, 395] on link "About" at bounding box center [105, 401] width 45 height 46
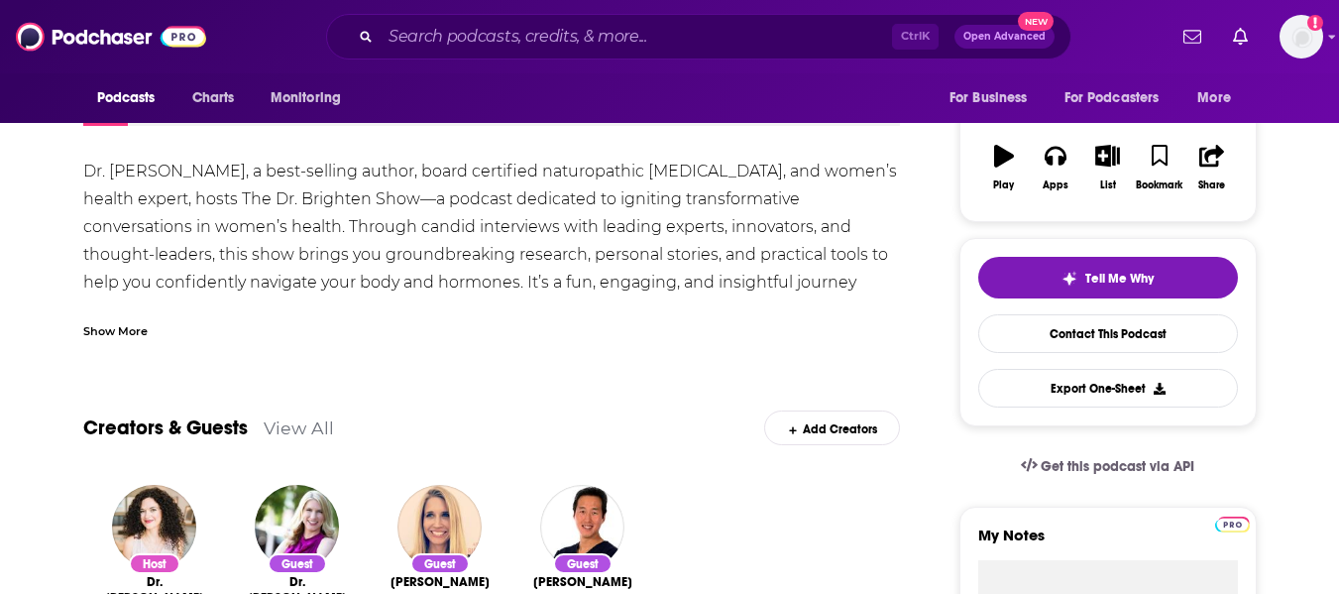
scroll to position [298, 0]
click at [99, 325] on div "Show More" at bounding box center [115, 328] width 64 height 19
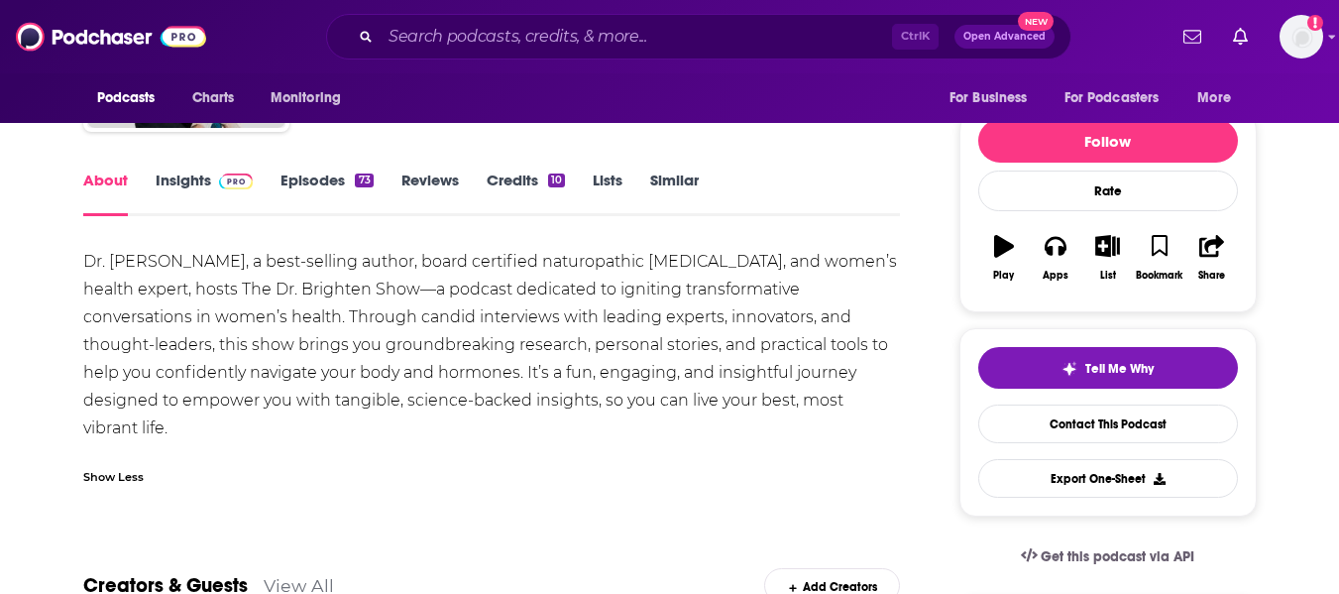
scroll to position [0, 0]
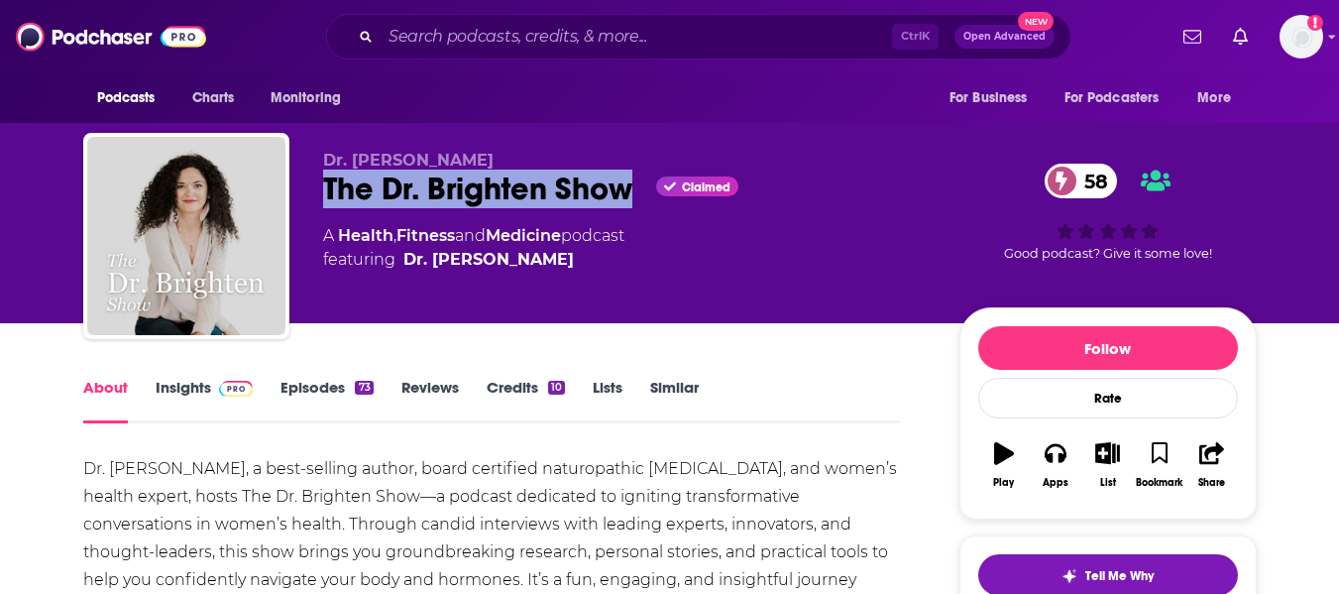
drag, startPoint x: 326, startPoint y: 183, endPoint x: 629, endPoint y: 190, distance: 303.3
click at [629, 190] on div "The Dr. Brighten Show Claimed 58" at bounding box center [625, 188] width 604 height 39
copy h1 "The Dr. Brighten Show"
click at [165, 393] on link "Insights" at bounding box center [205, 401] width 98 height 46
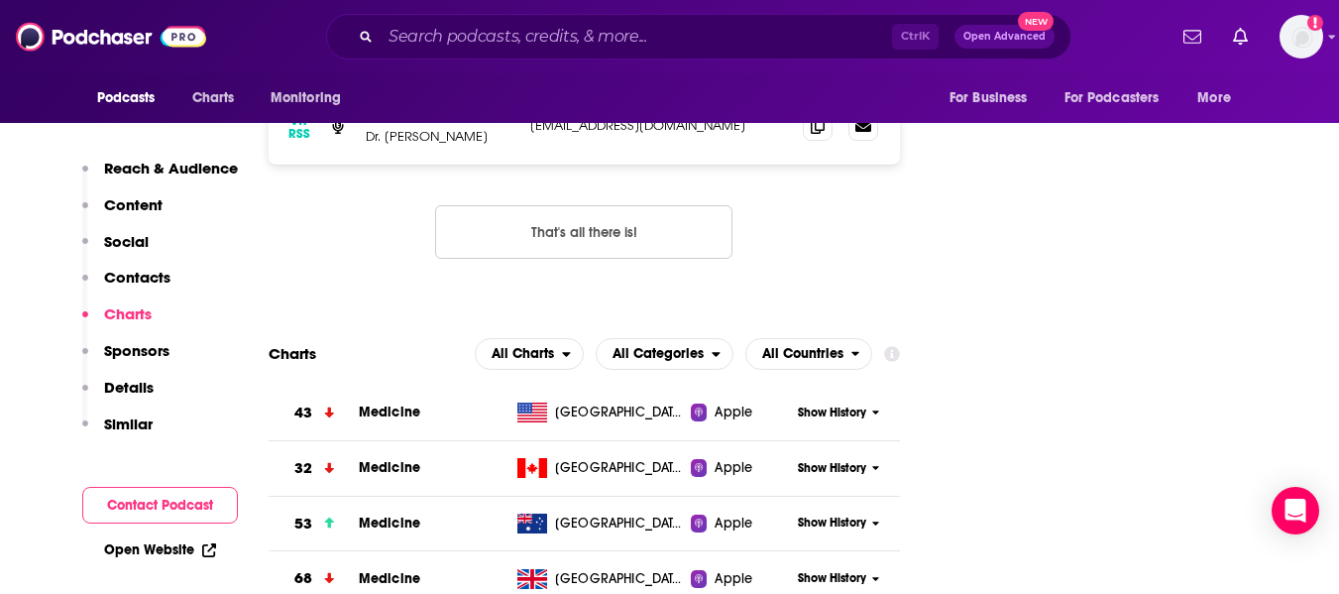
scroll to position [1845, 0]
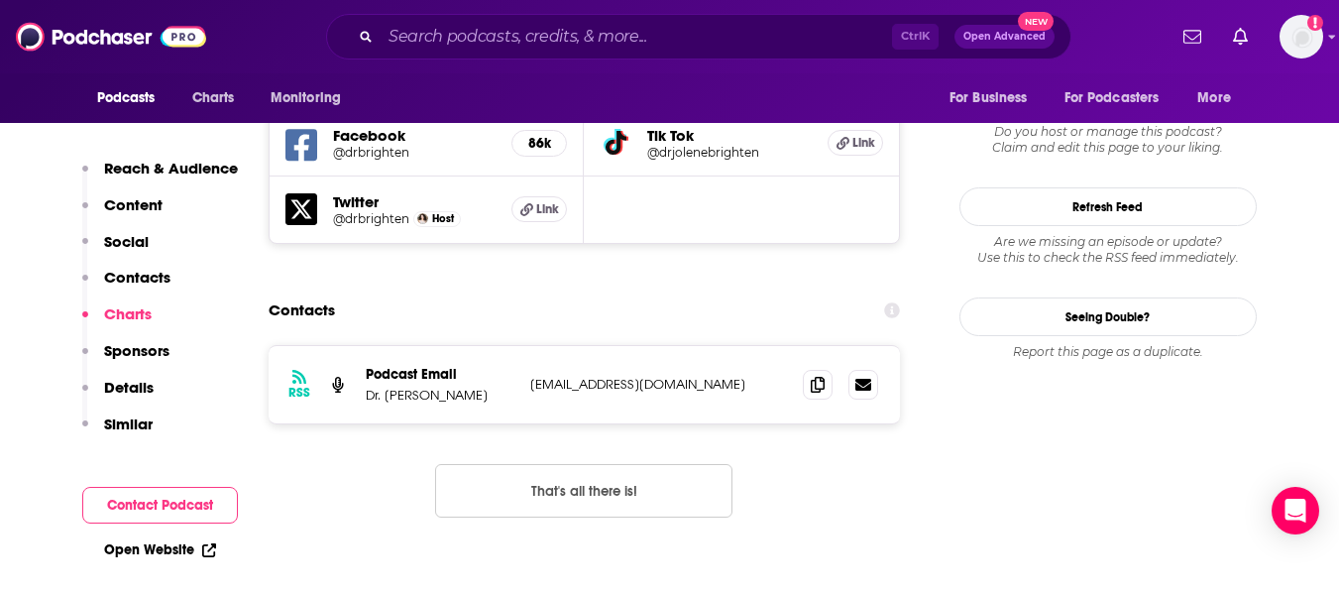
click at [165, 545] on link "Open Website" at bounding box center [160, 549] width 112 height 17
drag, startPoint x: 367, startPoint y: 296, endPoint x: 476, endPoint y: 298, distance: 109.0
click at [476, 386] on p "Dr. Jolene Brighten" at bounding box center [440, 394] width 149 height 17
copy p "Dr. Jolene Brighten"
click at [825, 369] on span at bounding box center [818, 384] width 30 height 30
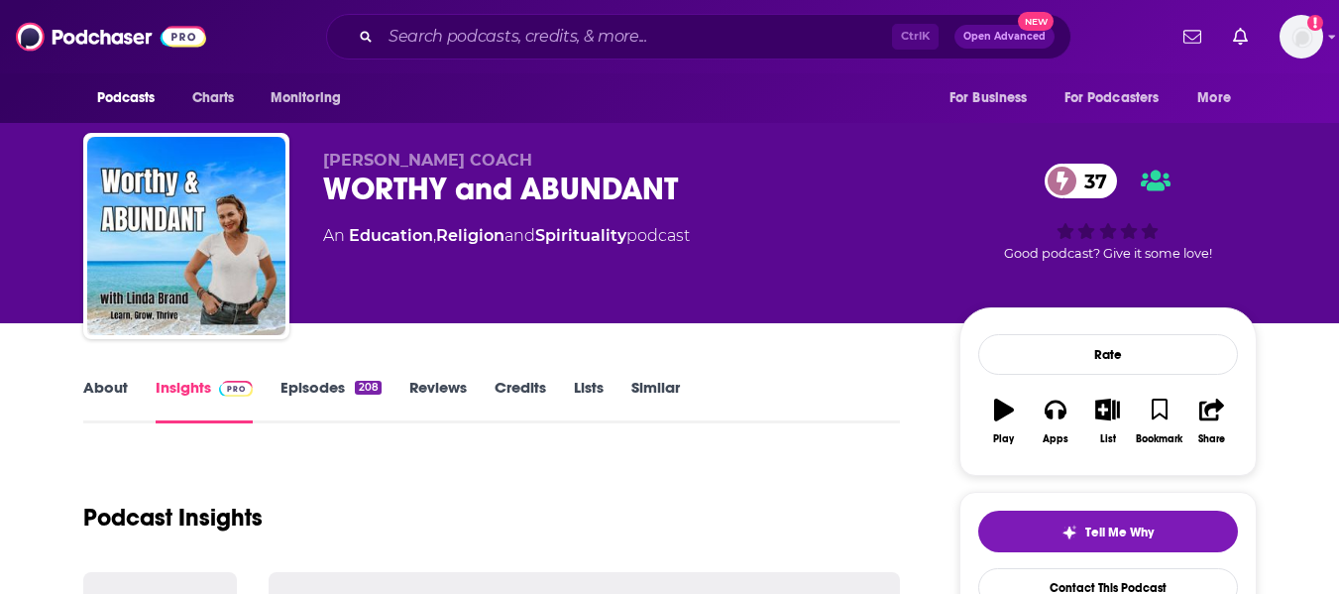
click at [96, 384] on link "About" at bounding box center [105, 401] width 45 height 46
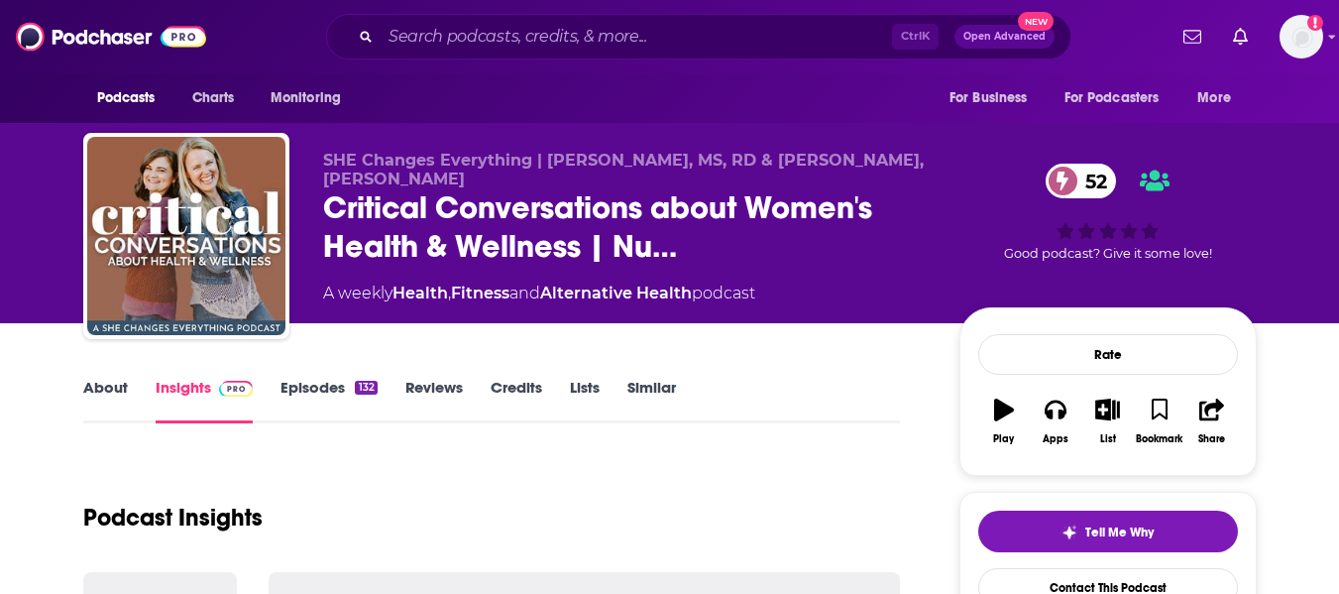
click at [98, 397] on link "About" at bounding box center [105, 401] width 45 height 46
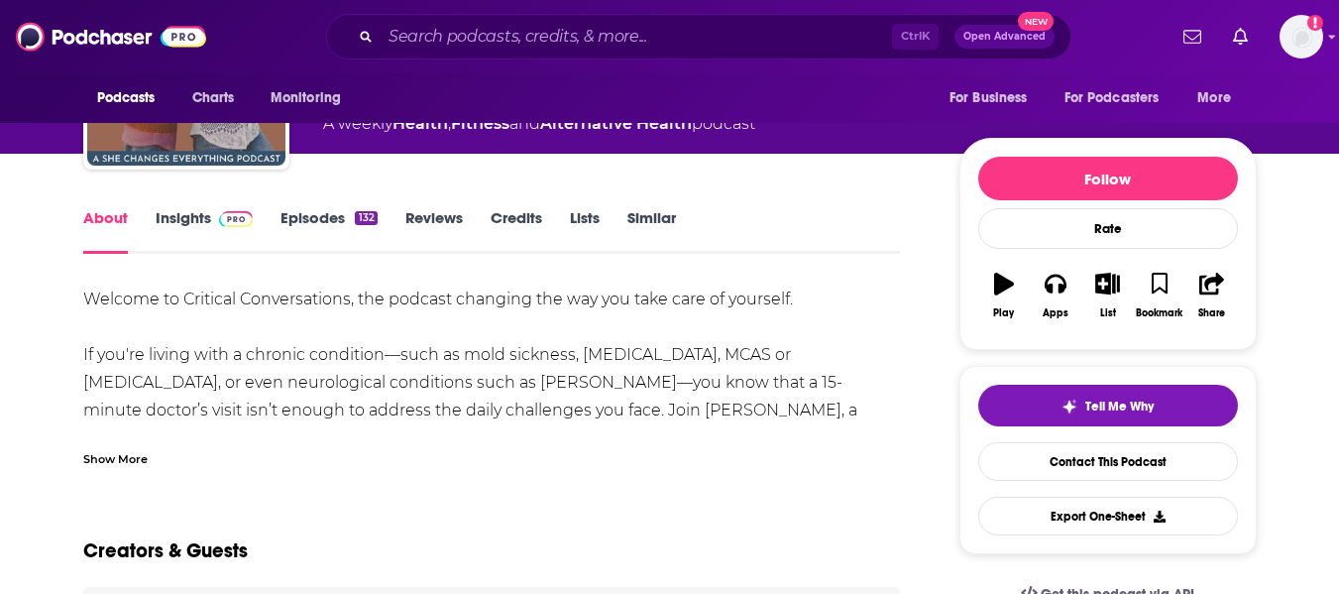
scroll to position [178, 0]
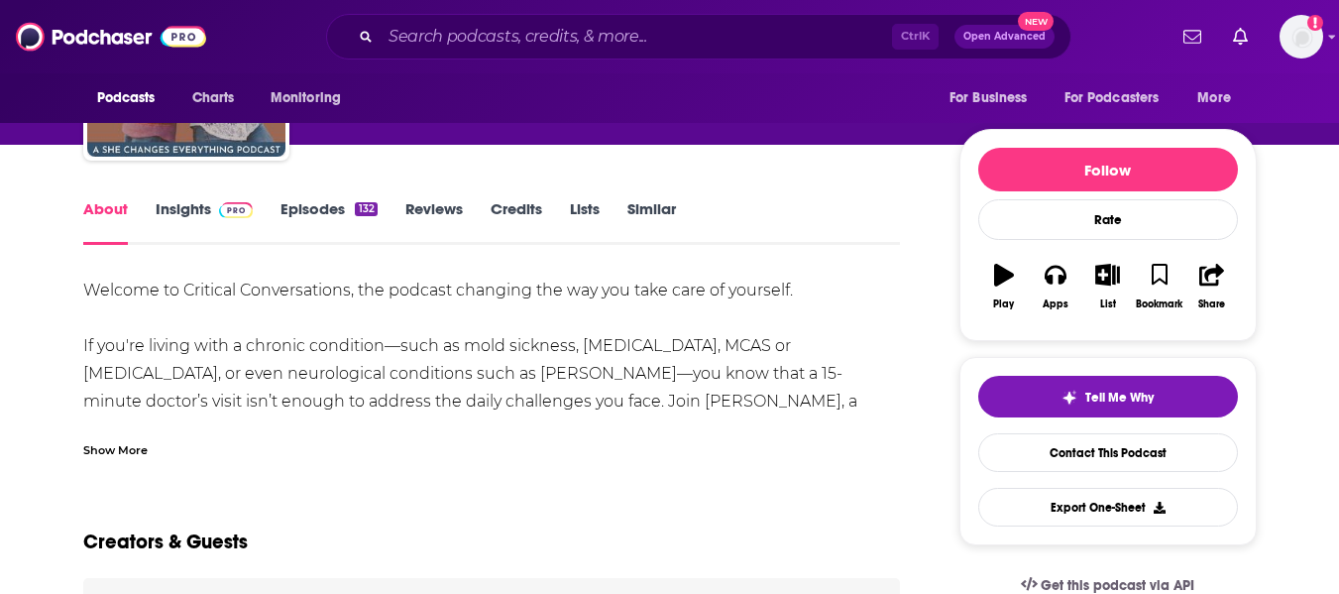
click at [102, 442] on div "Show More" at bounding box center [115, 448] width 64 height 19
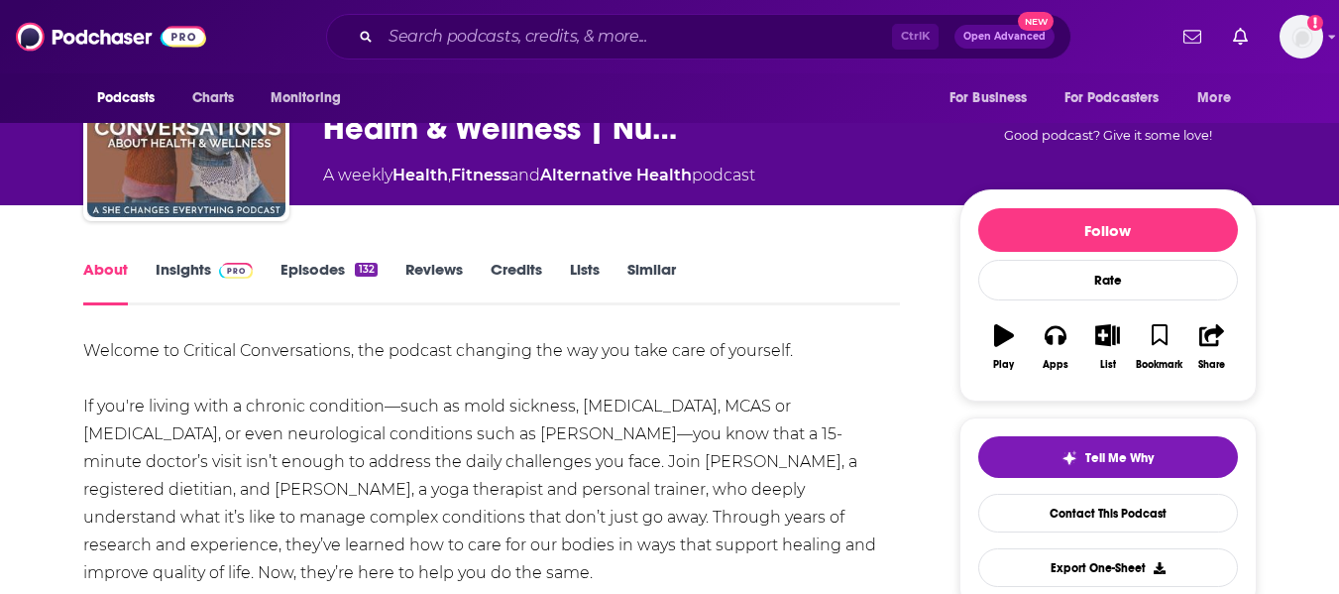
scroll to position [0, 0]
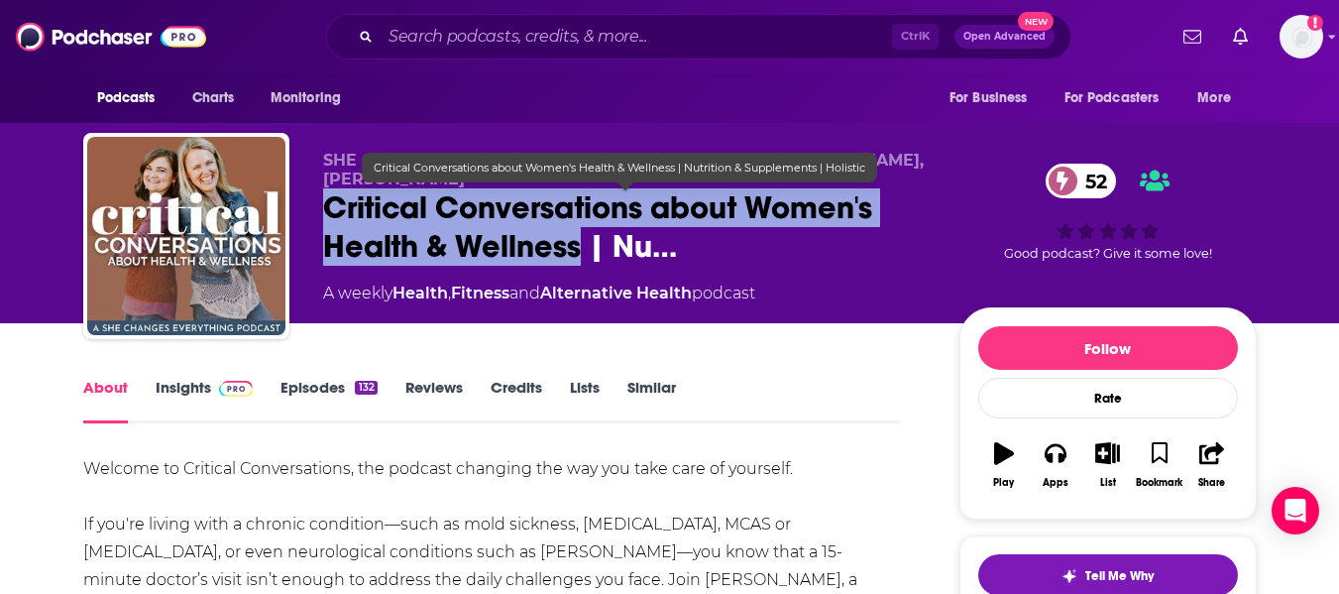
drag, startPoint x: 315, startPoint y: 209, endPoint x: 577, endPoint y: 256, distance: 265.7
click at [577, 256] on div "SHE Changes Everything | Jennifer Klotz, MS, RD & Heather Young, C-IAYT Critica…" at bounding box center [669, 240] width 1173 height 214
copy h1 "Critical Conversations about Women's Health & Wellness"
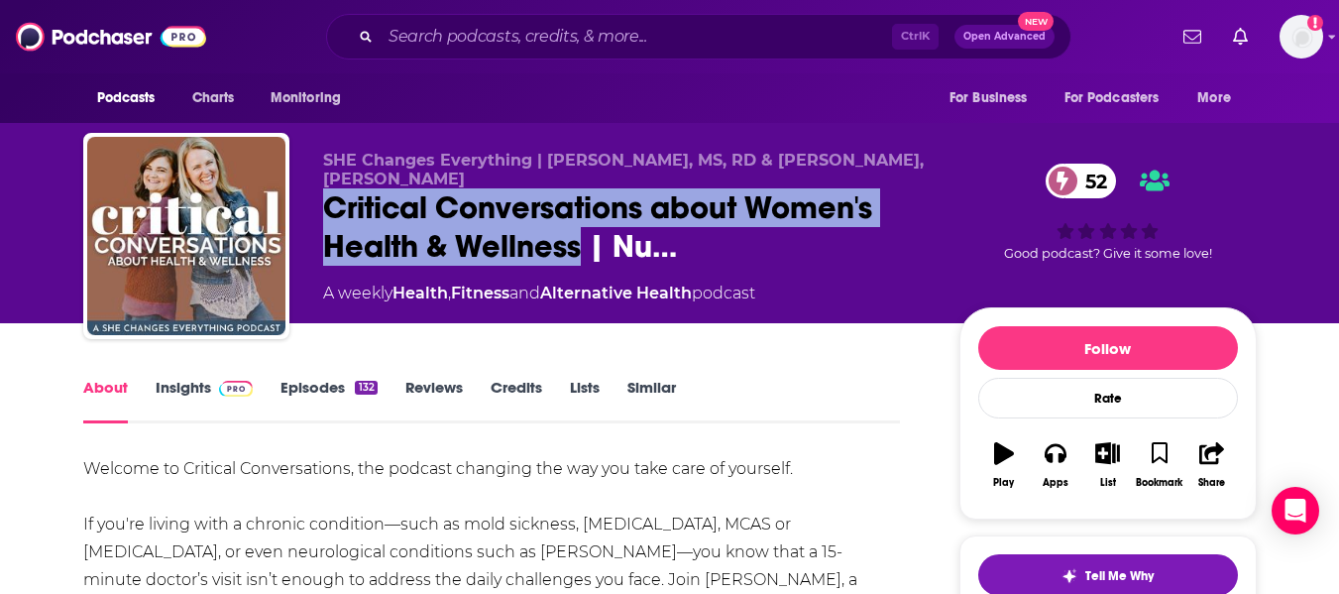
click at [180, 378] on link "Insights" at bounding box center [205, 401] width 98 height 46
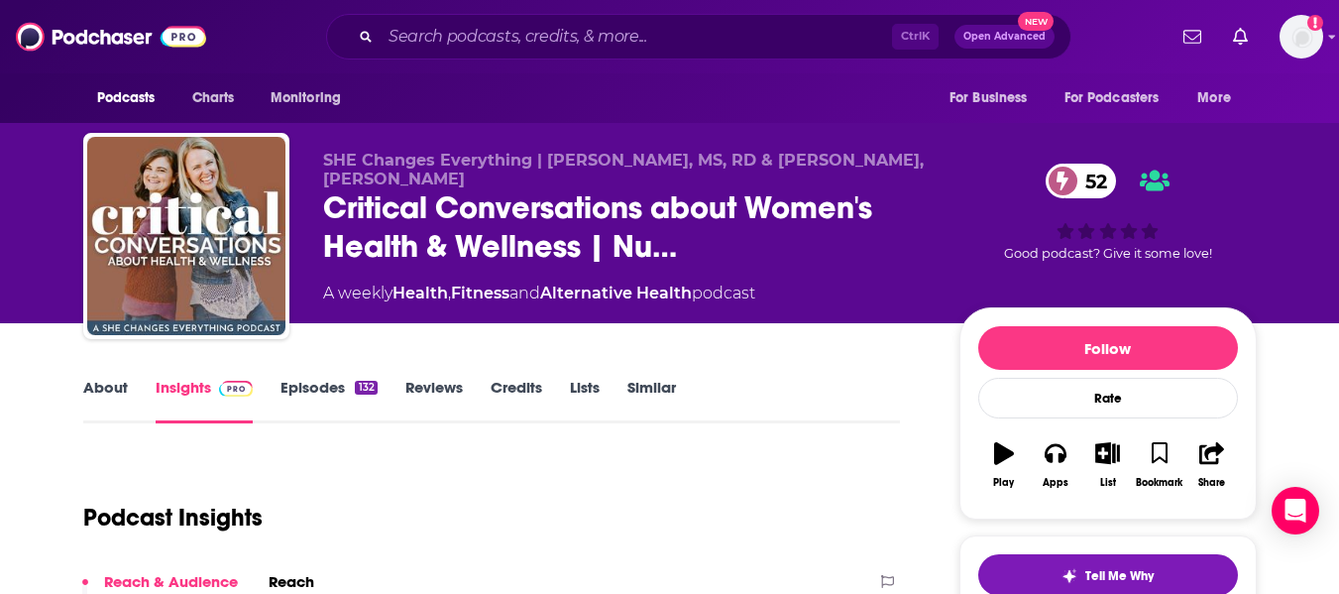
click at [0, 309] on div "SHE Changes Everything | Jennifer Klotz, MS, RD & Heather Young, C-IAYT Critica…" at bounding box center [669, 161] width 1339 height 323
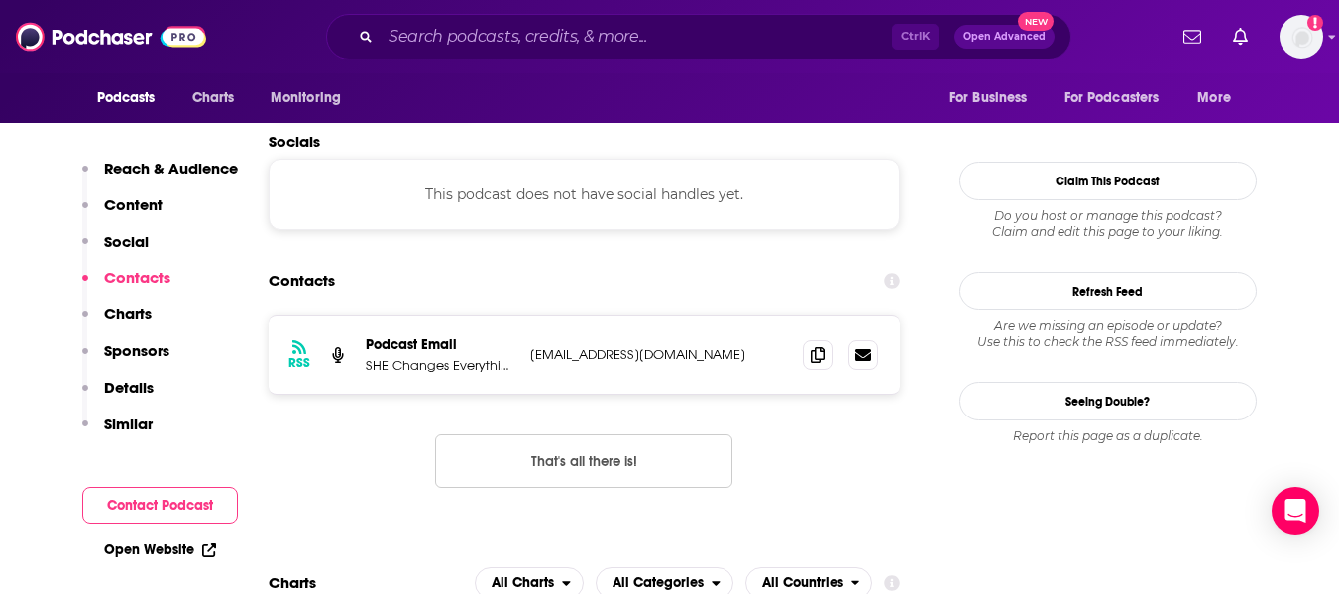
scroll to position [1760, 0]
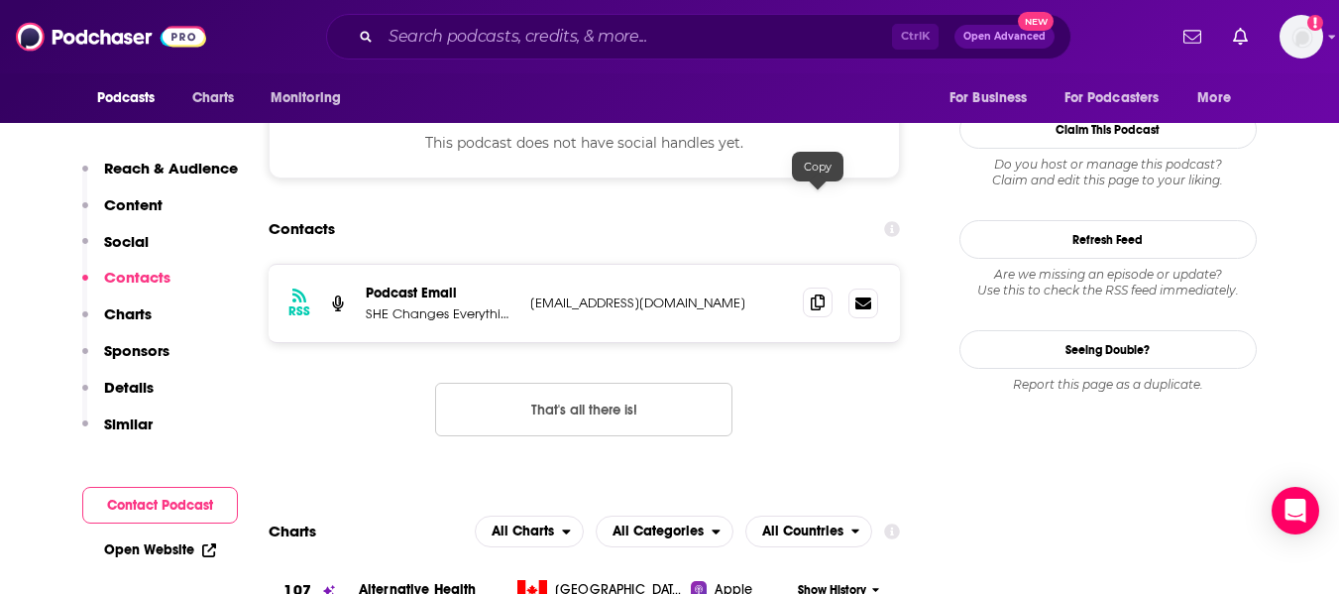
click at [814, 294] on icon at bounding box center [818, 302] width 14 height 16
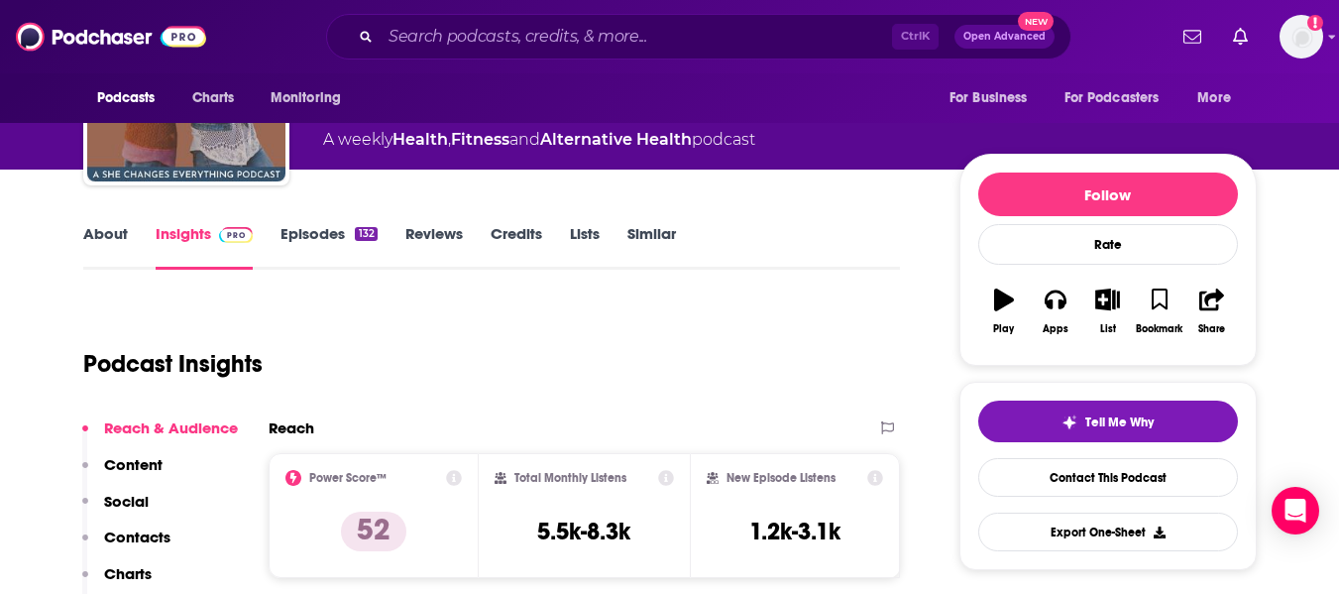
scroll to position [0, 0]
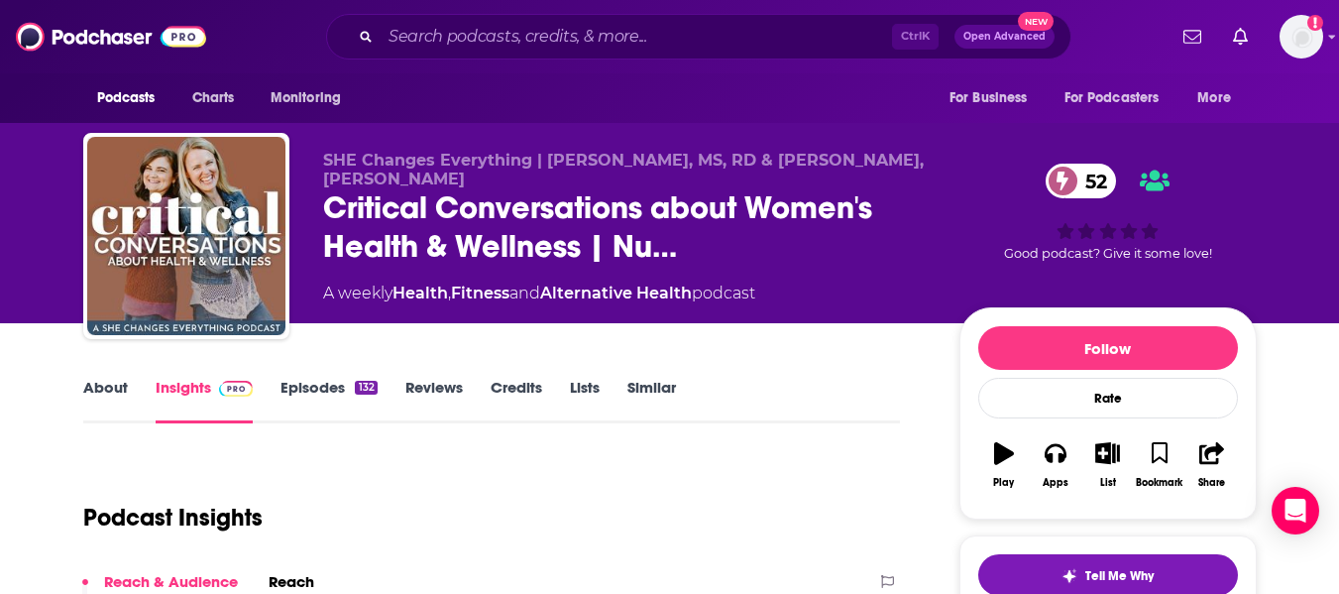
click at [117, 384] on link "About" at bounding box center [105, 401] width 45 height 46
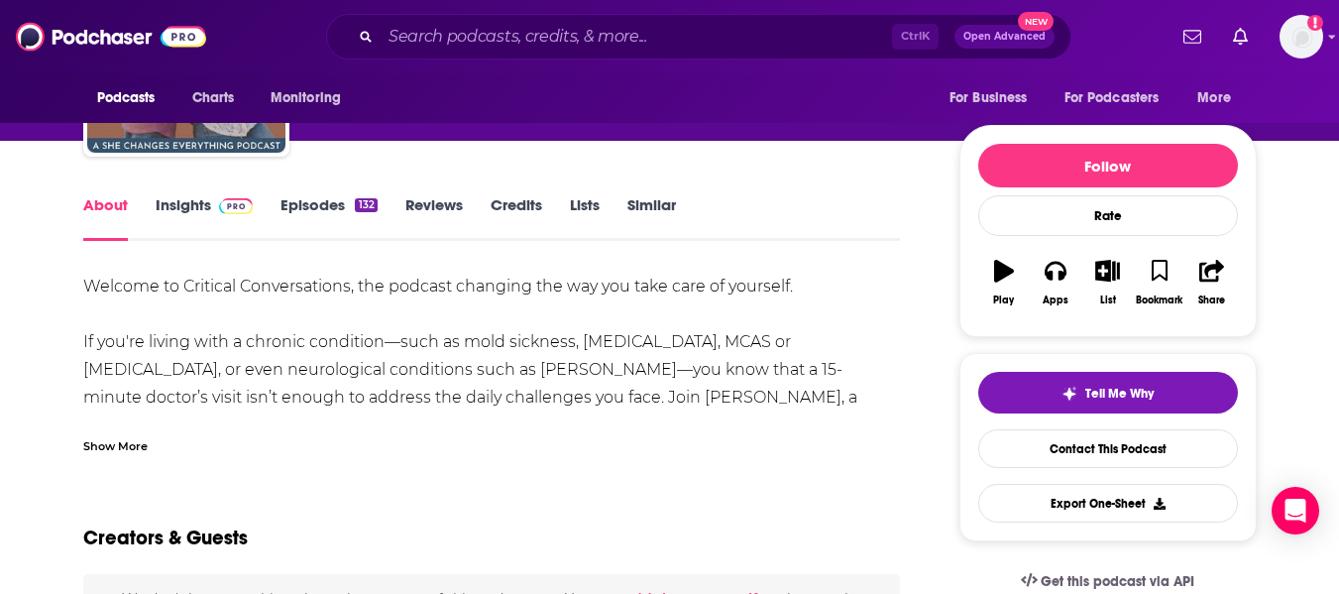
scroll to position [184, 0]
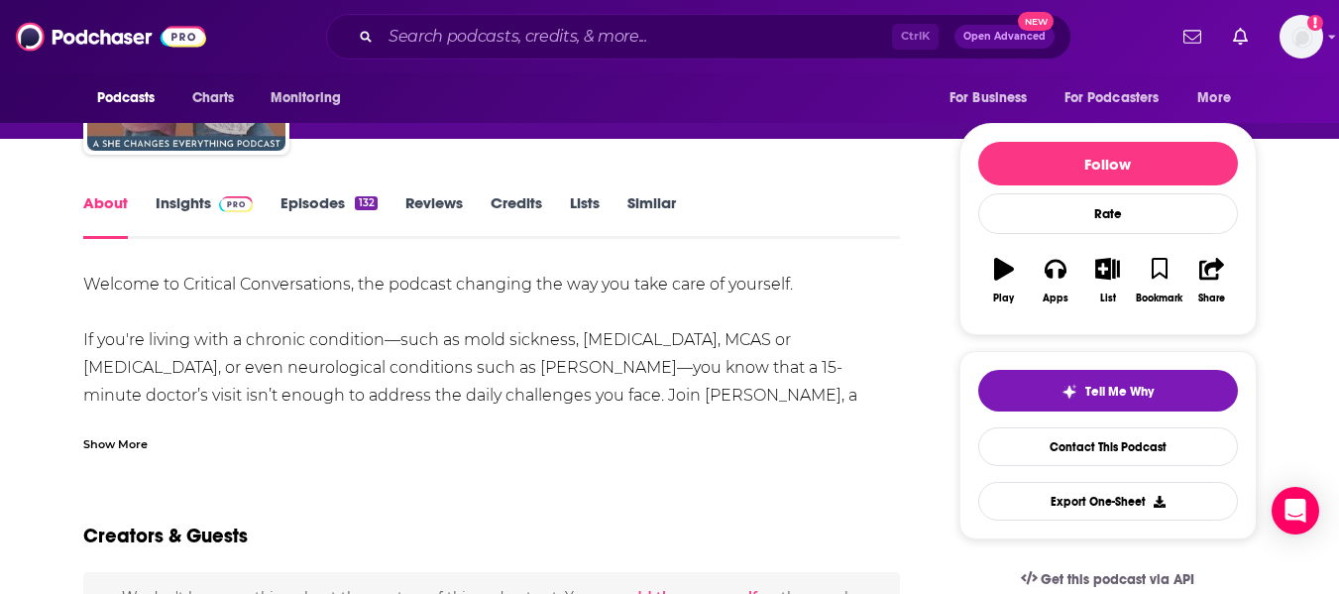
click at [94, 437] on div "Show More" at bounding box center [115, 442] width 64 height 19
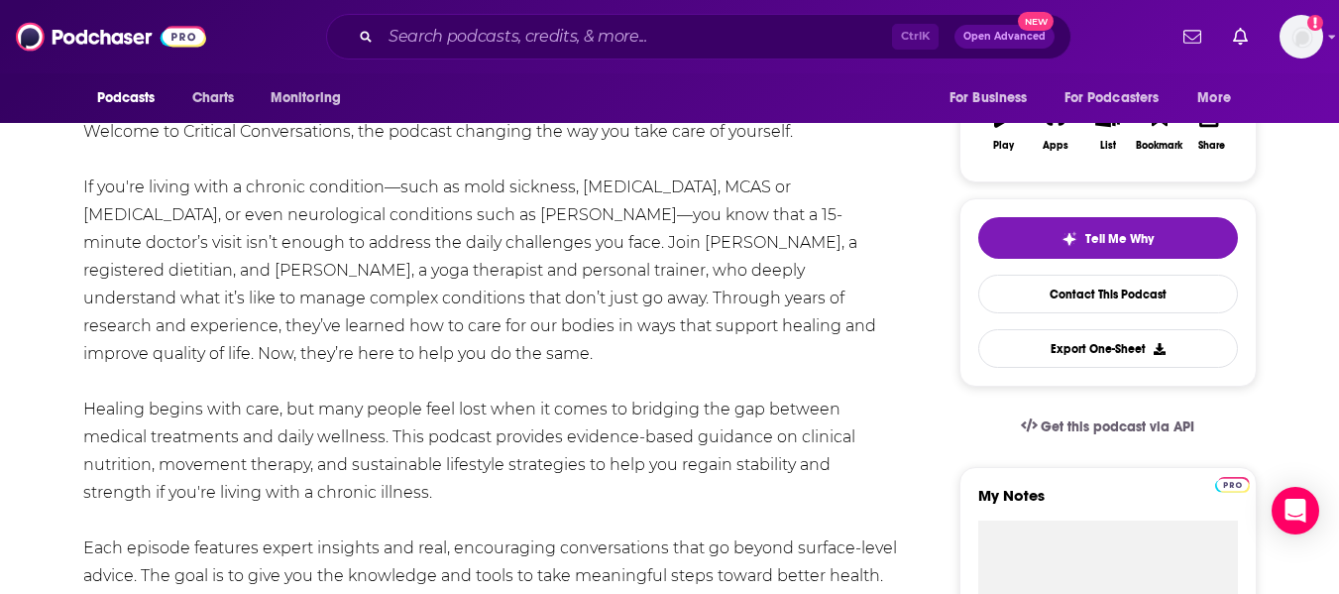
scroll to position [338, 0]
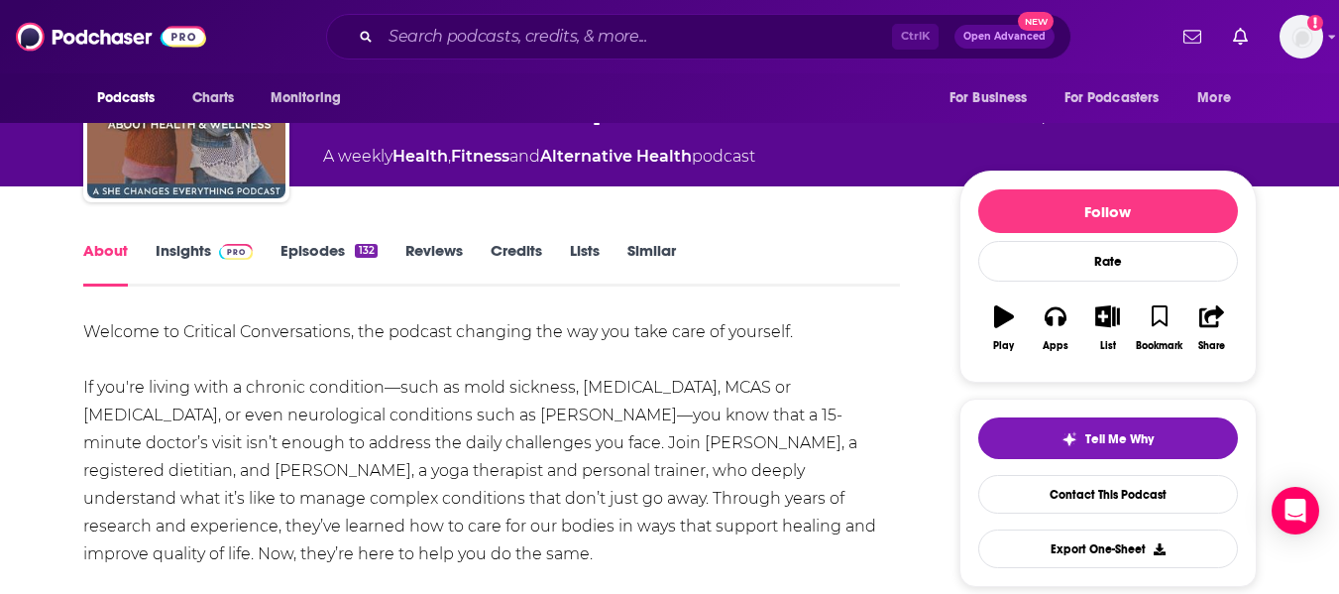
scroll to position [136, 0]
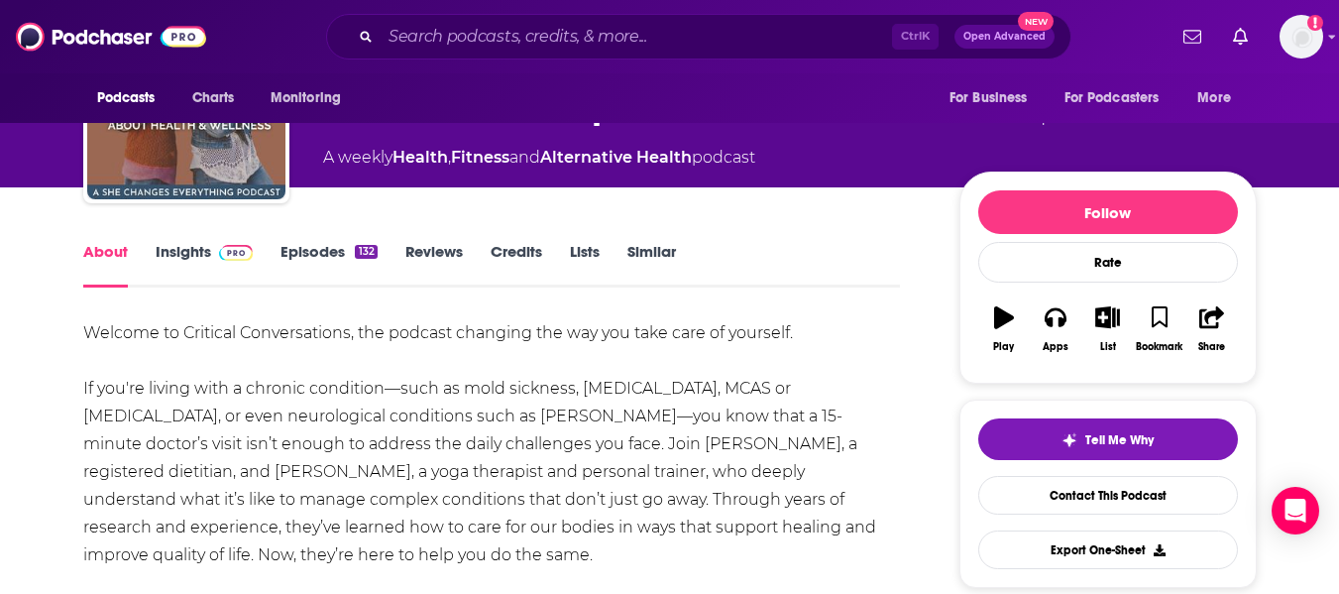
click at [194, 261] on link "Insights" at bounding box center [205, 265] width 98 height 46
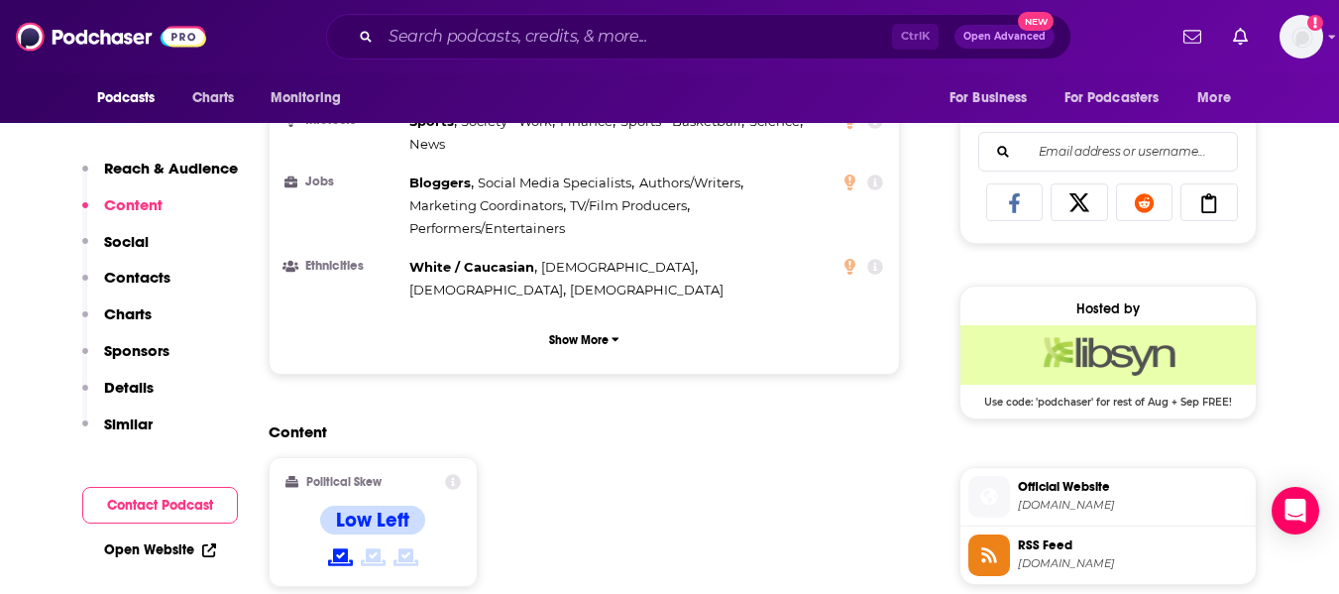
scroll to position [1266, 0]
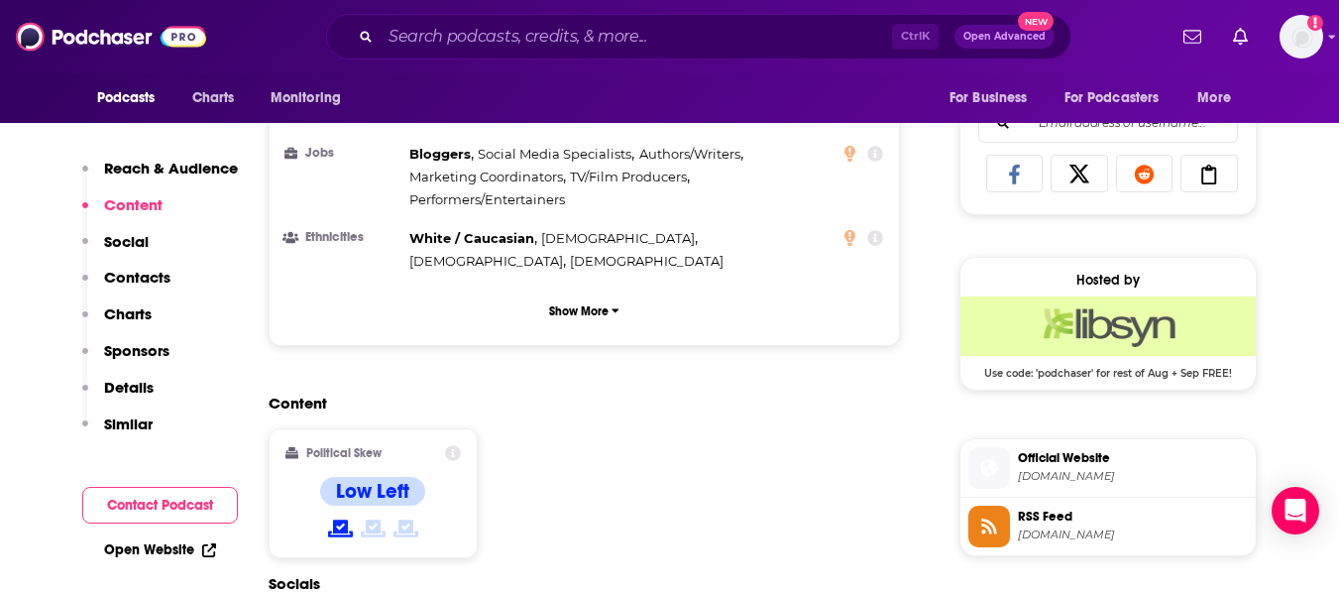
click at [177, 546] on link "Open Website" at bounding box center [160, 549] width 112 height 17
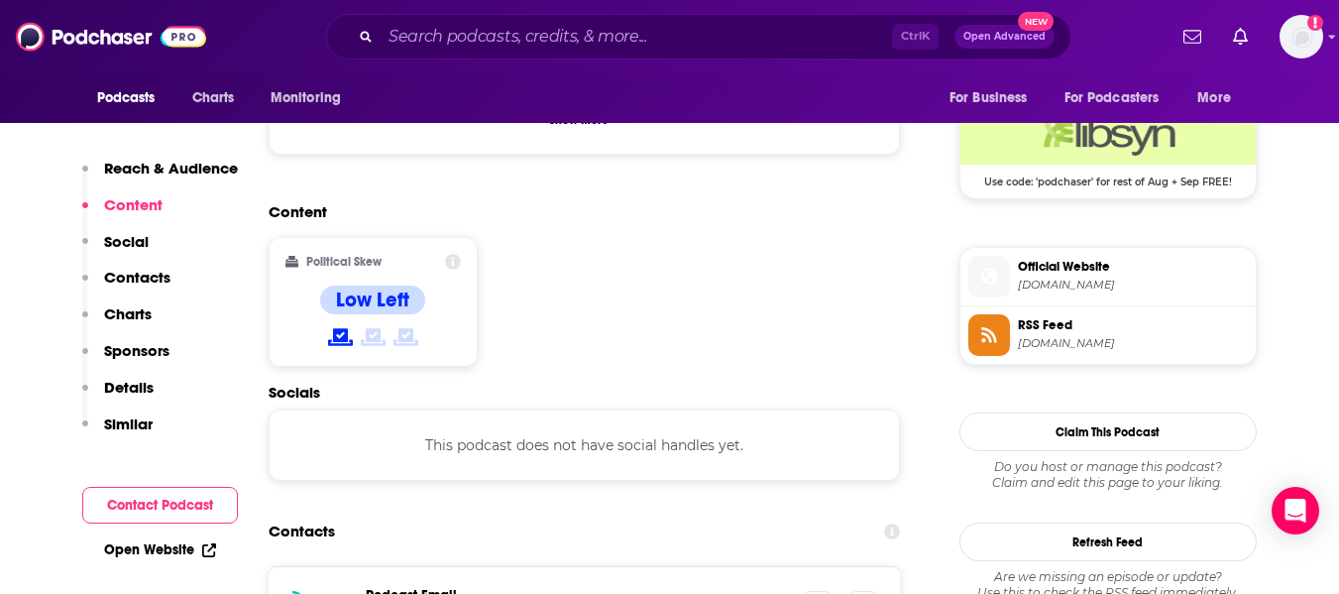
scroll to position [1459, 0]
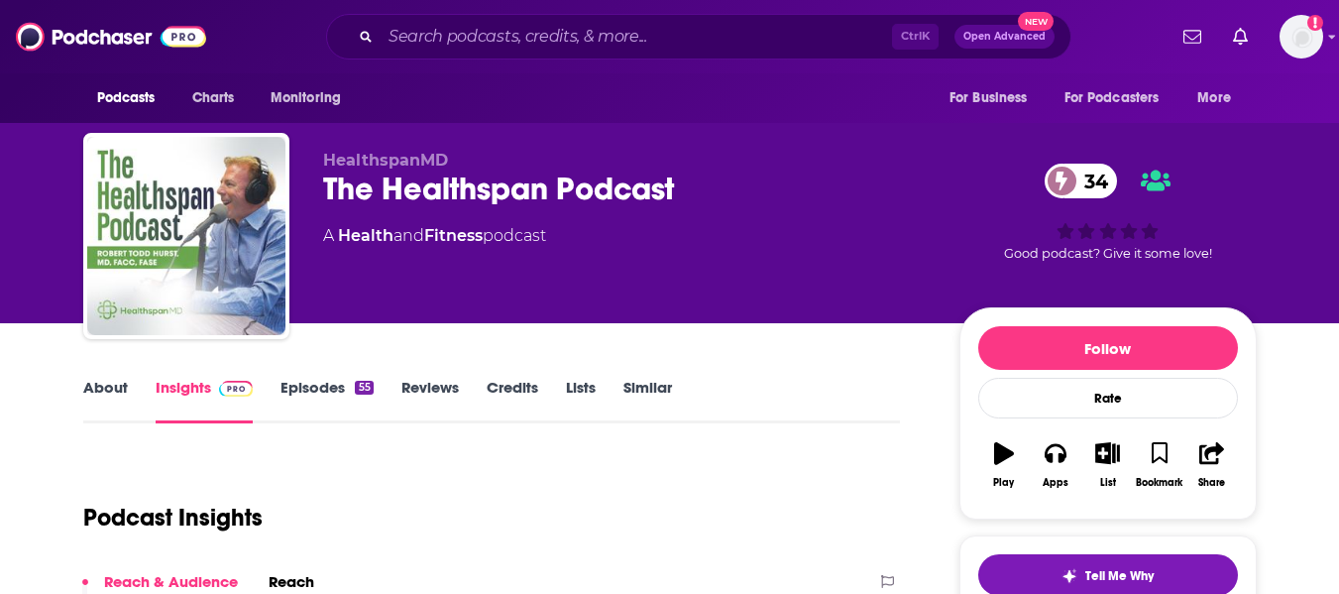
click at [92, 390] on link "About" at bounding box center [105, 401] width 45 height 46
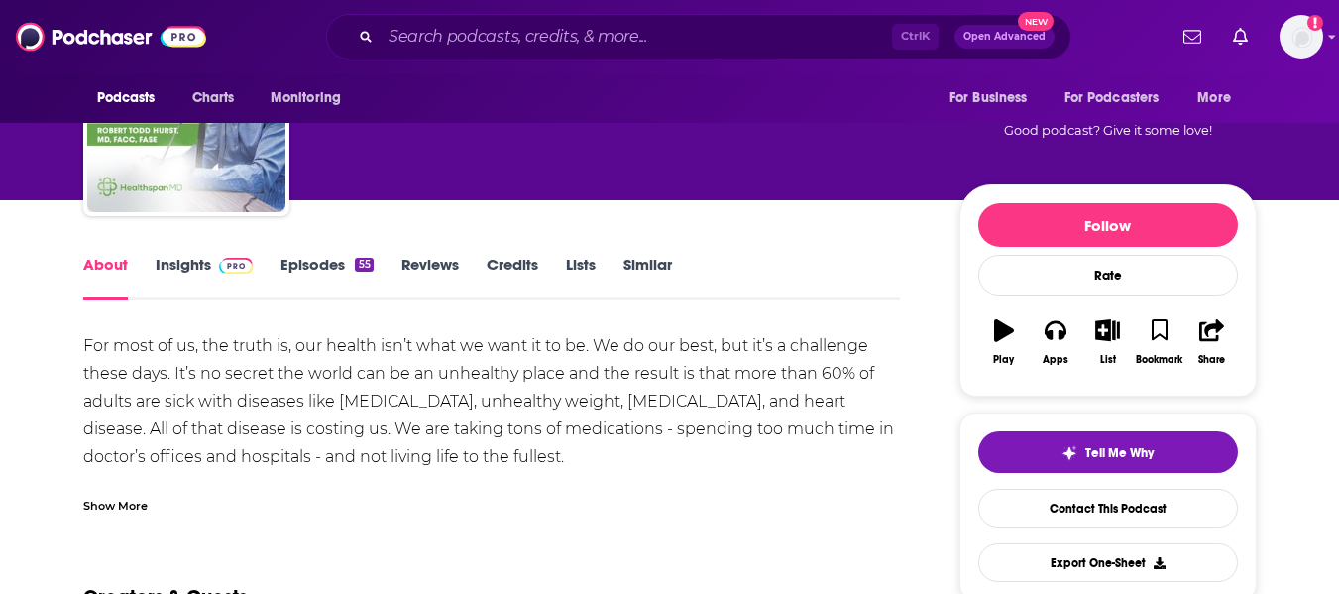
click at [111, 498] on div "Show More" at bounding box center [115, 503] width 64 height 19
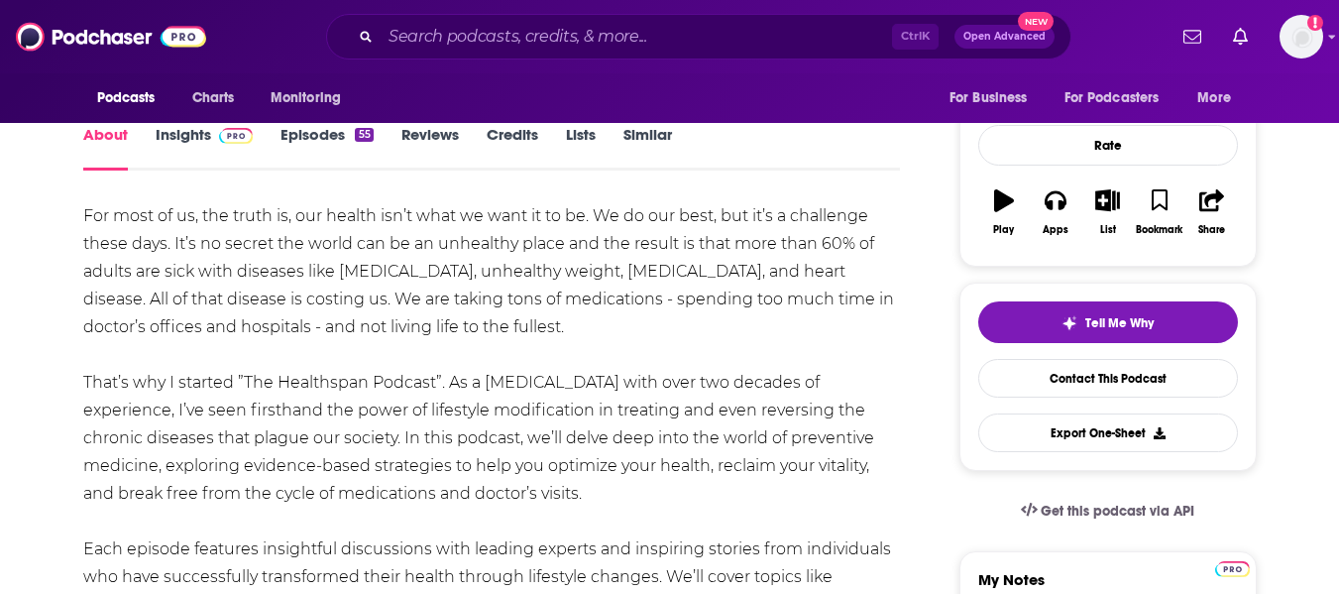
scroll to position [0, 0]
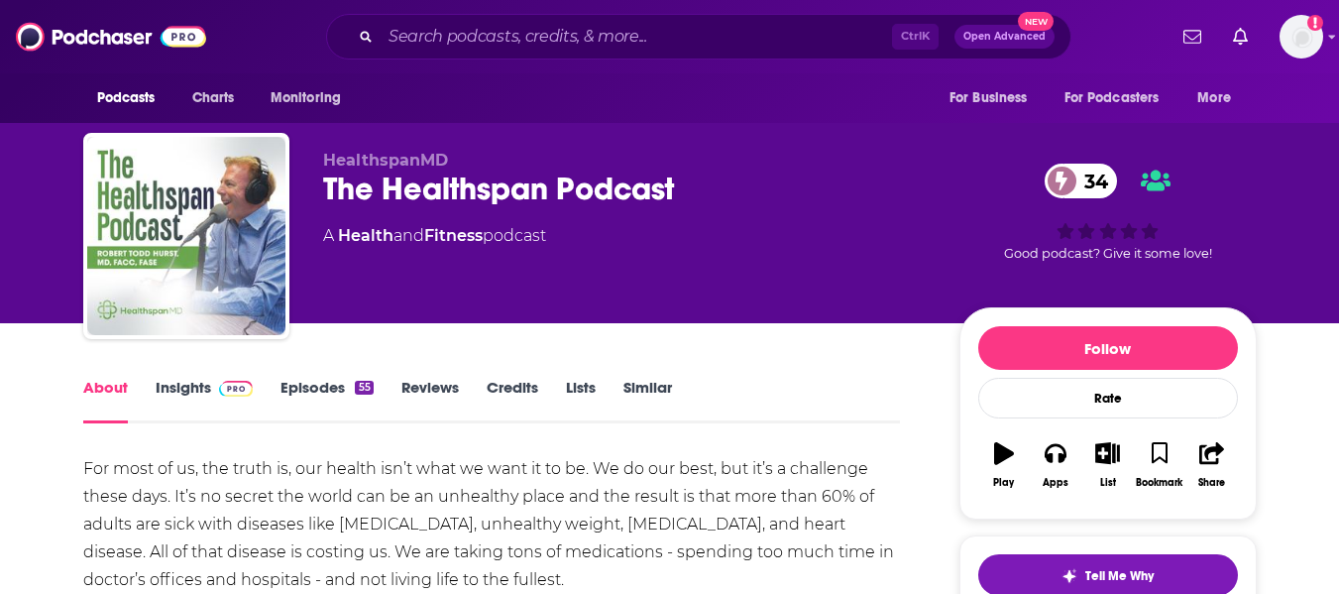
click at [340, 186] on div "The Healthspan Podcast 34" at bounding box center [625, 188] width 604 height 39
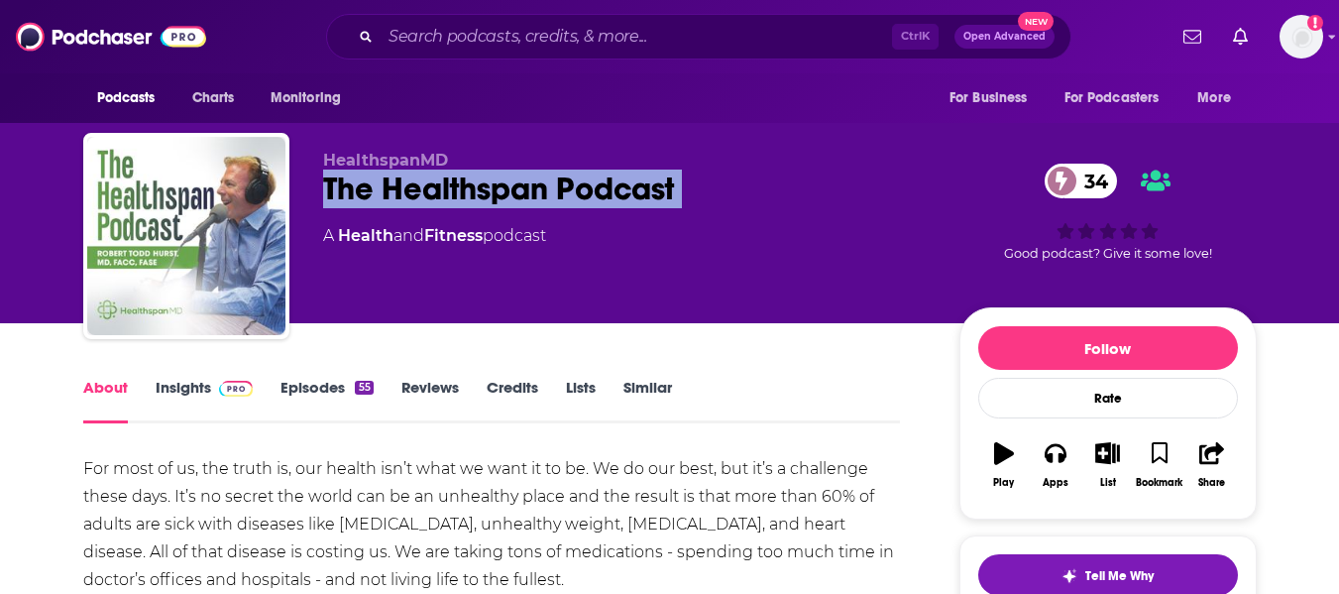
click at [340, 186] on div "The Healthspan Podcast 34" at bounding box center [625, 188] width 604 height 39
copy div "The Healthspan Podcast 34"
click at [177, 396] on link "Insights" at bounding box center [205, 401] width 98 height 46
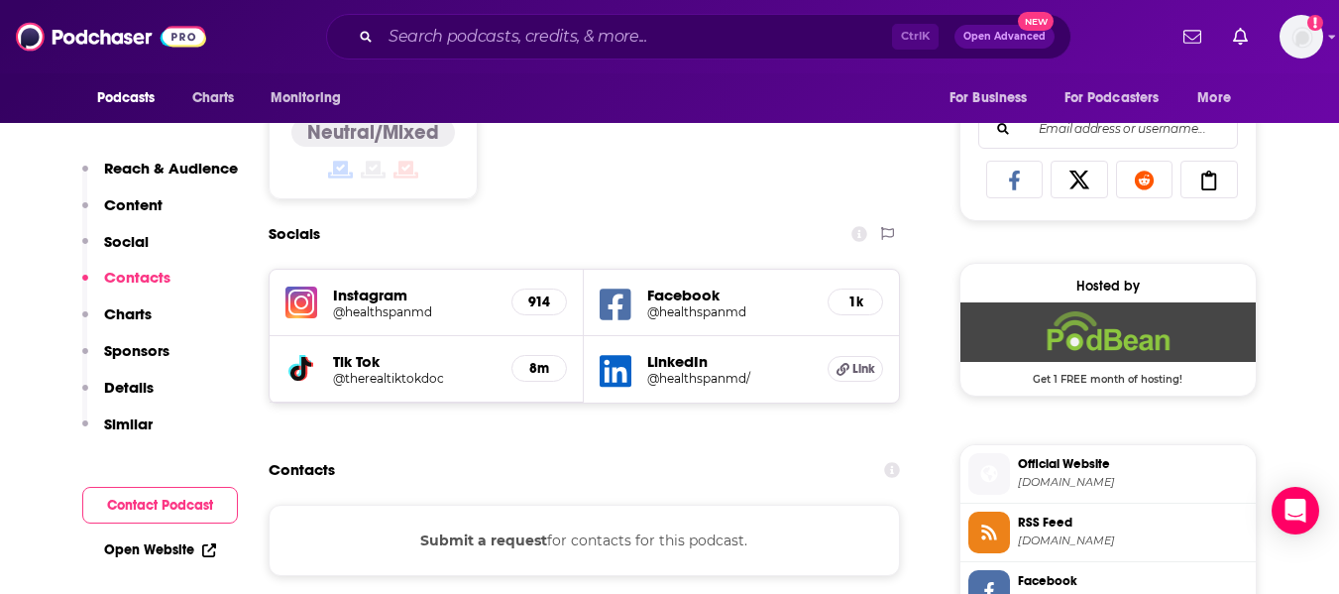
scroll to position [1260, 0]
click at [619, 306] on icon at bounding box center [616, 305] width 32 height 37
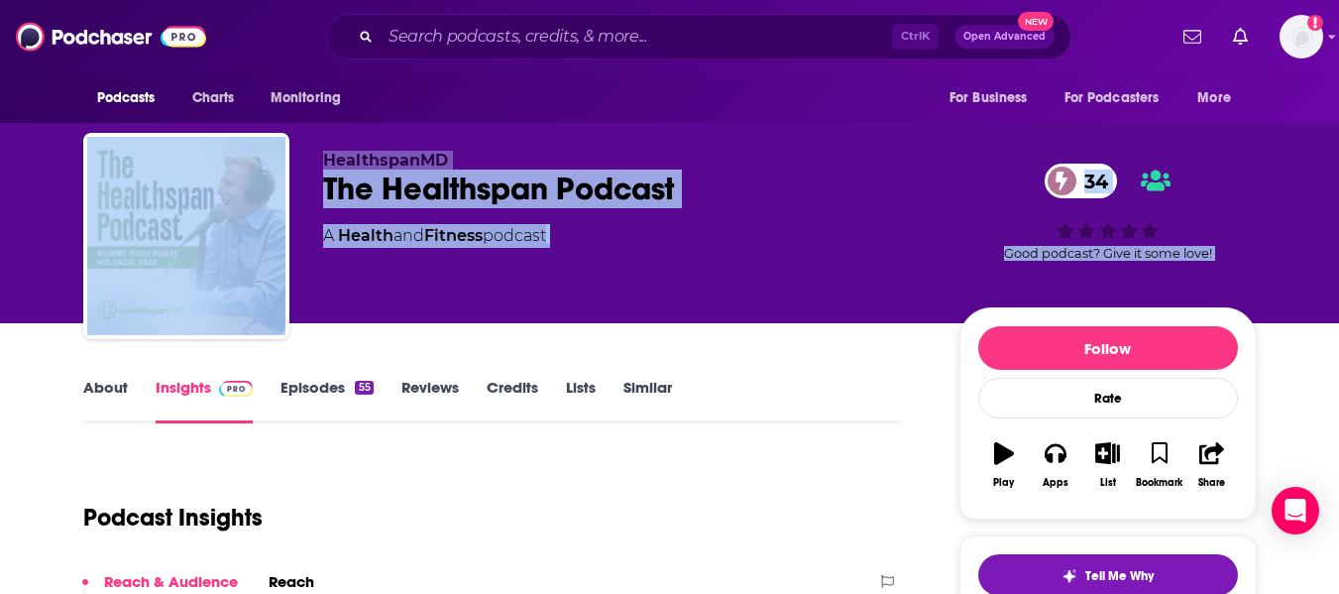
click at [100, 391] on link "About" at bounding box center [105, 401] width 45 height 46
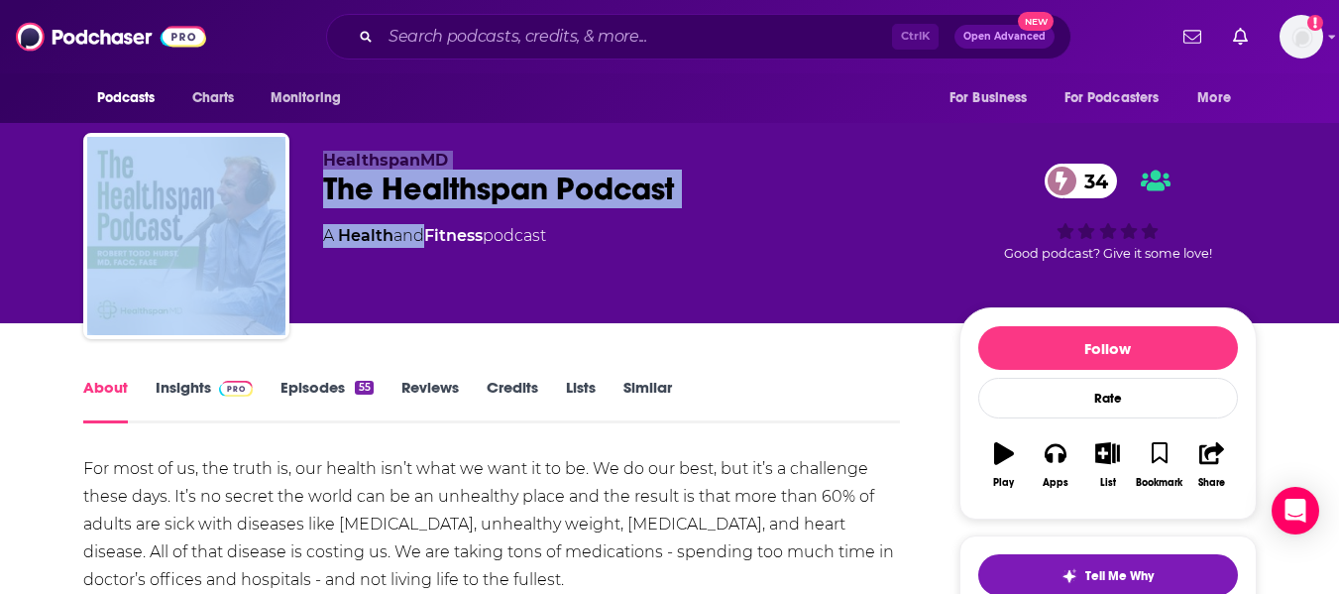
click at [418, 234] on span "and" at bounding box center [408, 235] width 31 height 19
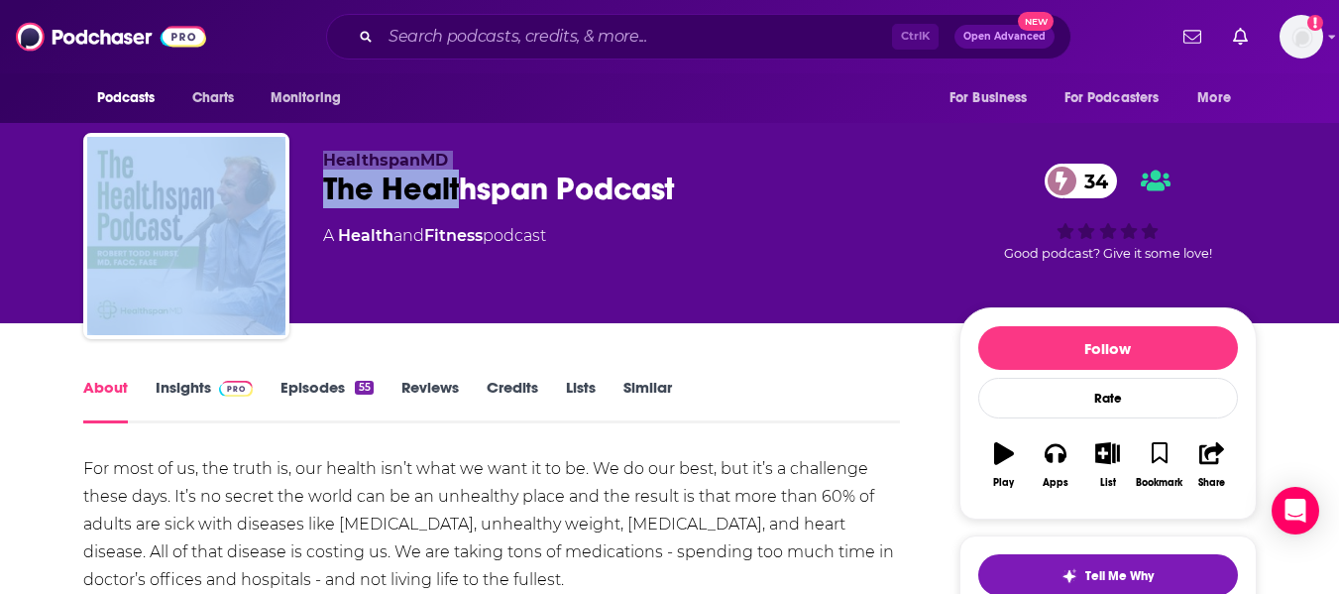
click at [461, 189] on div "The Healthspan Podcast 34" at bounding box center [625, 188] width 604 height 39
click at [608, 218] on div "HealthspanMD The Healthspan Podcast 34 A Health and Fitness podcast" at bounding box center [625, 230] width 604 height 159
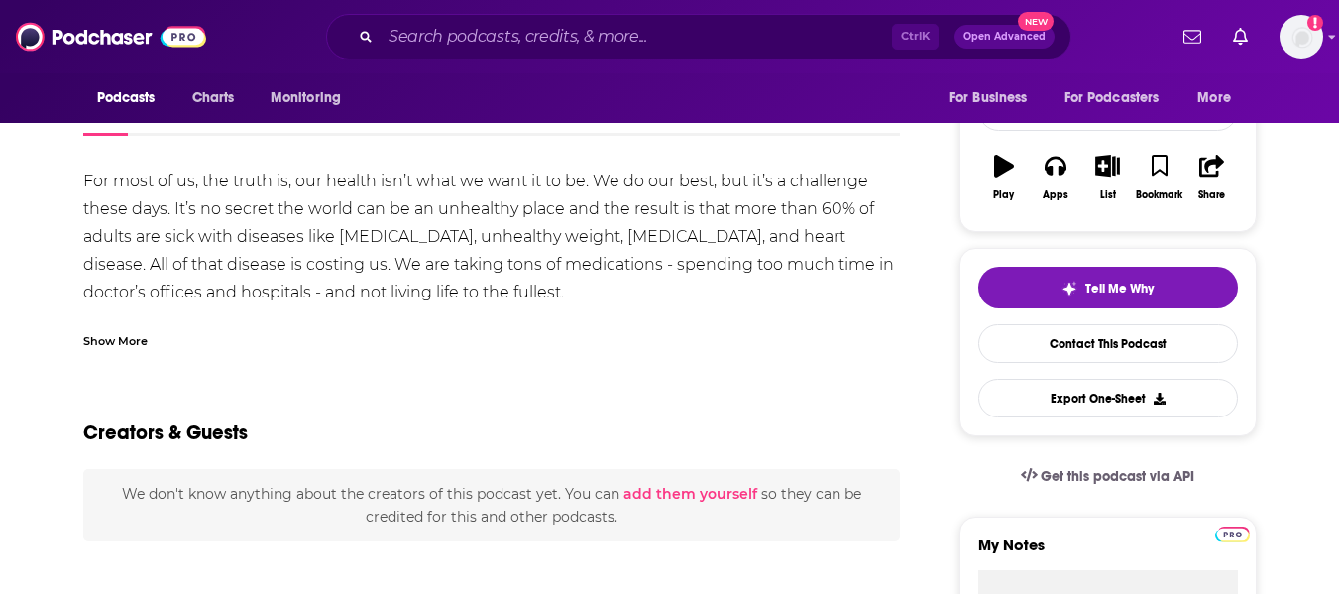
scroll to position [232, 0]
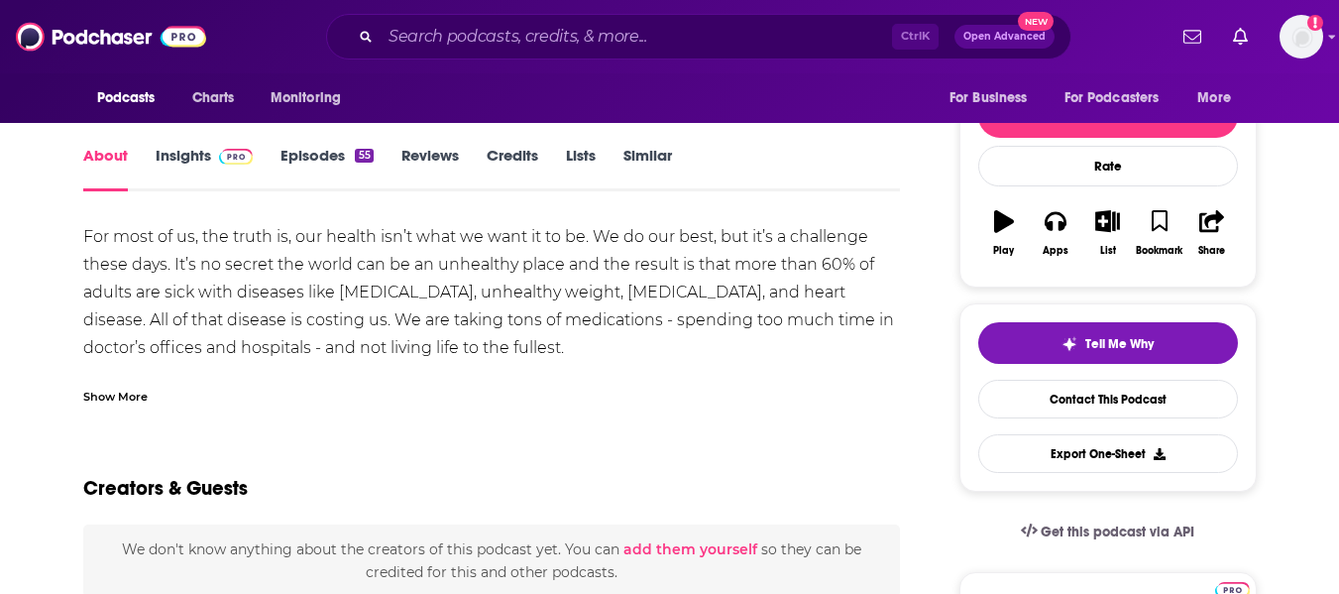
click at [130, 393] on div "Show More" at bounding box center [115, 394] width 64 height 19
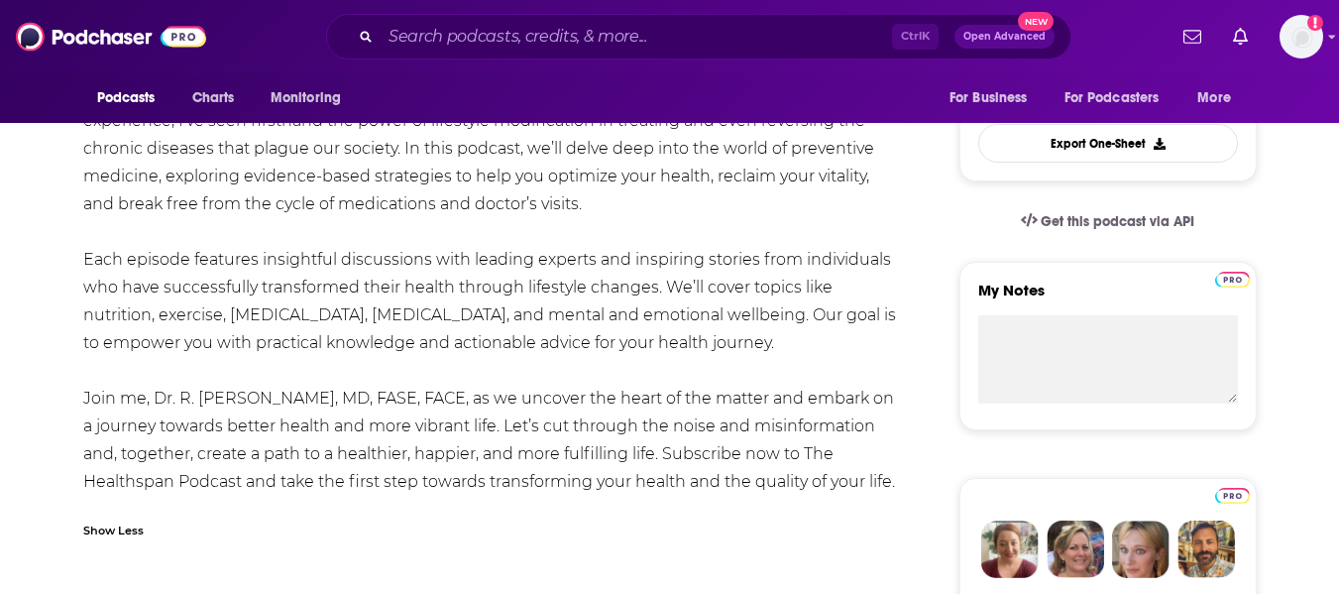
scroll to position [543, 0]
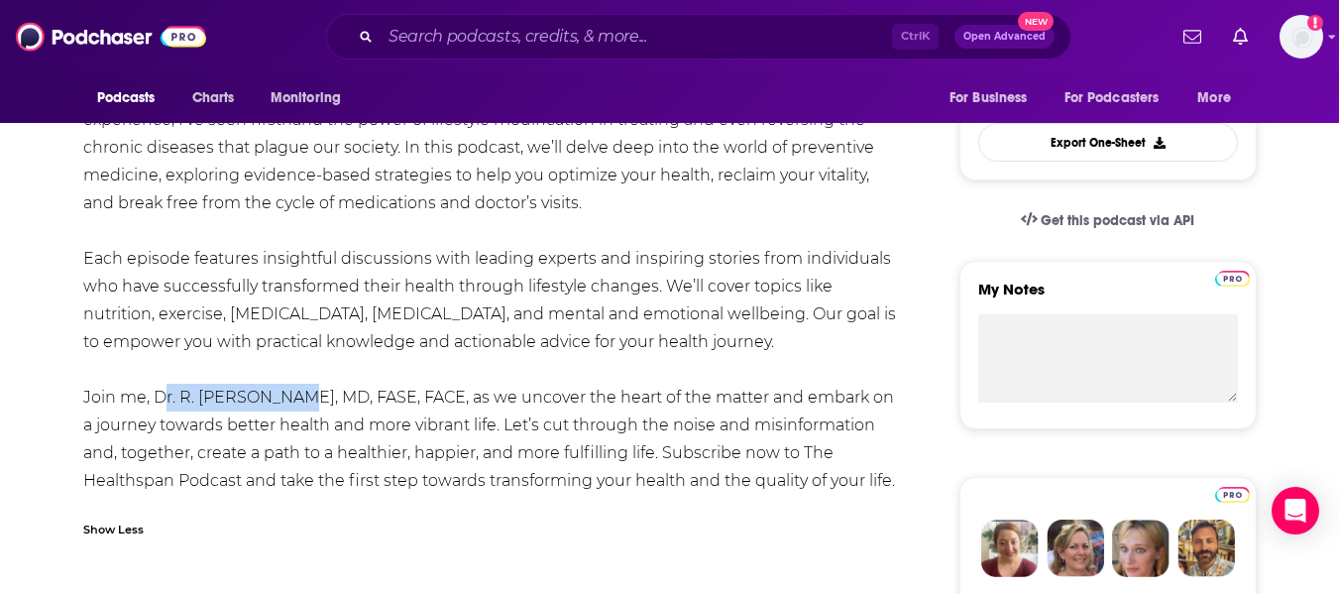
drag, startPoint x: 157, startPoint y: 398, endPoint x: 285, endPoint y: 407, distance: 129.1
click at [285, 407] on div "For most of us, the truth is, our health isn’t what we want it to be. We do our…" at bounding box center [492, 203] width 818 height 583
copy div "Dr. R. [PERSON_NAME]"
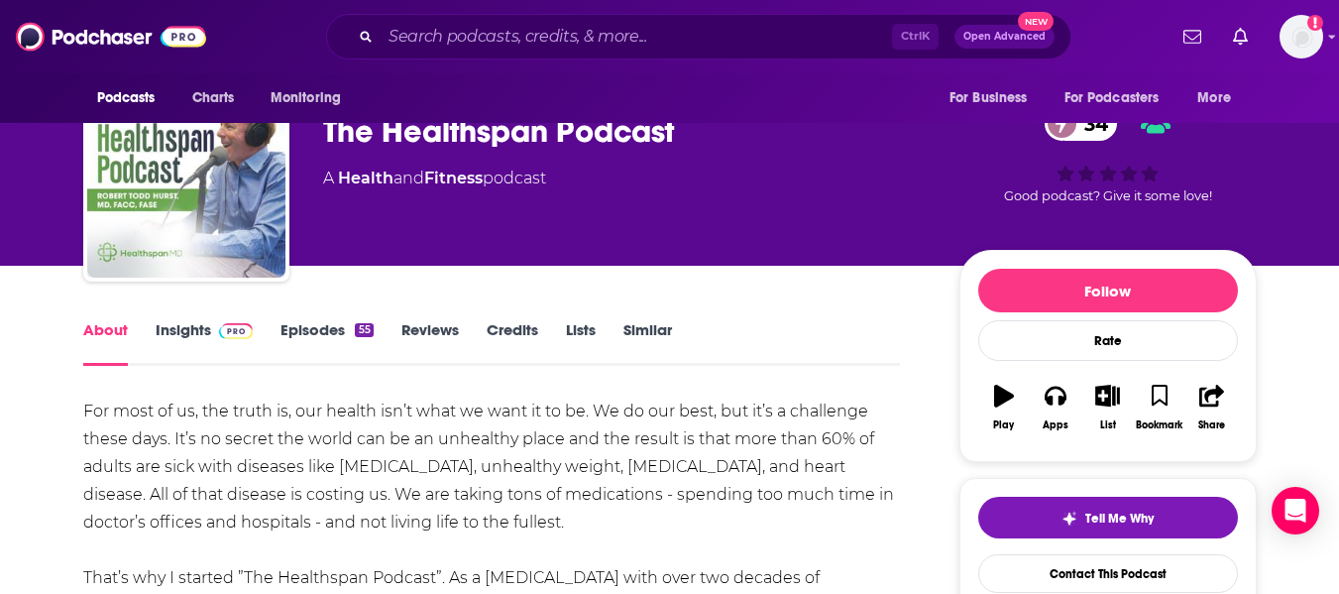
scroll to position [0, 0]
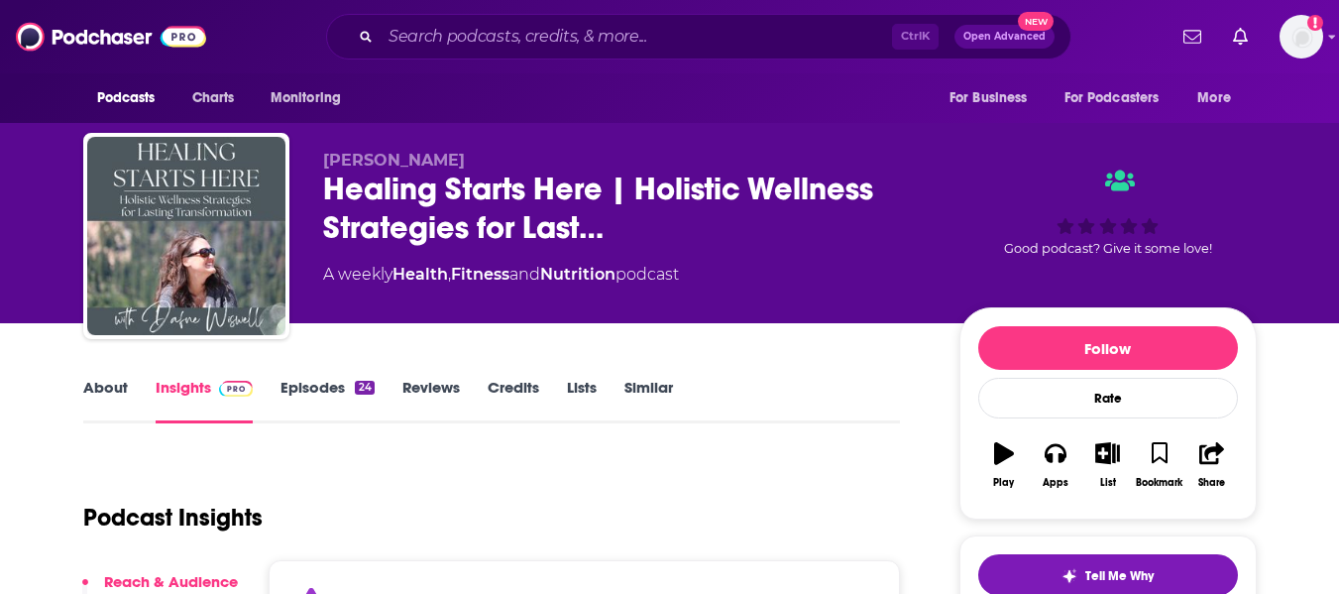
click at [110, 406] on link "About" at bounding box center [105, 401] width 45 height 46
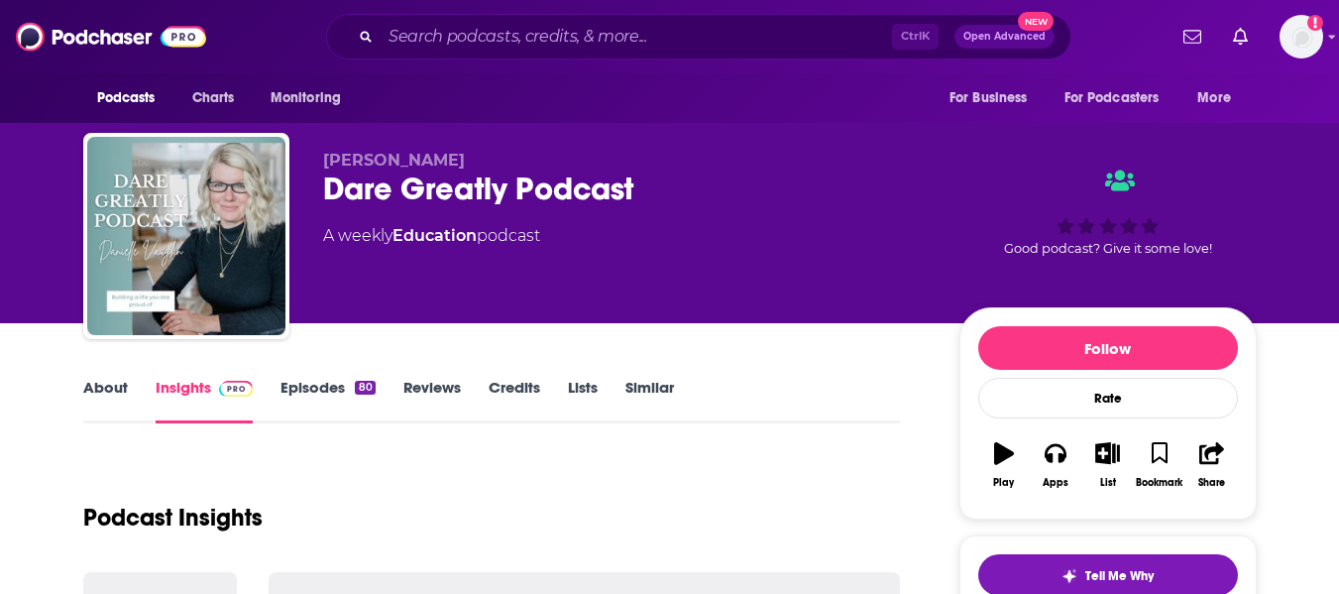
click at [88, 380] on link "About" at bounding box center [105, 401] width 45 height 46
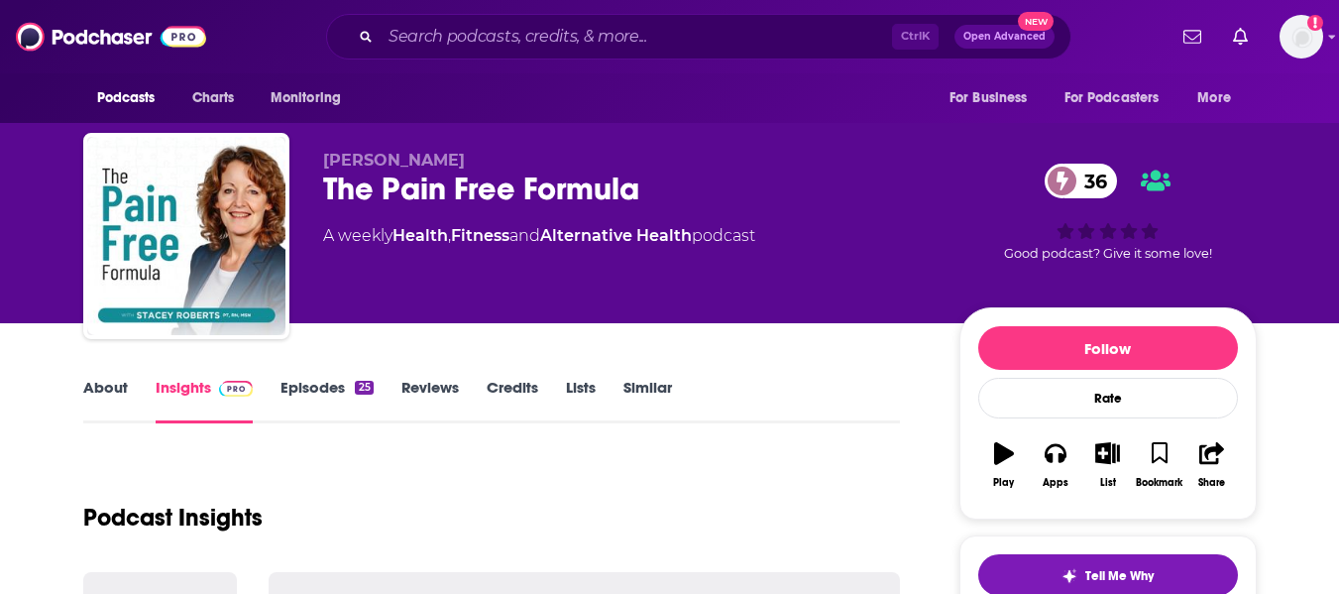
click at [110, 384] on link "About" at bounding box center [105, 401] width 45 height 46
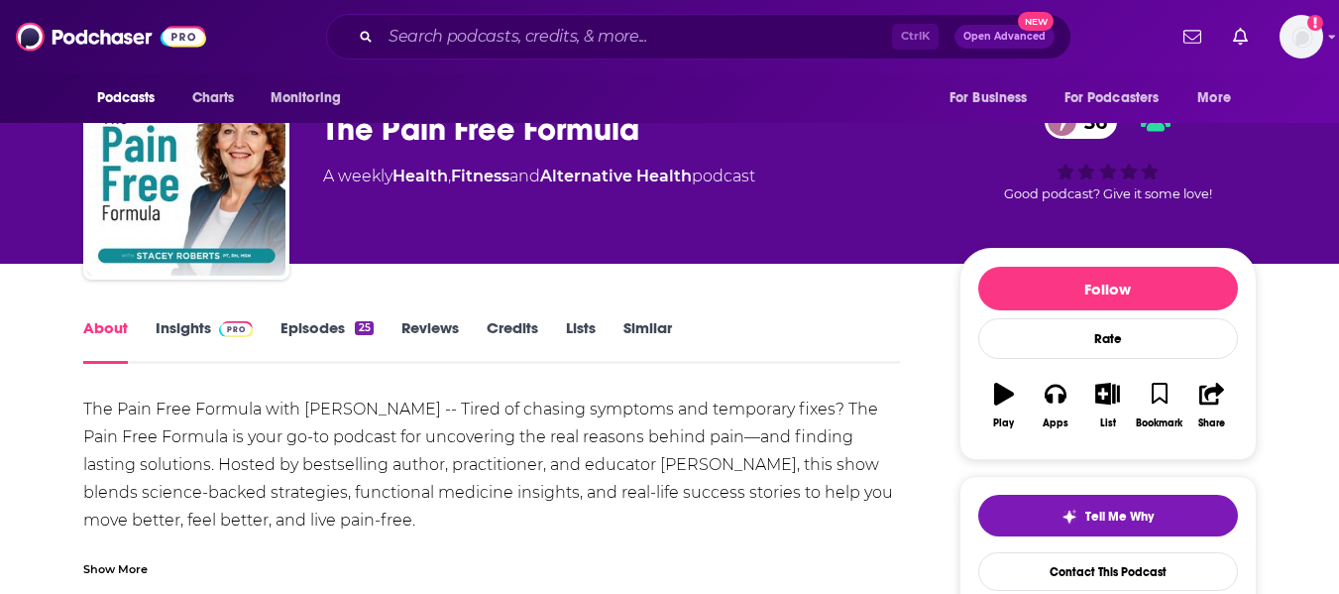
scroll to position [60, 0]
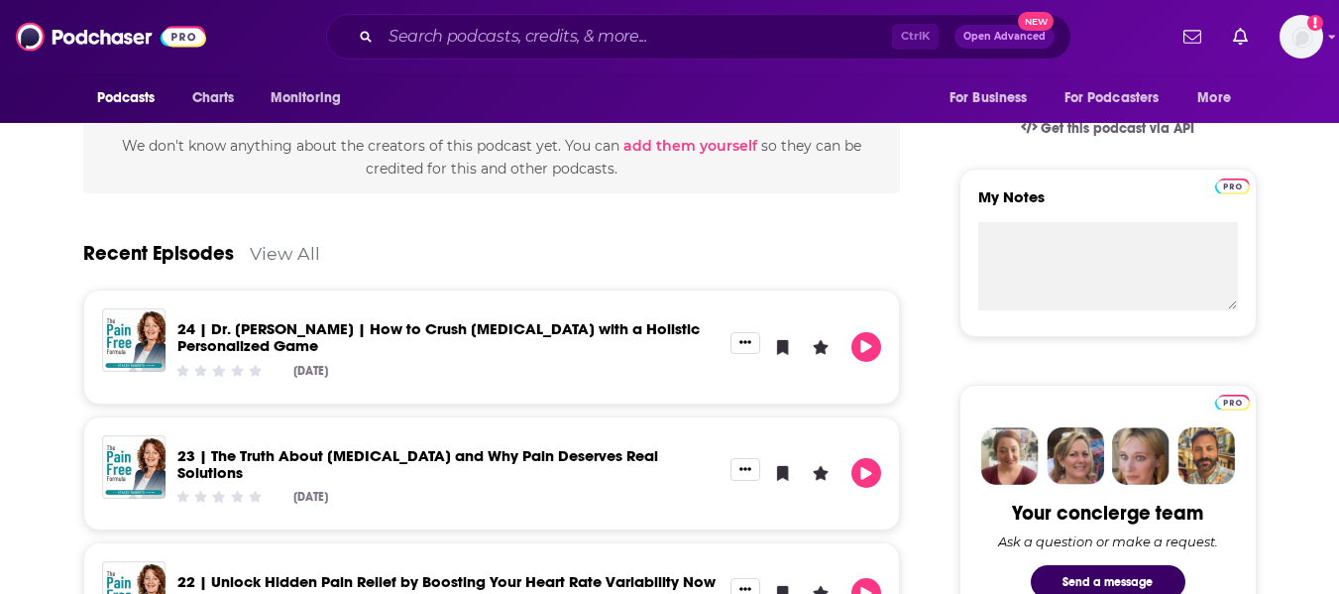
scroll to position [0, 0]
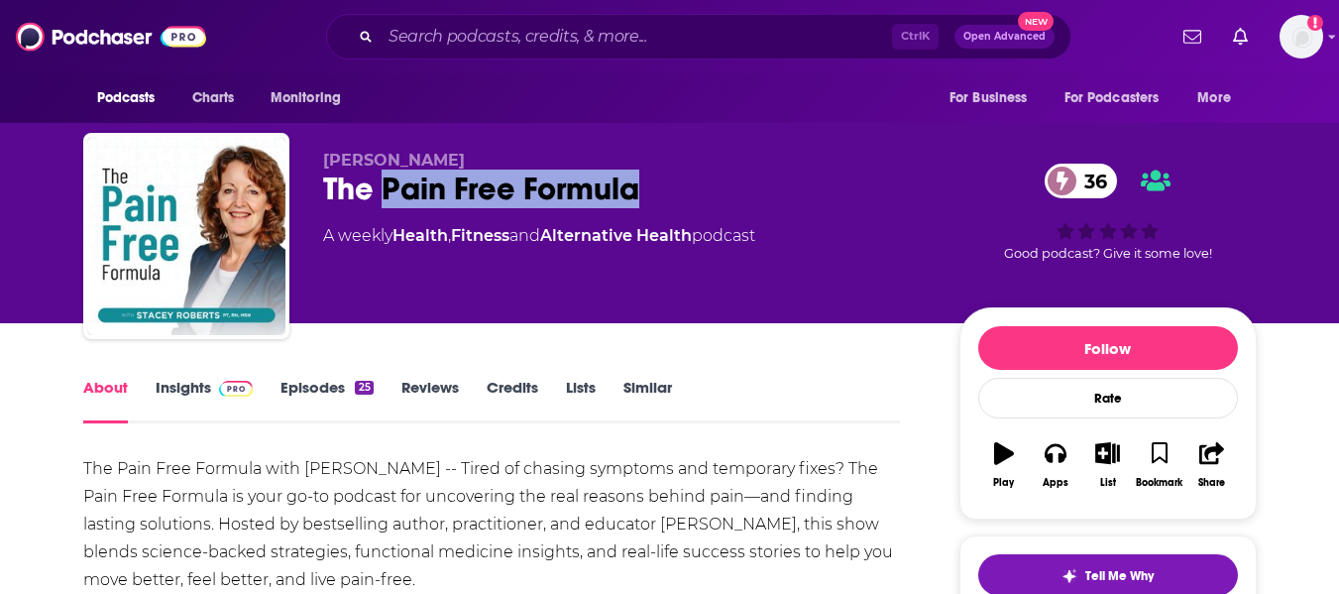
drag, startPoint x: 381, startPoint y: 191, endPoint x: 663, endPoint y: 188, distance: 282.4
click at [663, 188] on div "The Pain Free Formula 36" at bounding box center [625, 188] width 604 height 39
copy h1 "Pain Free Formula"
click at [197, 393] on link "Insights" at bounding box center [205, 401] width 98 height 46
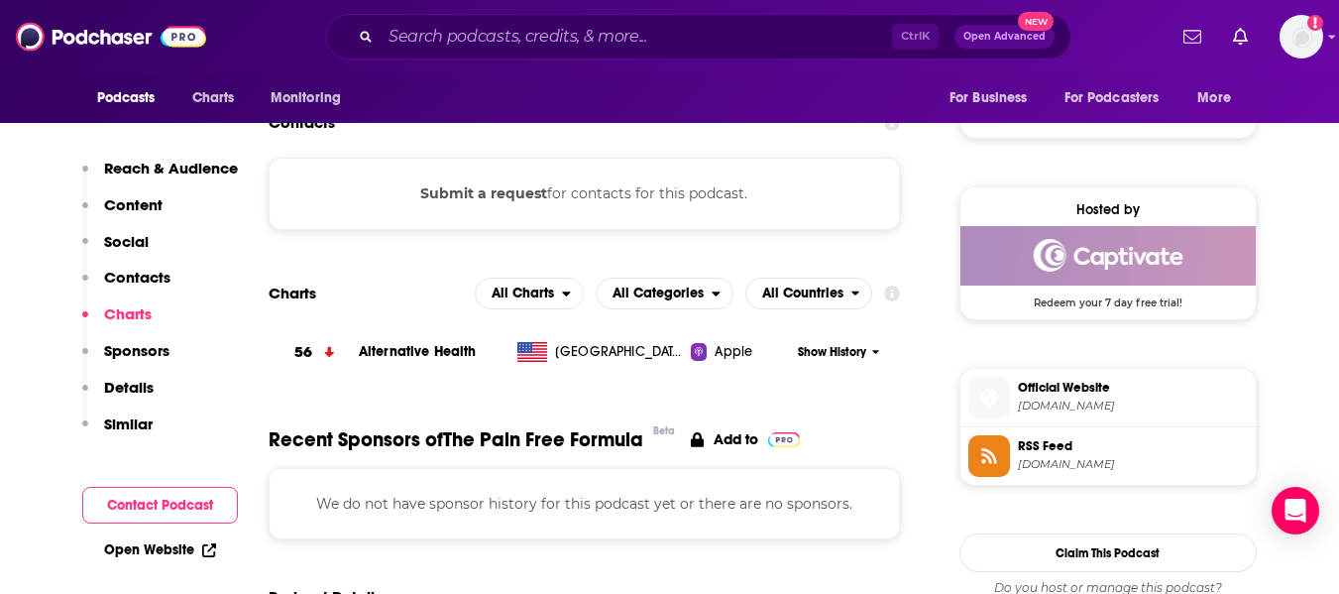
scroll to position [1496, 0]
click at [181, 549] on link "Open Website" at bounding box center [160, 549] width 112 height 17
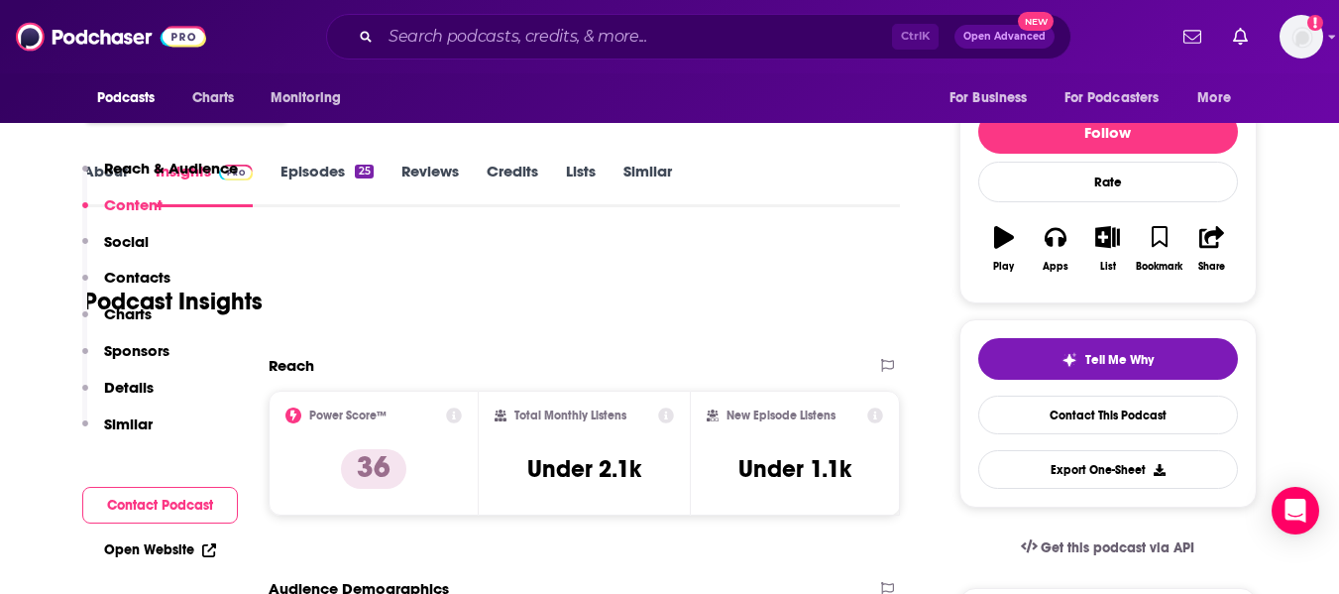
scroll to position [0, 0]
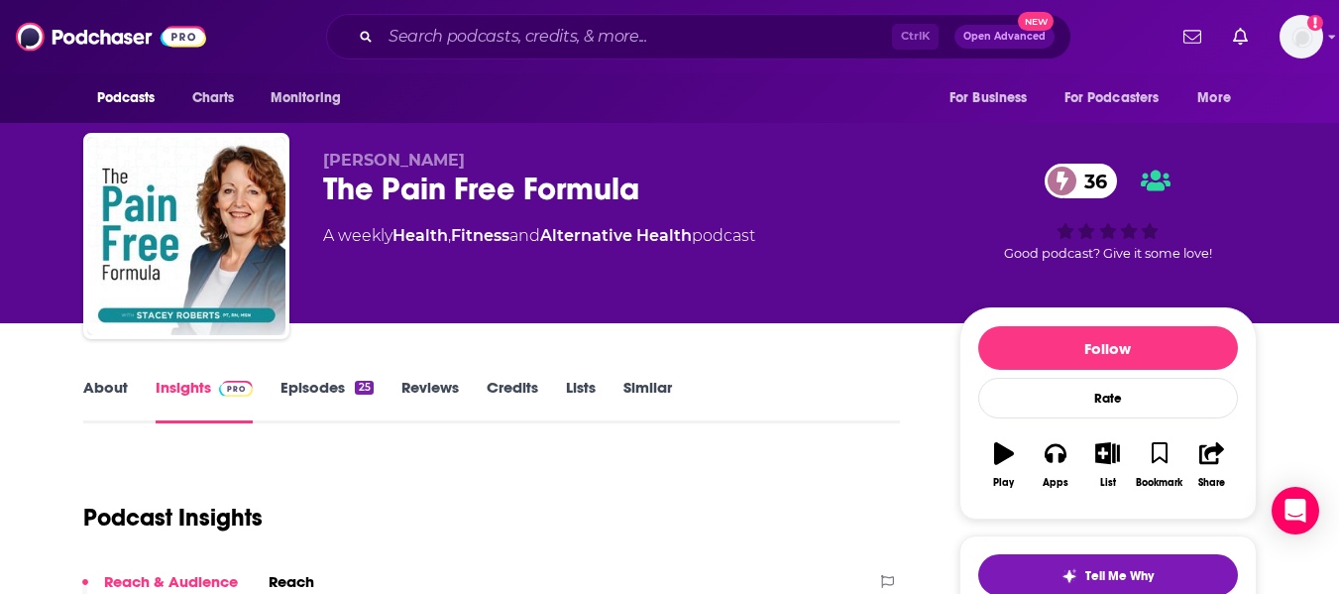
click at [346, 159] on span "Stacey Roberts" at bounding box center [394, 160] width 142 height 19
copy p "Stacey Roberts"
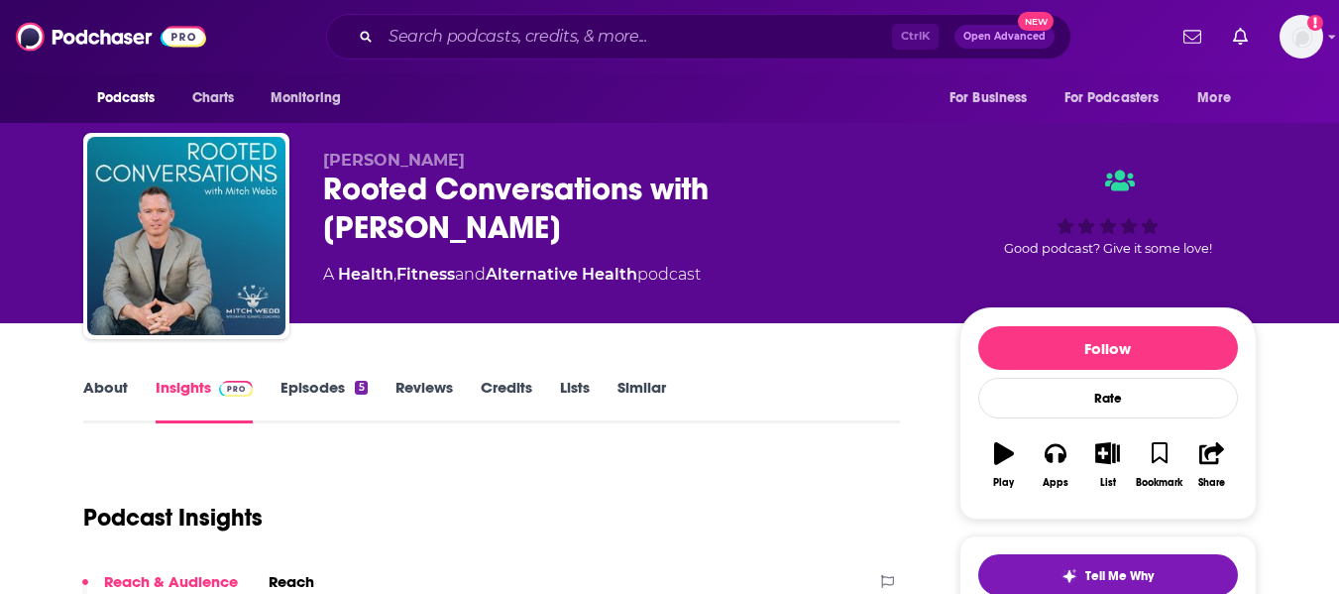
click at [97, 394] on link "About" at bounding box center [105, 401] width 45 height 46
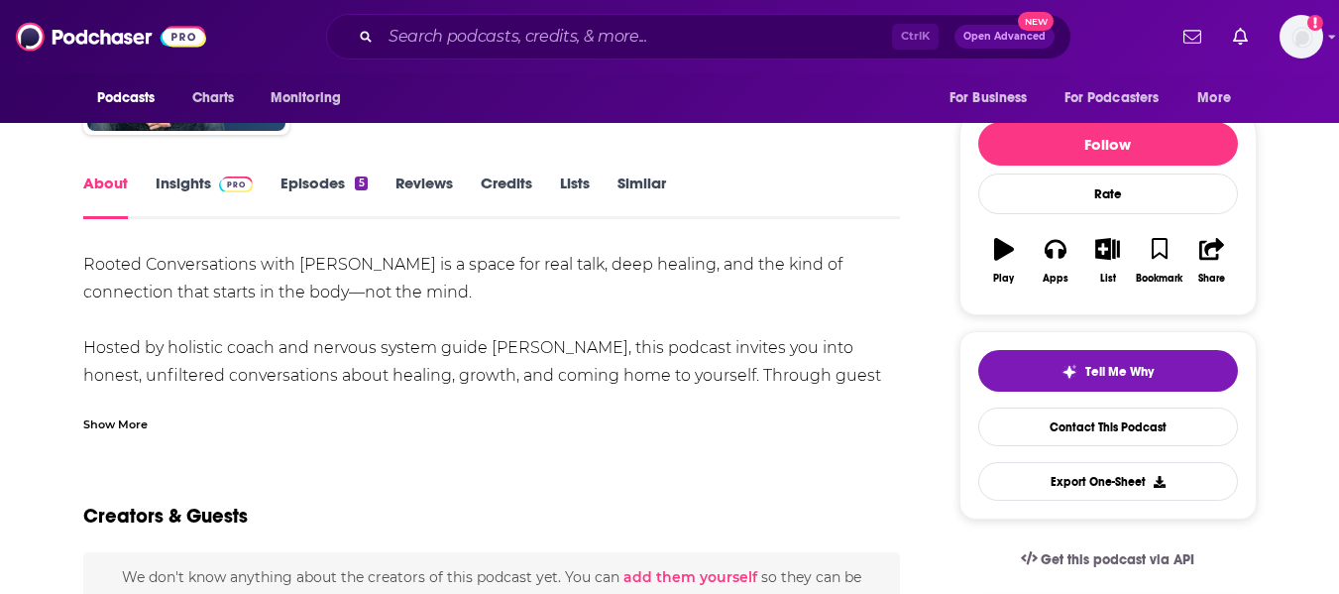
scroll to position [205, 0]
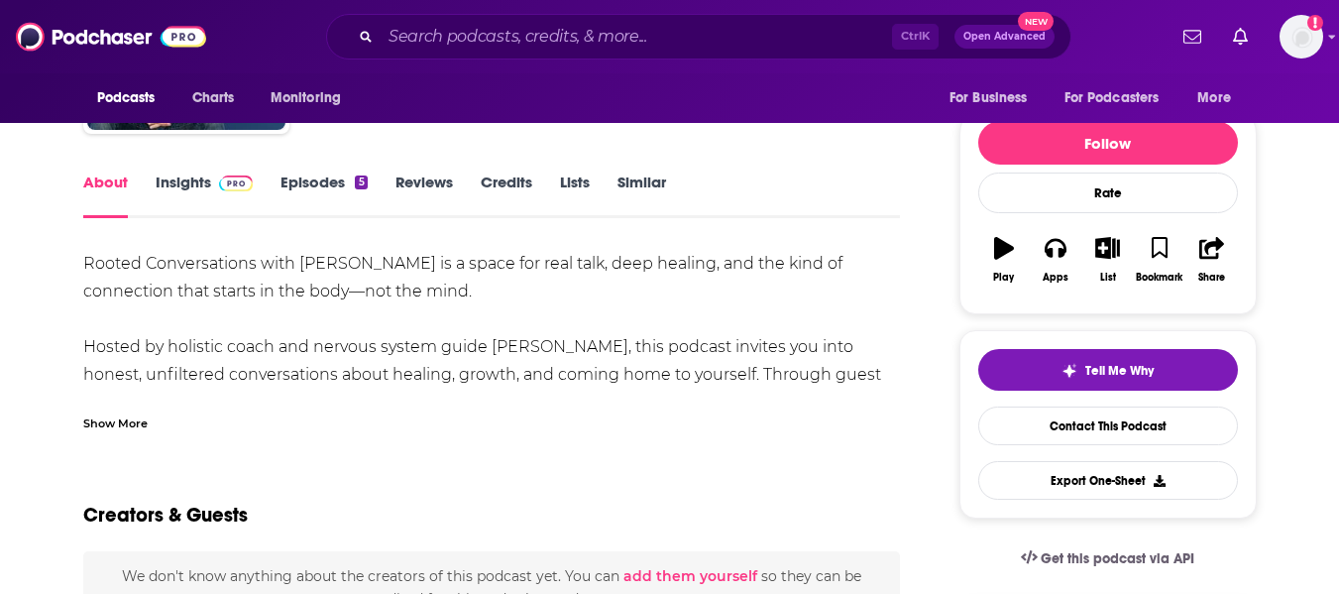
click at [101, 414] on div "Show More" at bounding box center [115, 421] width 64 height 19
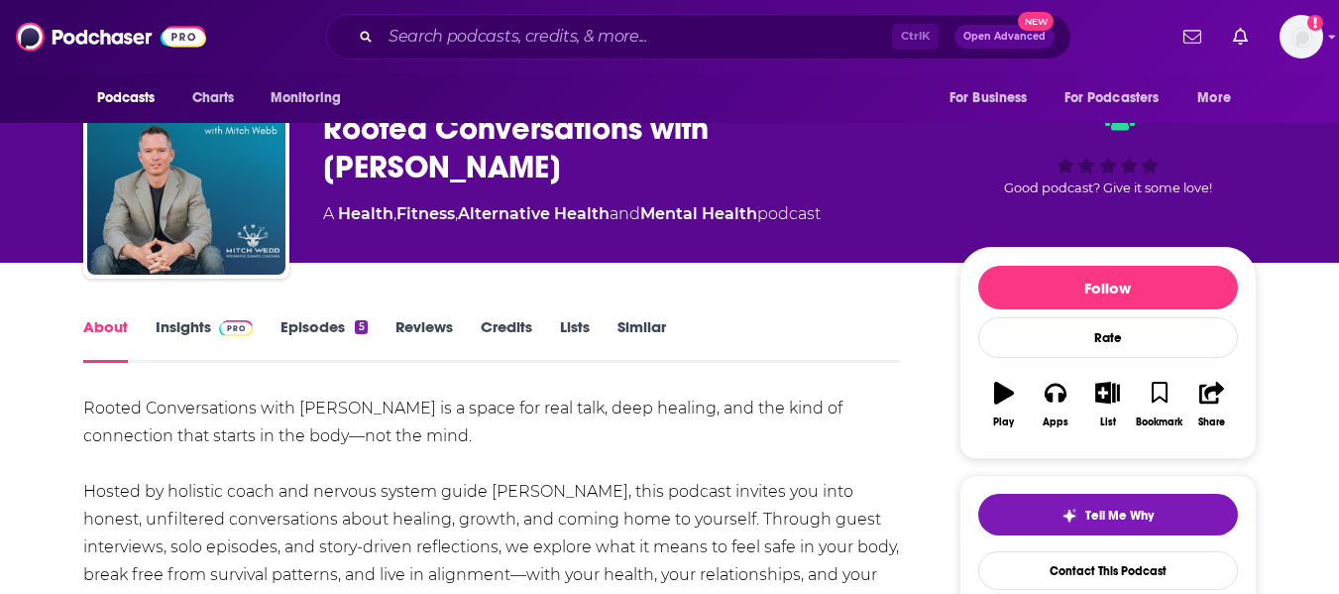
scroll to position [0, 0]
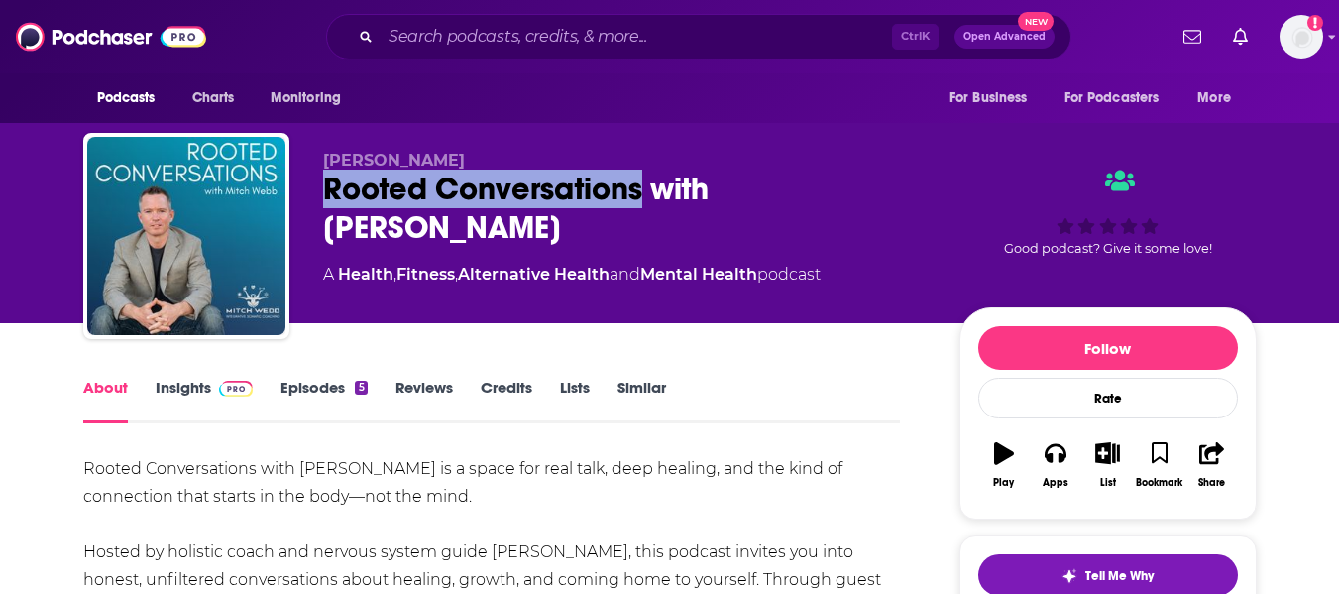
drag, startPoint x: 324, startPoint y: 181, endPoint x: 638, endPoint y: 196, distance: 314.5
click at [638, 196] on div "Rooted Conversations with Mitch Webb" at bounding box center [625, 207] width 604 height 77
copy h1 "Rooted Conversations"
click at [173, 386] on link "Insights" at bounding box center [205, 401] width 98 height 46
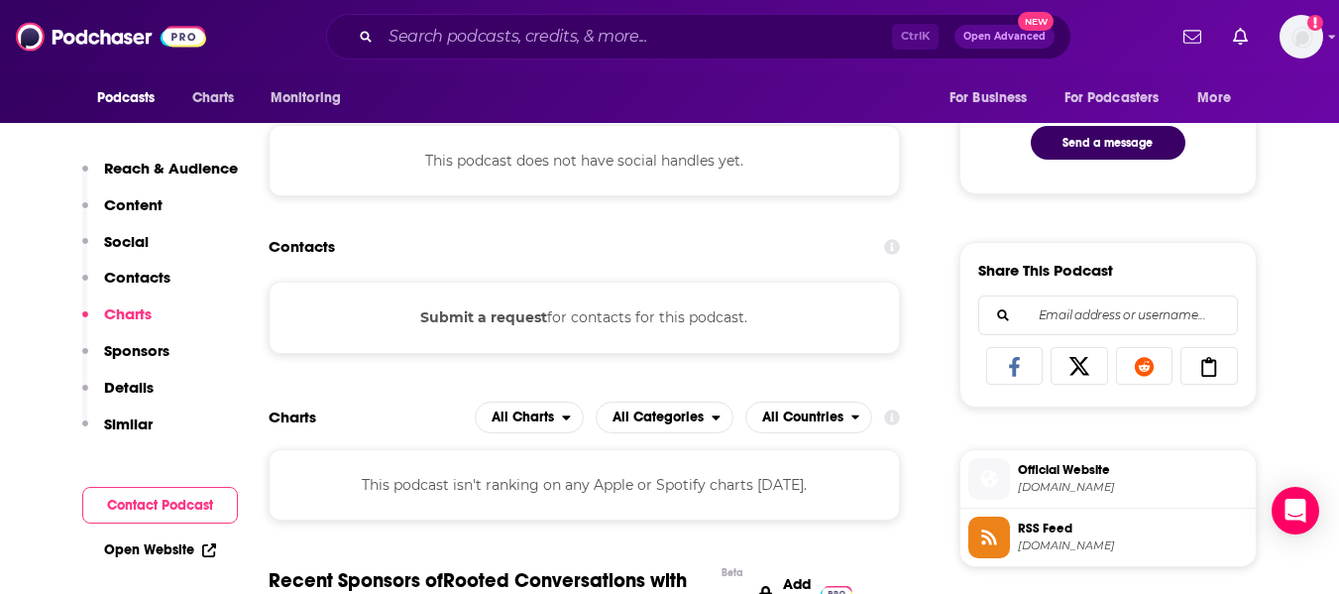
scroll to position [1073, 0]
click at [169, 541] on link "Open Website" at bounding box center [160, 549] width 112 height 17
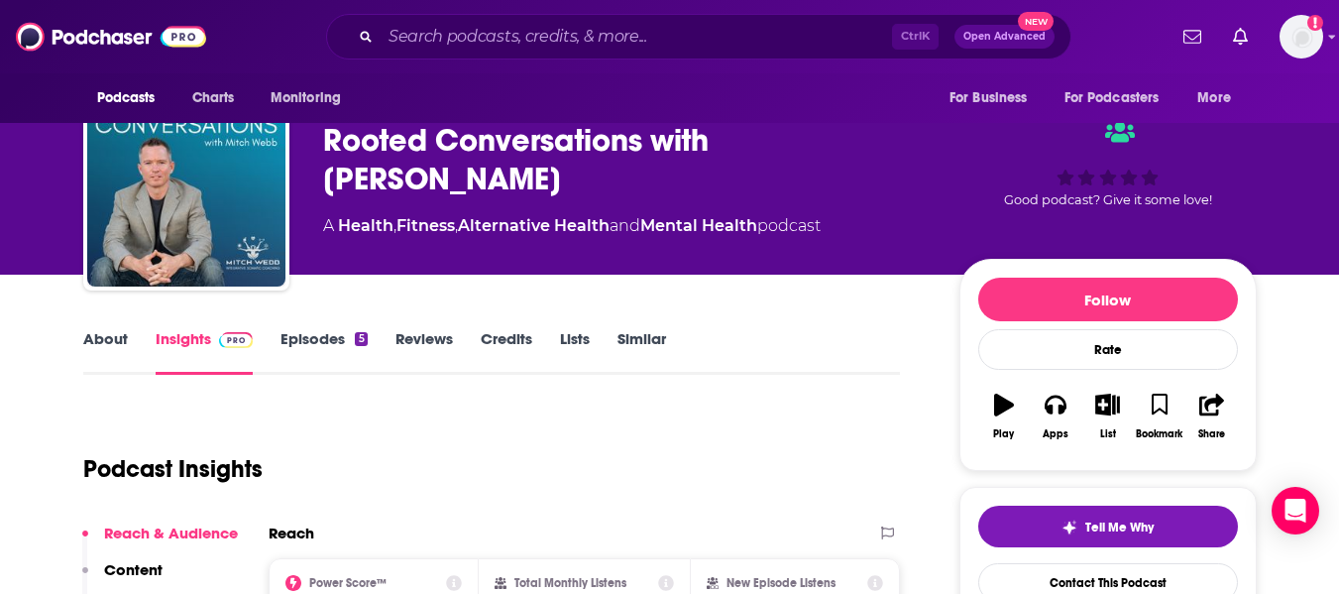
scroll to position [0, 0]
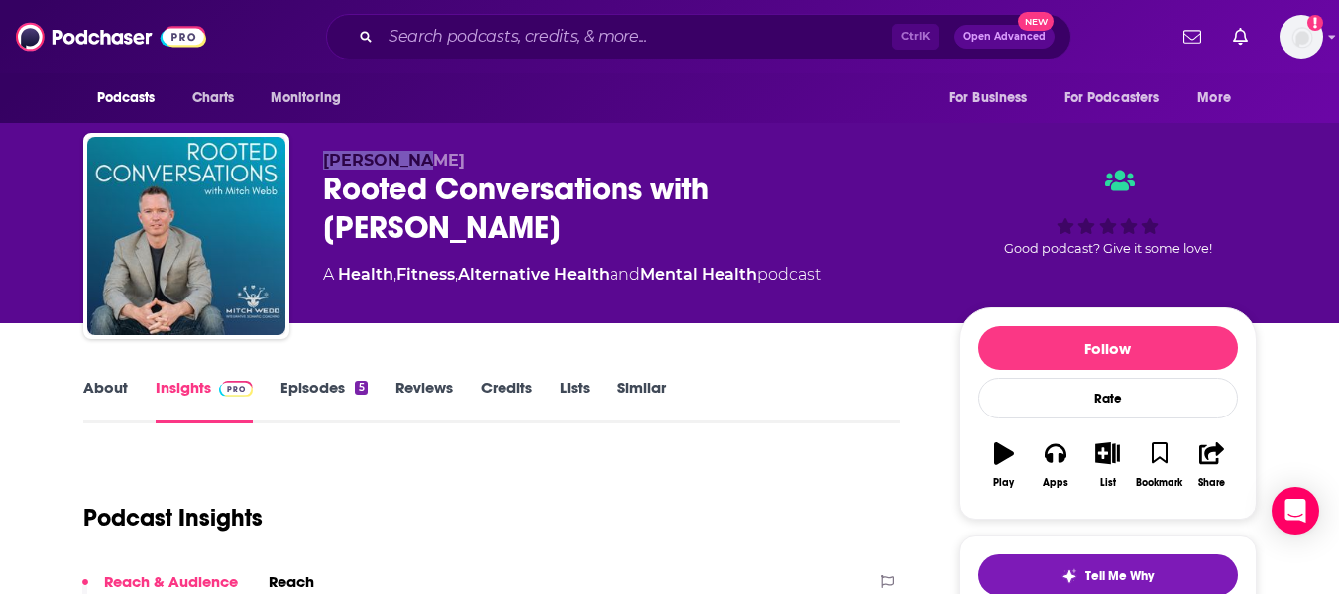
drag, startPoint x: 327, startPoint y: 158, endPoint x: 422, endPoint y: 164, distance: 95.3
click at [422, 164] on span "Mitch Webb" at bounding box center [394, 160] width 142 height 19
copy span "Mitch Webb"
click at [386, 199] on div "Rooted Conversations with Mitch Webb" at bounding box center [625, 207] width 604 height 77
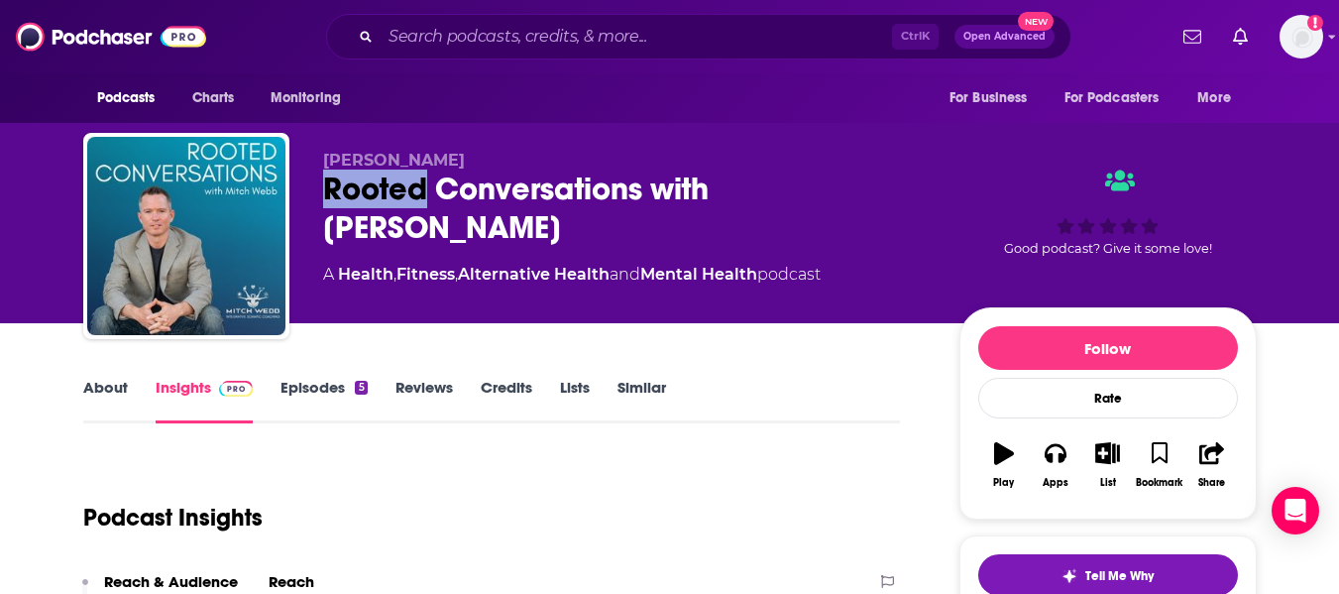
click at [386, 199] on div "Rooted Conversations with Mitch Webb" at bounding box center [625, 207] width 604 height 77
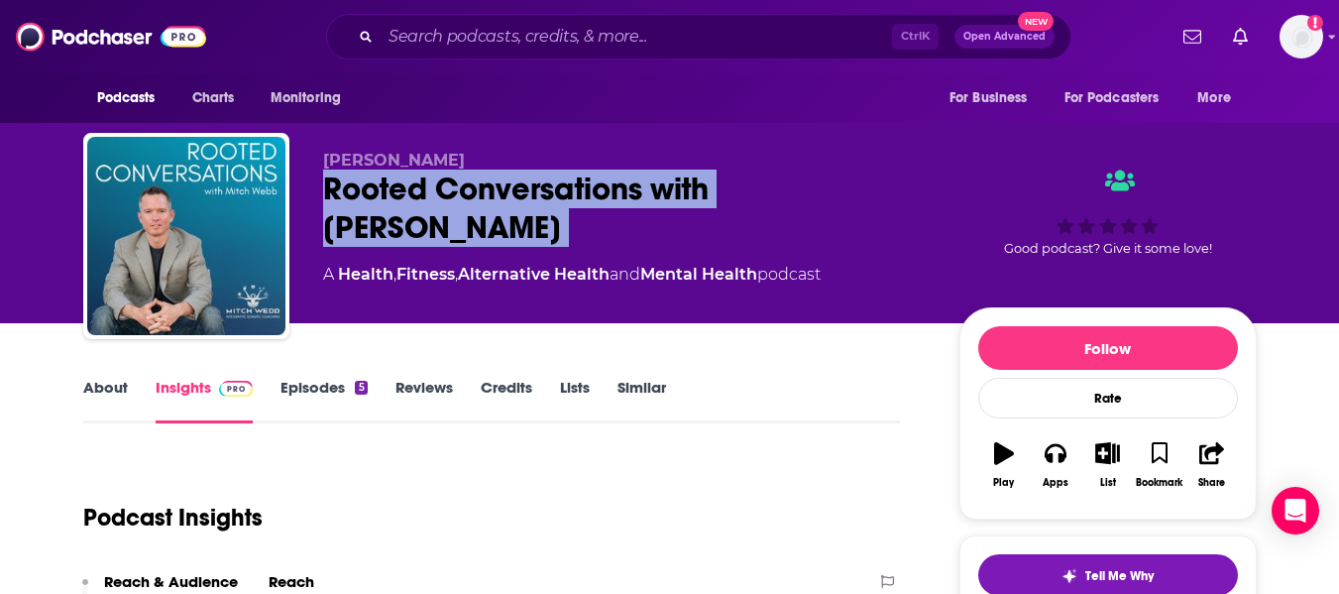
click at [386, 199] on div "Rooted Conversations with Mitch Webb" at bounding box center [625, 207] width 604 height 77
copy div "Rooted Conversations with Mitch Webb"
click at [386, 199] on div "Rooted Conversations with Mitch Webb" at bounding box center [625, 207] width 604 height 77
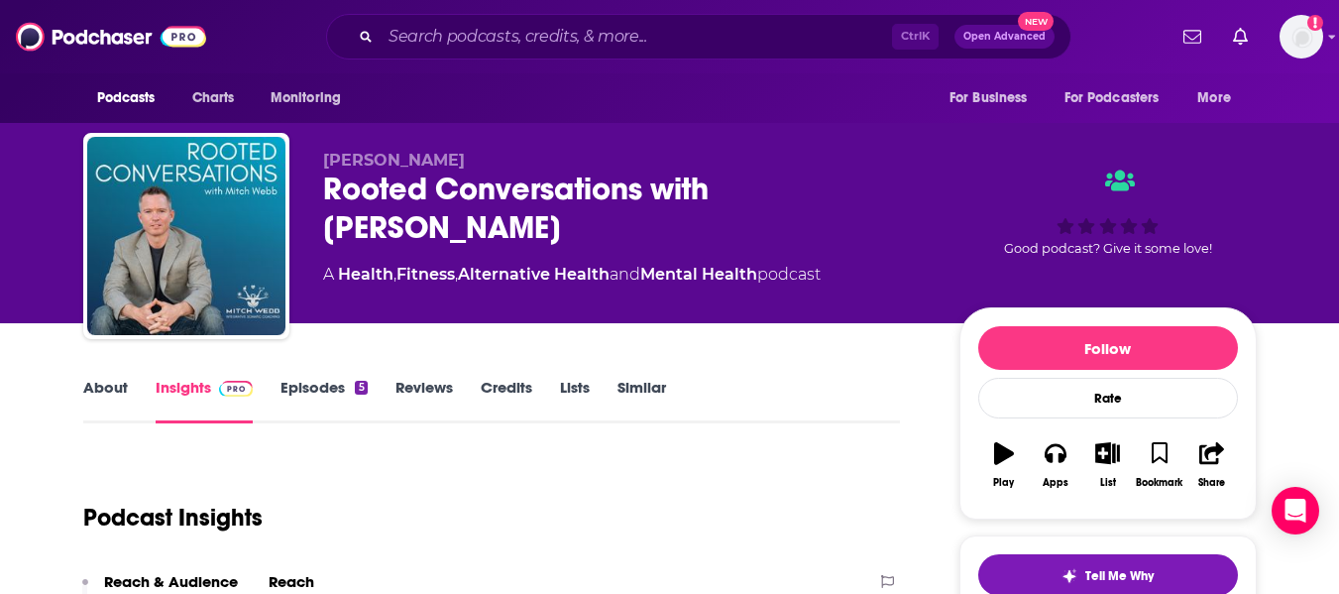
click at [386, 199] on div "Rooted Conversations with Mitch Webb" at bounding box center [625, 207] width 604 height 77
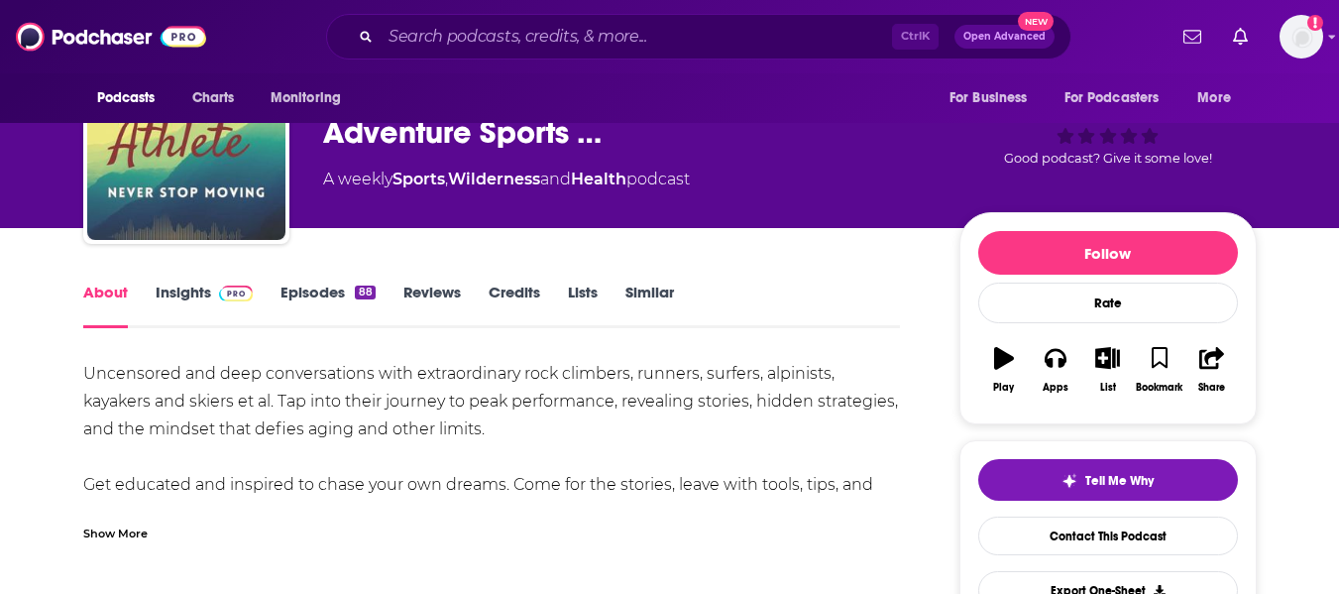
scroll to position [96, 0]
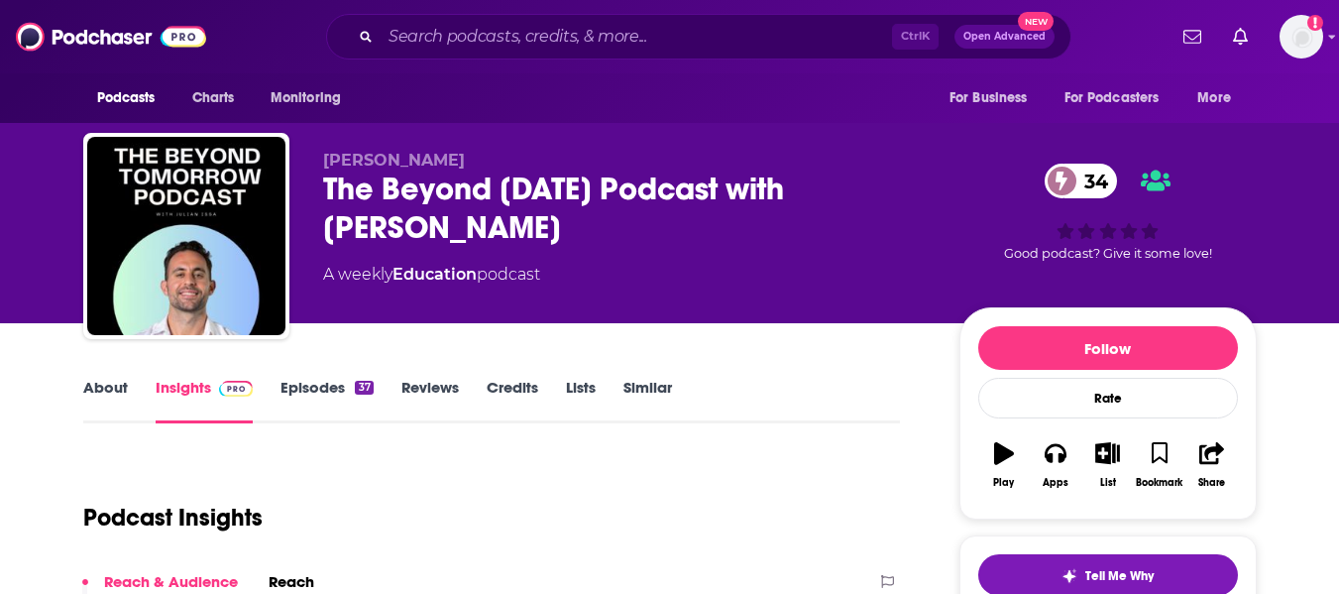
click at [101, 393] on link "About" at bounding box center [105, 401] width 45 height 46
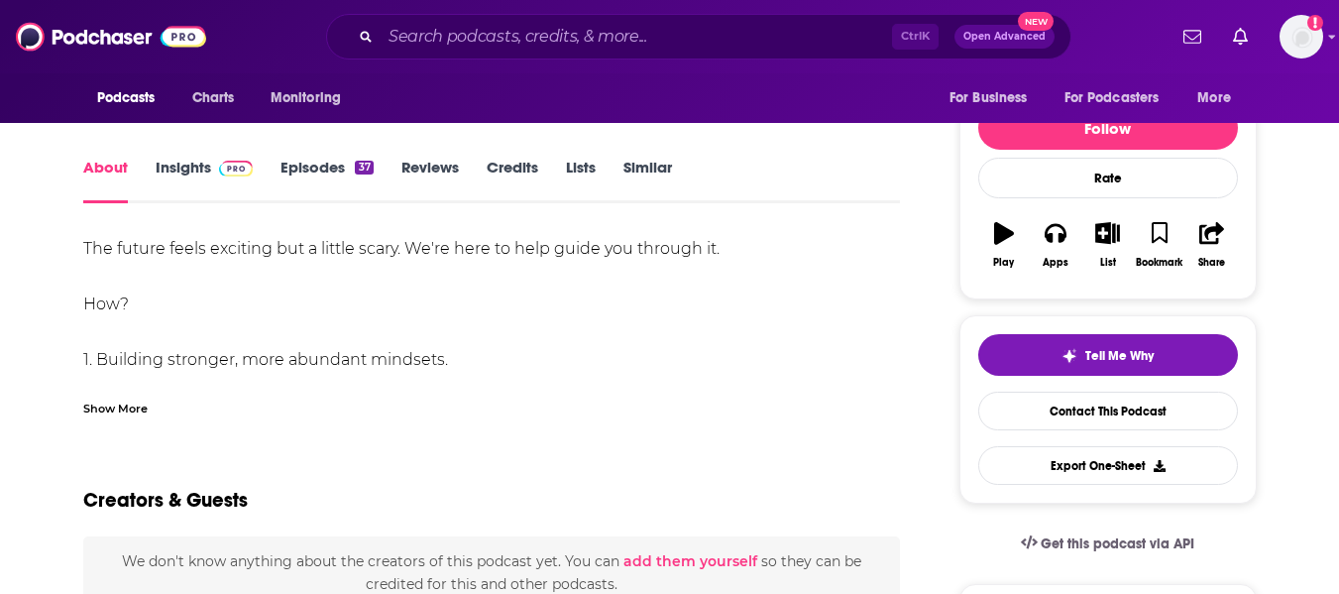
click at [111, 404] on div "Show More" at bounding box center [115, 406] width 64 height 19
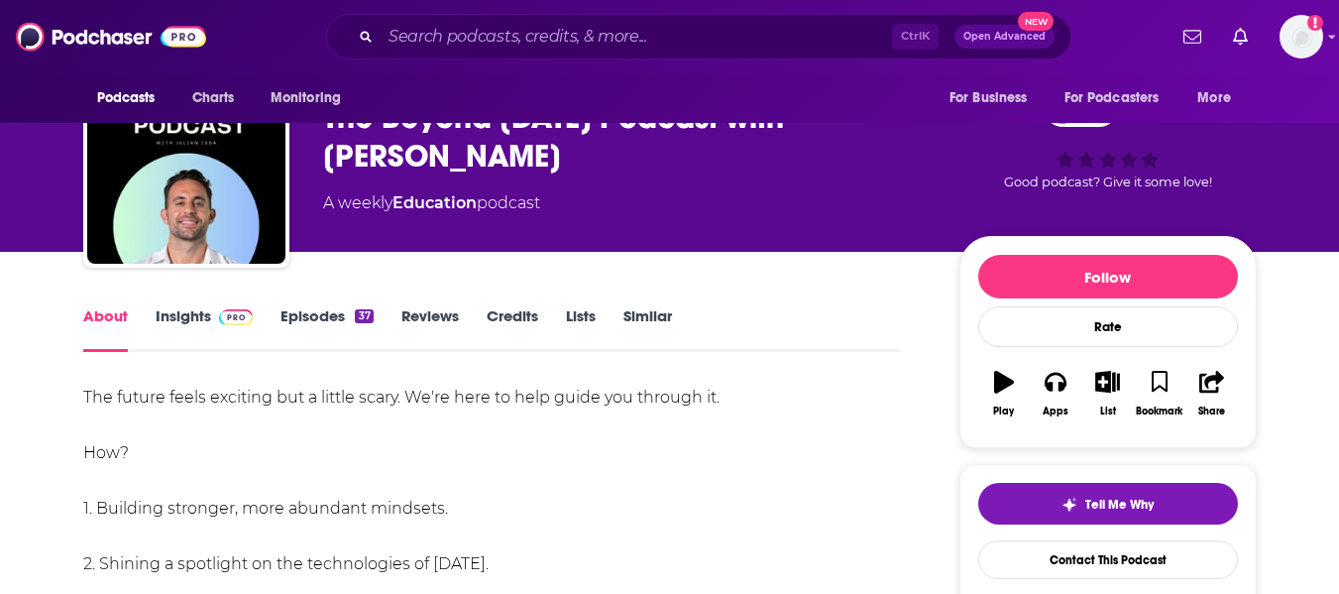
scroll to position [0, 0]
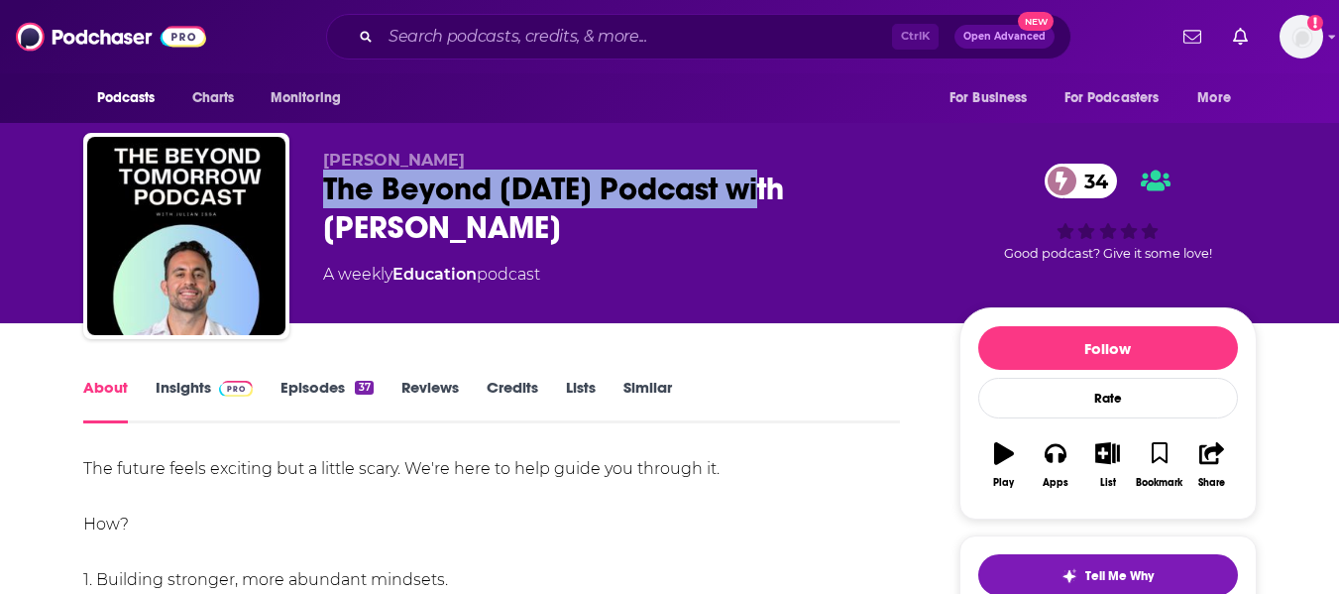
drag, startPoint x: 321, startPoint y: 189, endPoint x: 774, endPoint y: 191, distance: 452.9
click at [774, 191] on div "[PERSON_NAME] The Beyond [DATE] Podcast with [PERSON_NAME] 34 A weekly Educatio…" at bounding box center [669, 240] width 1173 height 214
copy h1 "The Beyond [DATE] Podcast"
click at [187, 385] on link "Insights" at bounding box center [205, 401] width 98 height 46
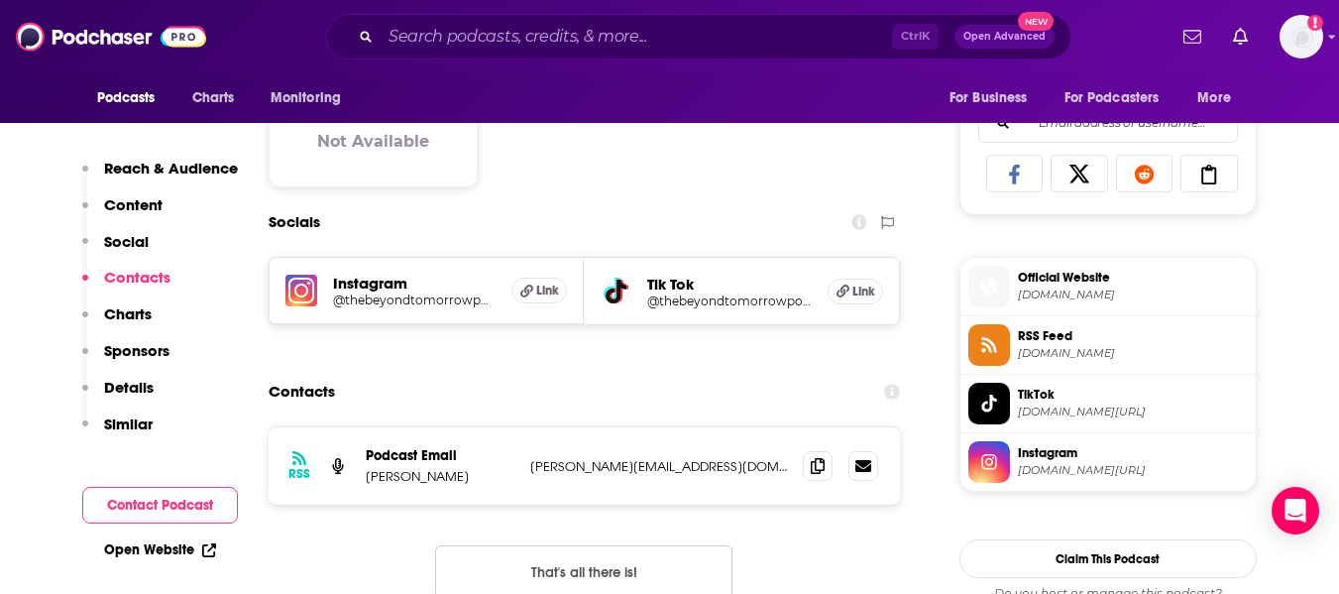
scroll to position [1436, 0]
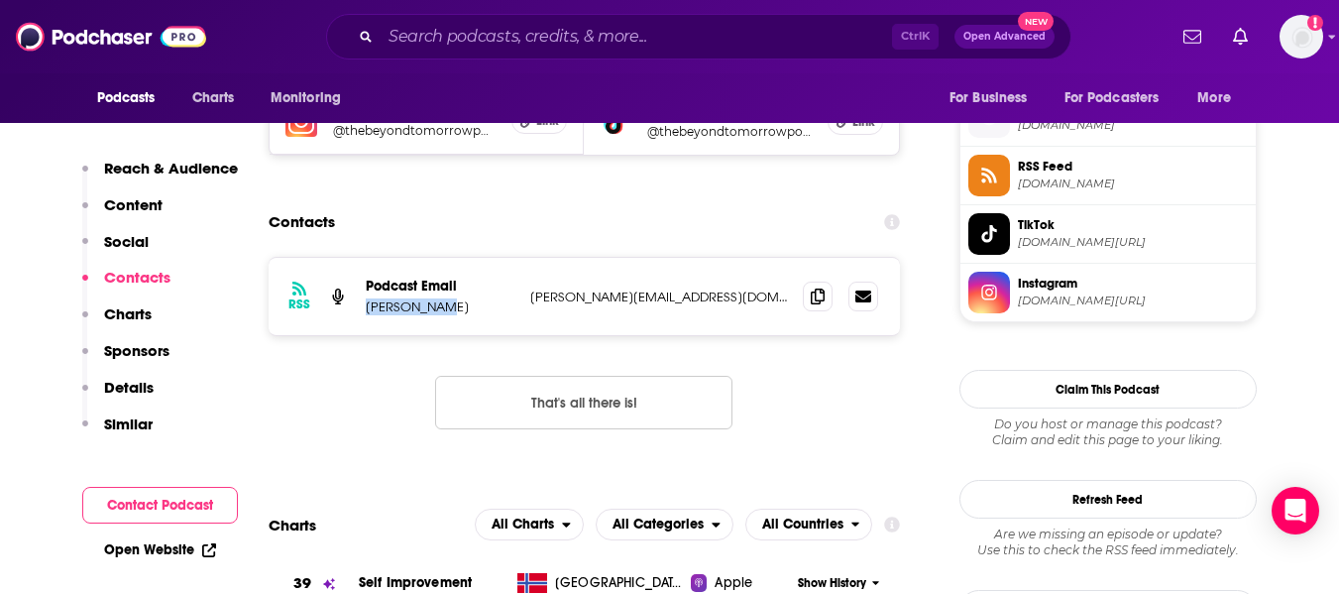
drag, startPoint x: 368, startPoint y: 311, endPoint x: 425, endPoint y: 311, distance: 57.5
click at [425, 311] on p "Julian Issa" at bounding box center [440, 306] width 149 height 17
copy p "Julian Issa"
click at [814, 290] on icon at bounding box center [818, 295] width 14 height 16
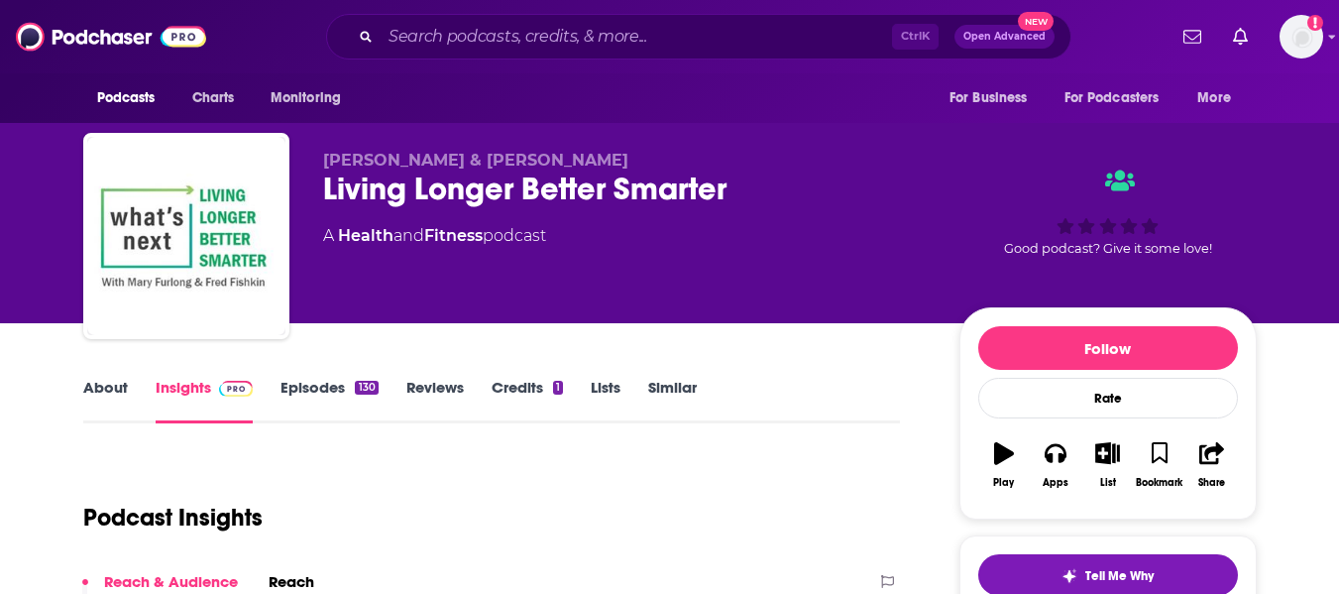
click at [104, 393] on link "About" at bounding box center [105, 401] width 45 height 46
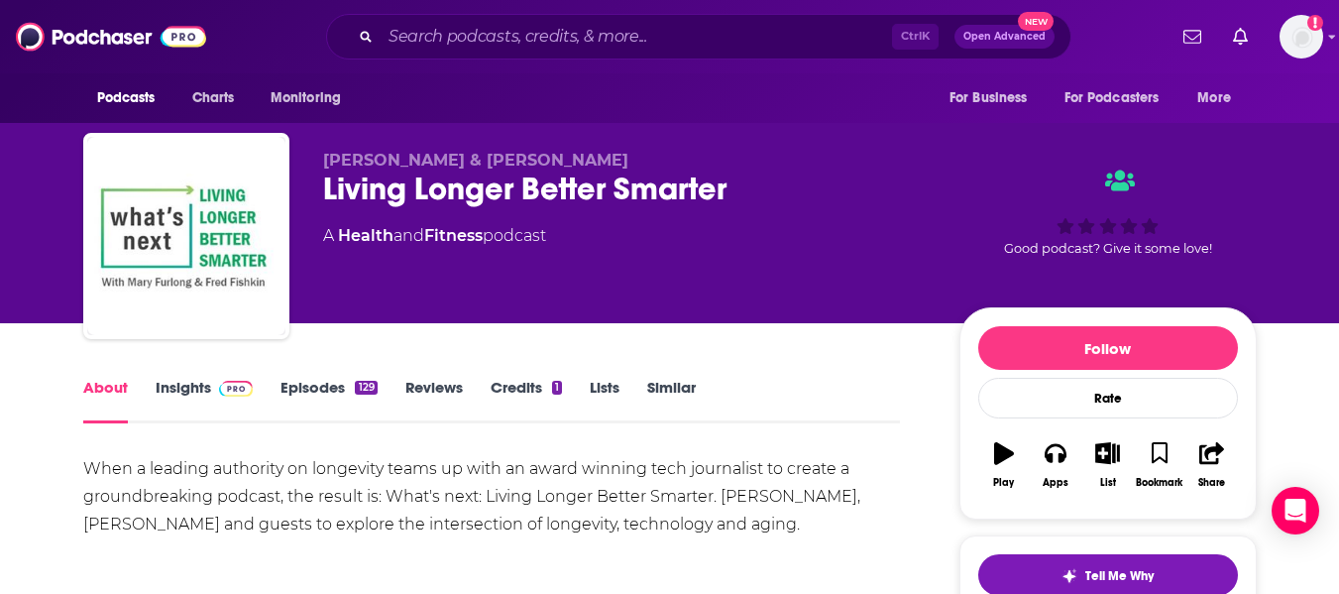
click at [413, 185] on div "Living Longer Better Smarter" at bounding box center [625, 188] width 604 height 39
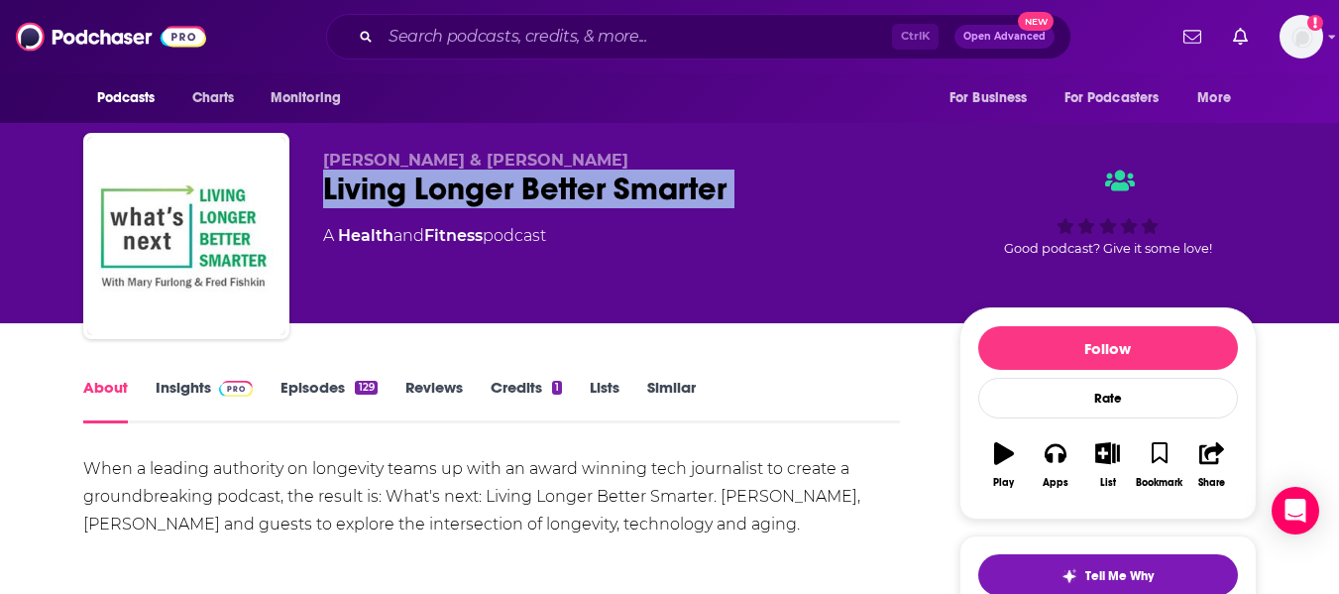
click at [413, 185] on div "Living Longer Better Smarter" at bounding box center [625, 188] width 604 height 39
copy div "Living Longer Better Smarter"
click at [177, 398] on link "Insights" at bounding box center [205, 401] width 98 height 46
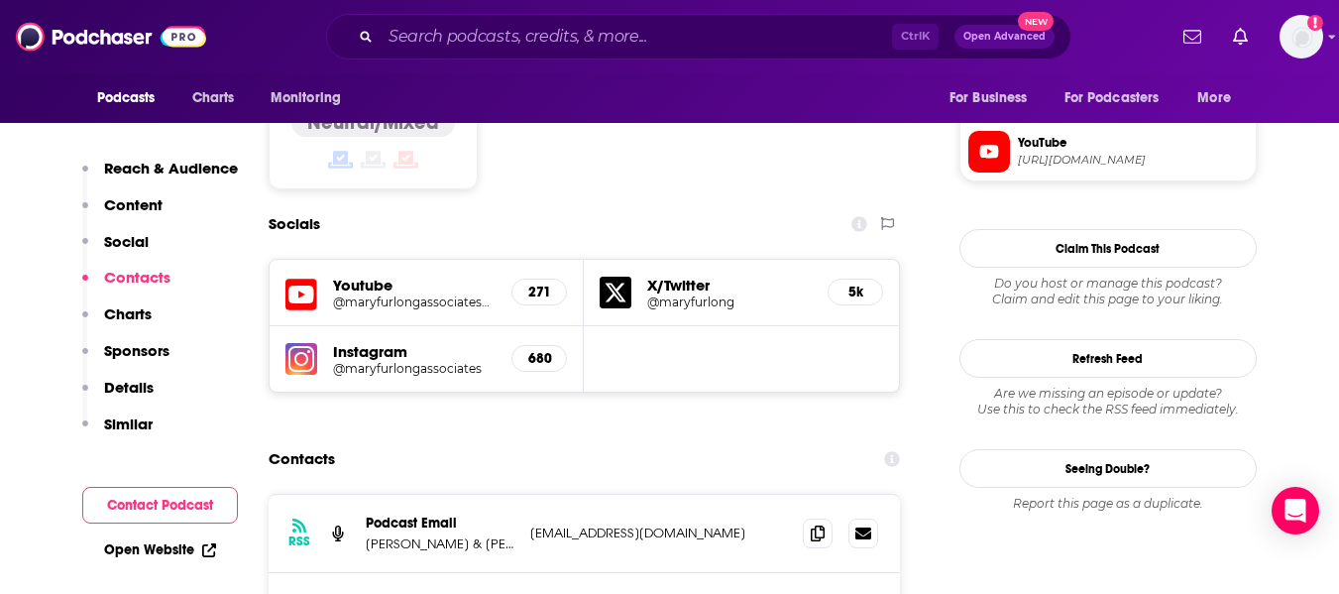
scroll to position [1742, 0]
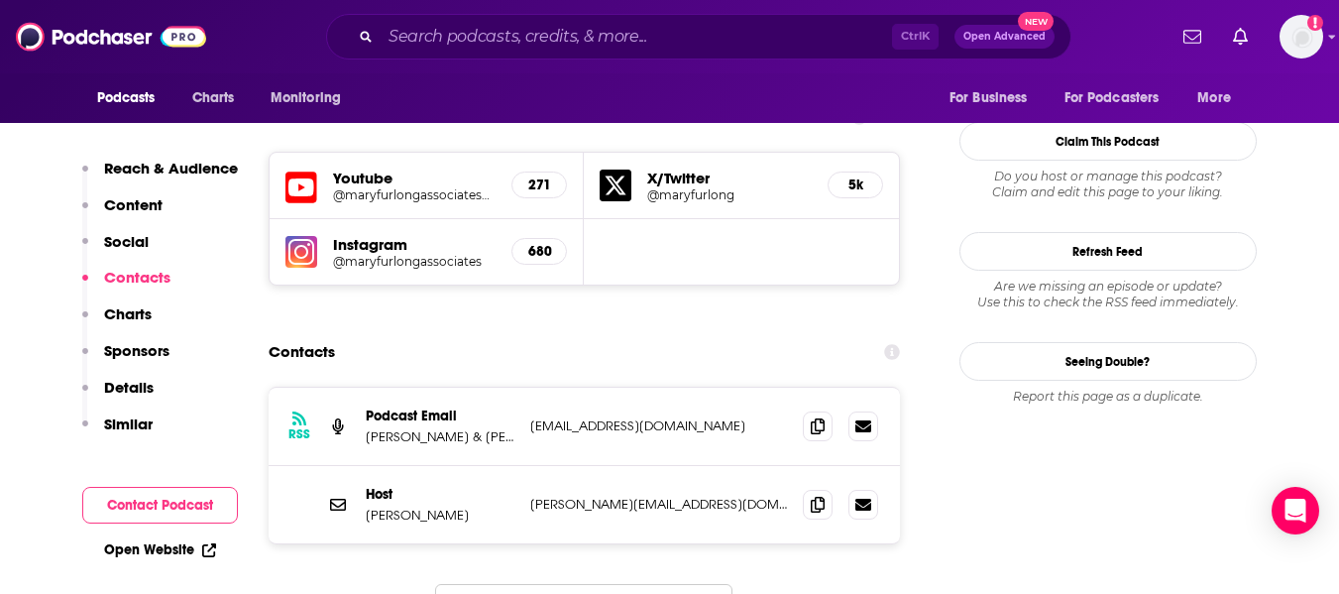
drag, startPoint x: 120, startPoint y: 551, endPoint x: 476, endPoint y: 463, distance: 366.5
click at [476, 463] on div "RSS Podcast Email [PERSON_NAME] & [PERSON_NAME] [EMAIL_ADDRESS][DOMAIN_NAME] [E…" at bounding box center [585, 527] width 632 height 282
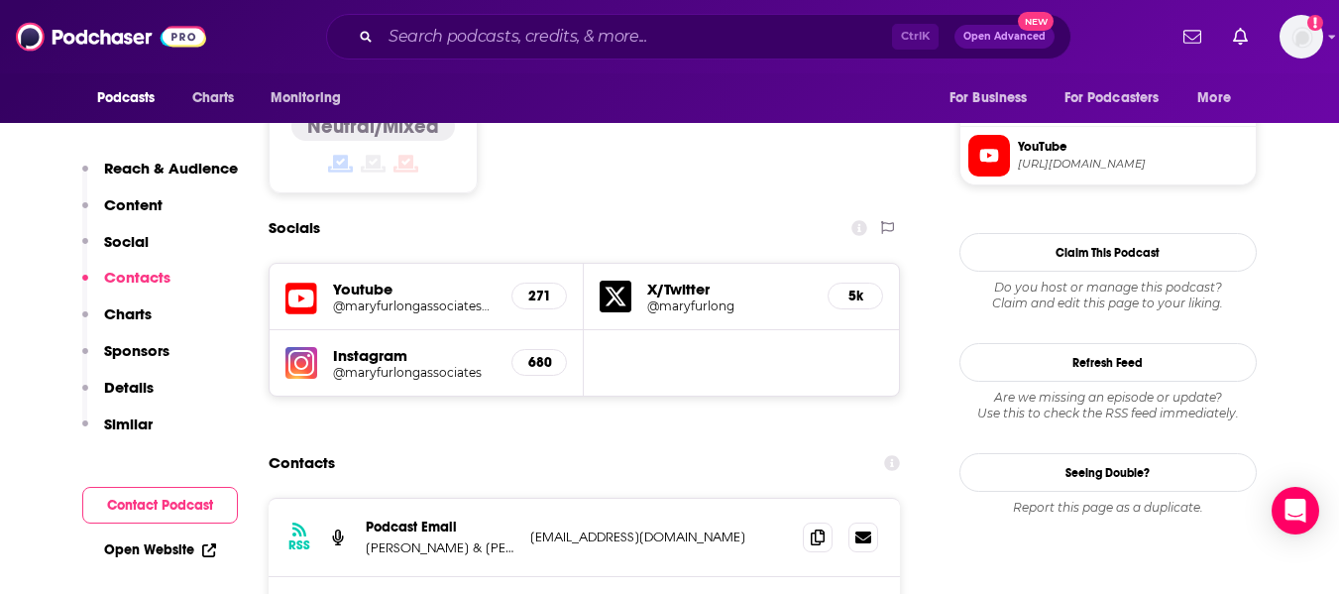
scroll to position [1629, 0]
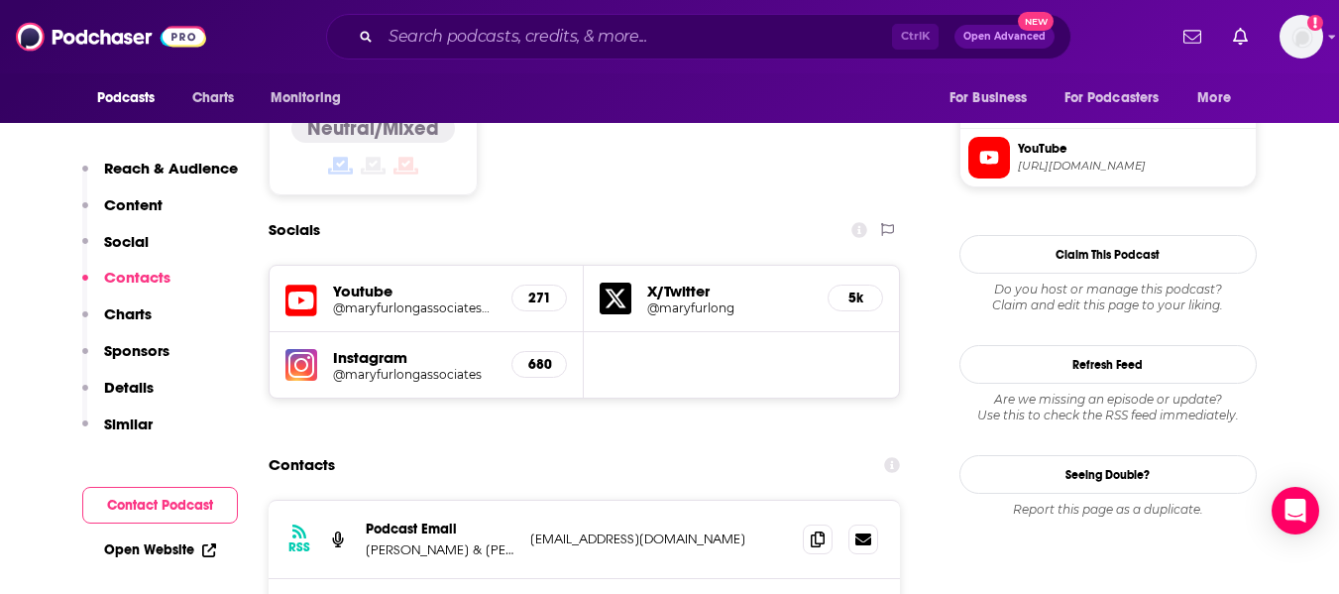
click at [305, 282] on icon at bounding box center [301, 300] width 32 height 37
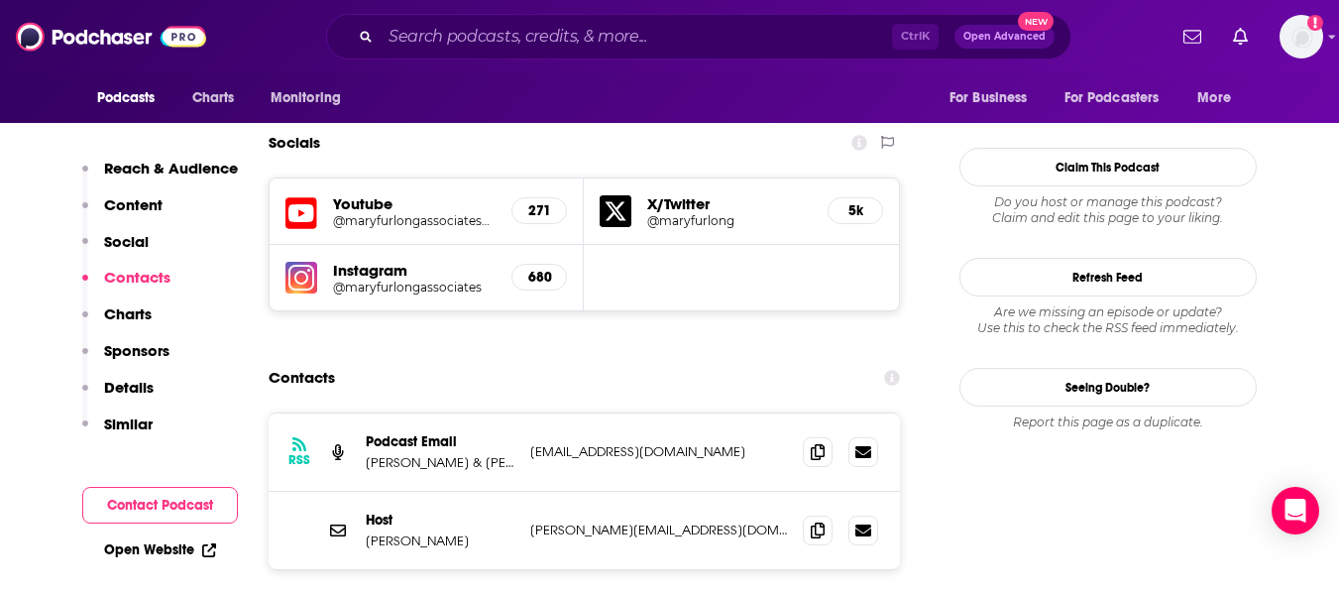
scroll to position [1717, 0]
click at [410, 453] on p "[PERSON_NAME] & [PERSON_NAME]" at bounding box center [440, 461] width 149 height 17
copy p "[PERSON_NAME] & [PERSON_NAME]"
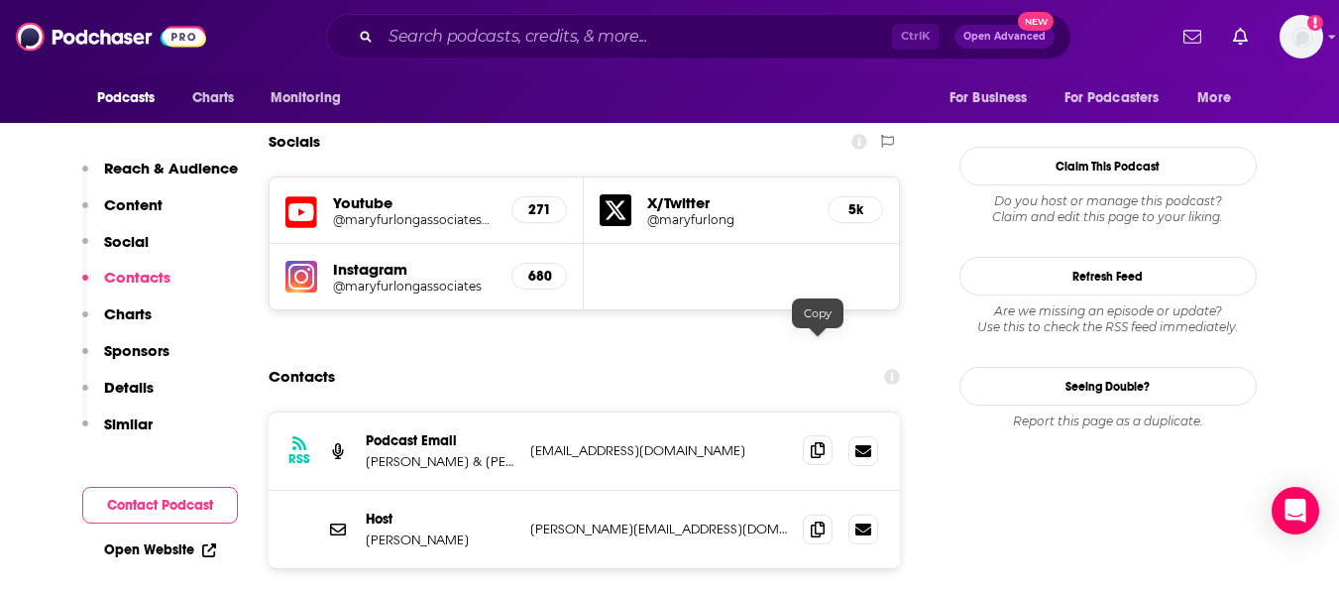
click at [816, 442] on icon at bounding box center [818, 450] width 14 height 16
click at [804, 513] on span at bounding box center [818, 528] width 30 height 30
